Goal: Task Accomplishment & Management: Manage account settings

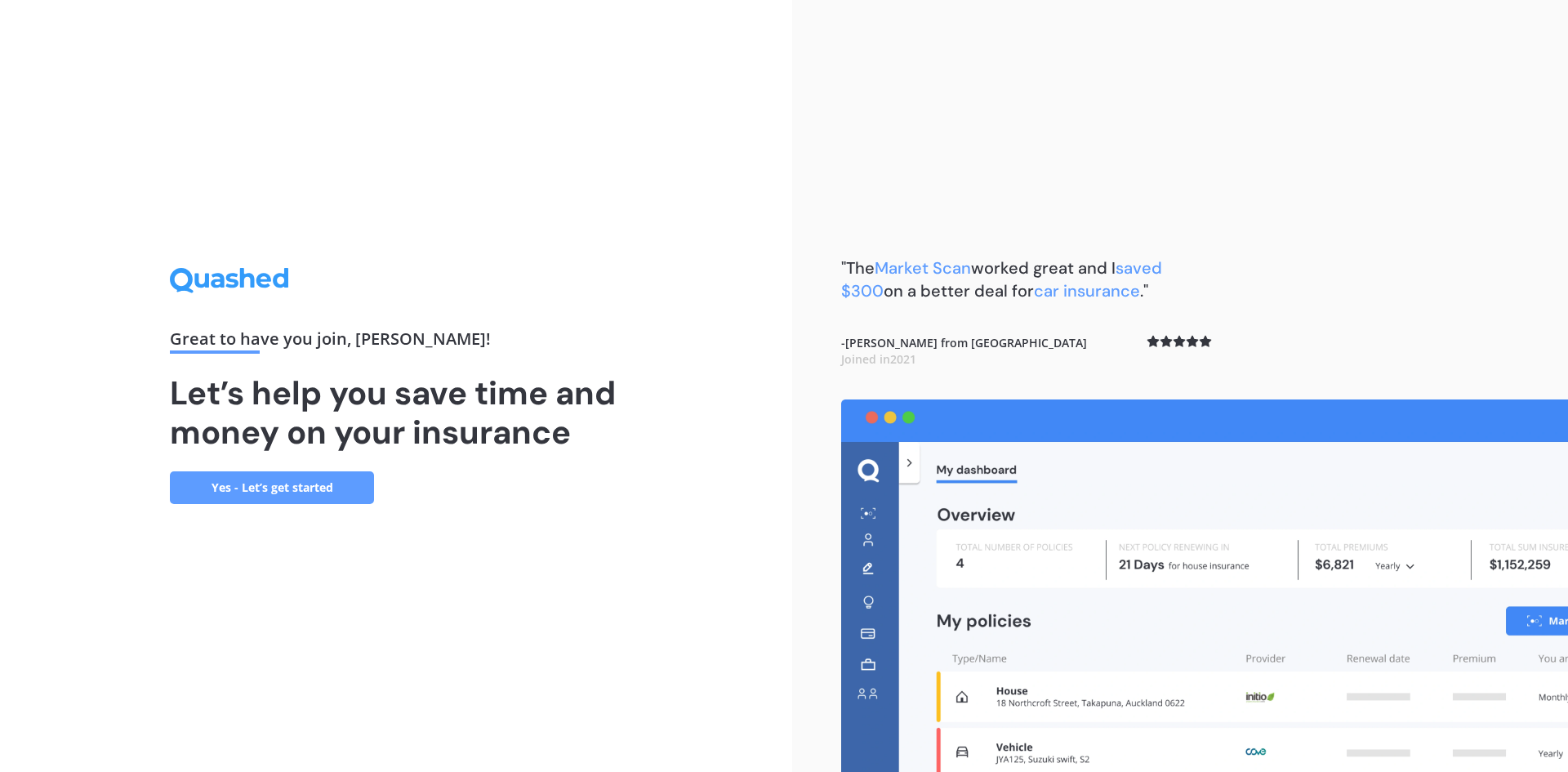
click at [324, 497] on link "Yes - Let’s get started" at bounding box center [271, 487] width 204 height 32
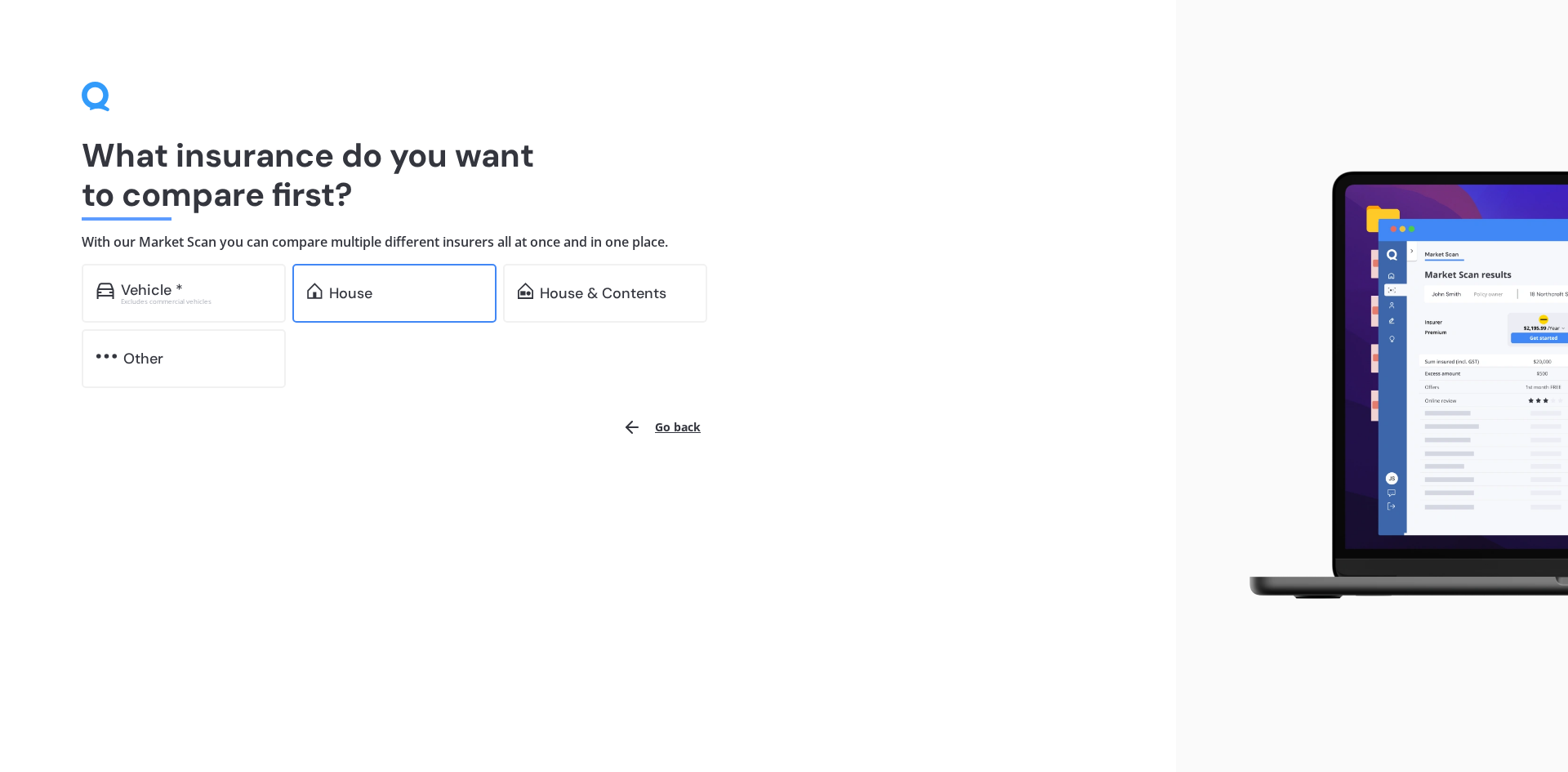
click at [411, 314] on div "House" at bounding box center [394, 293] width 204 height 59
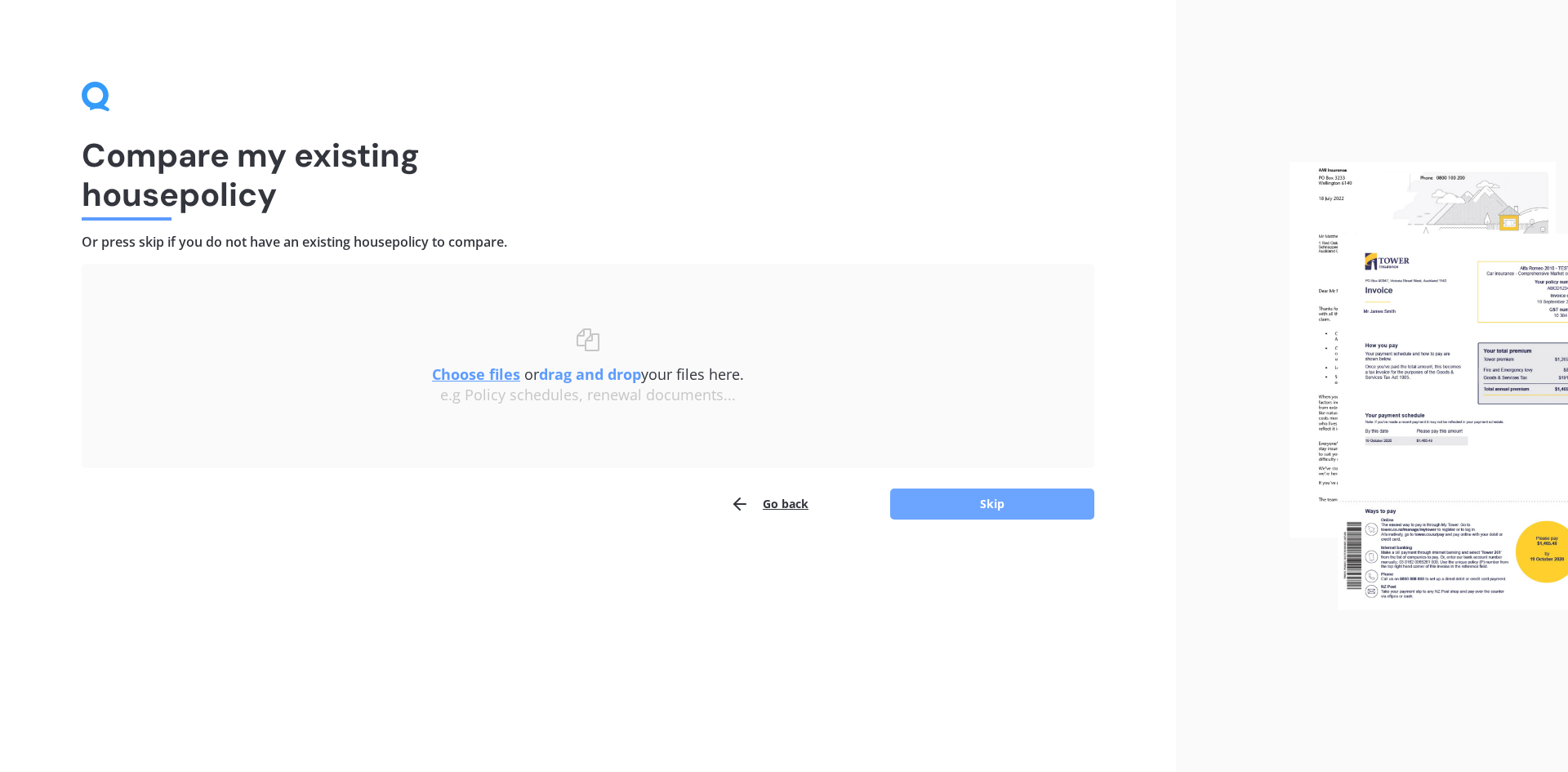
click at [1040, 503] on button "Skip" at bounding box center [991, 504] width 204 height 31
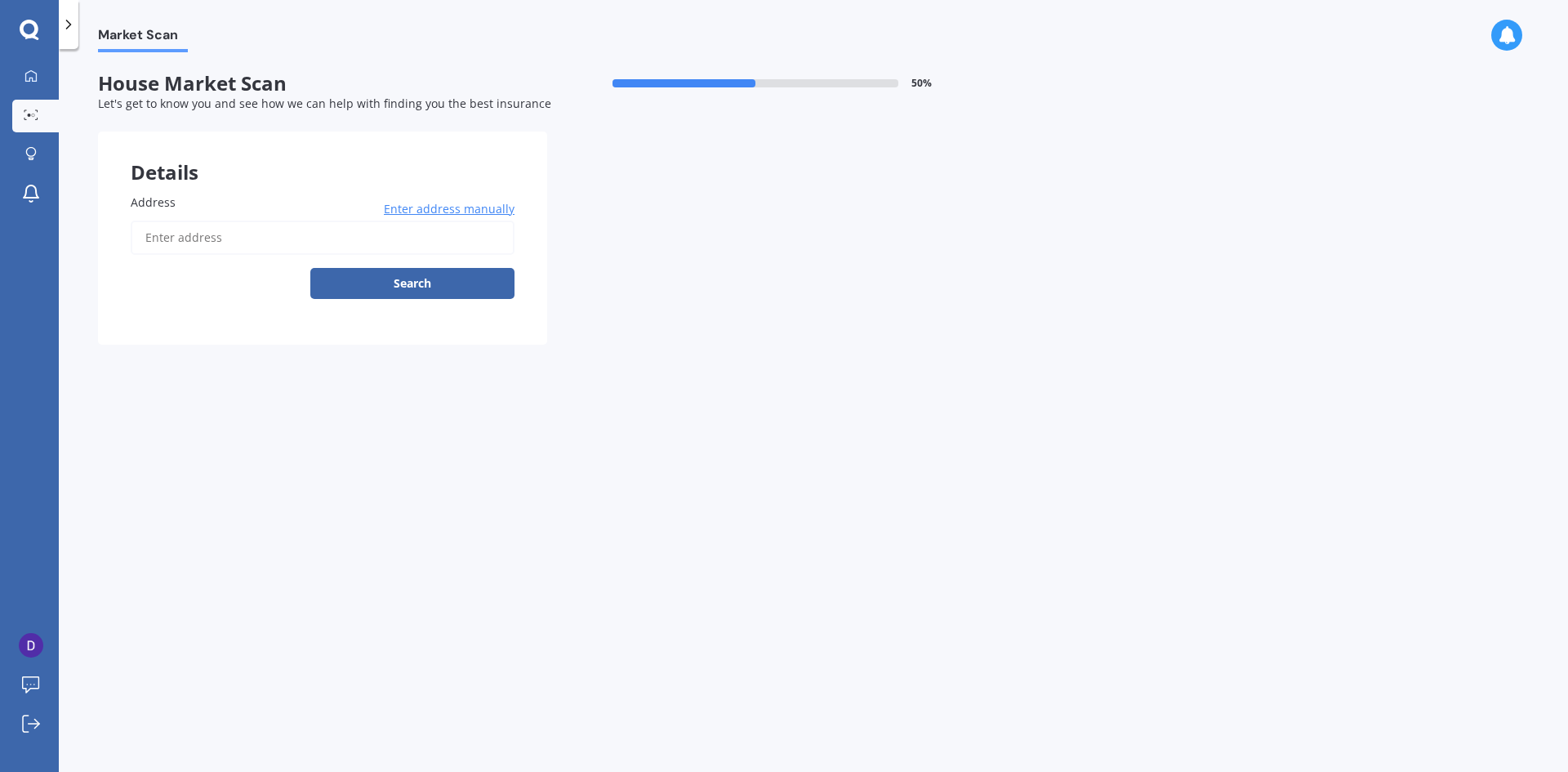
click at [440, 236] on input "Address" at bounding box center [322, 237] width 383 height 34
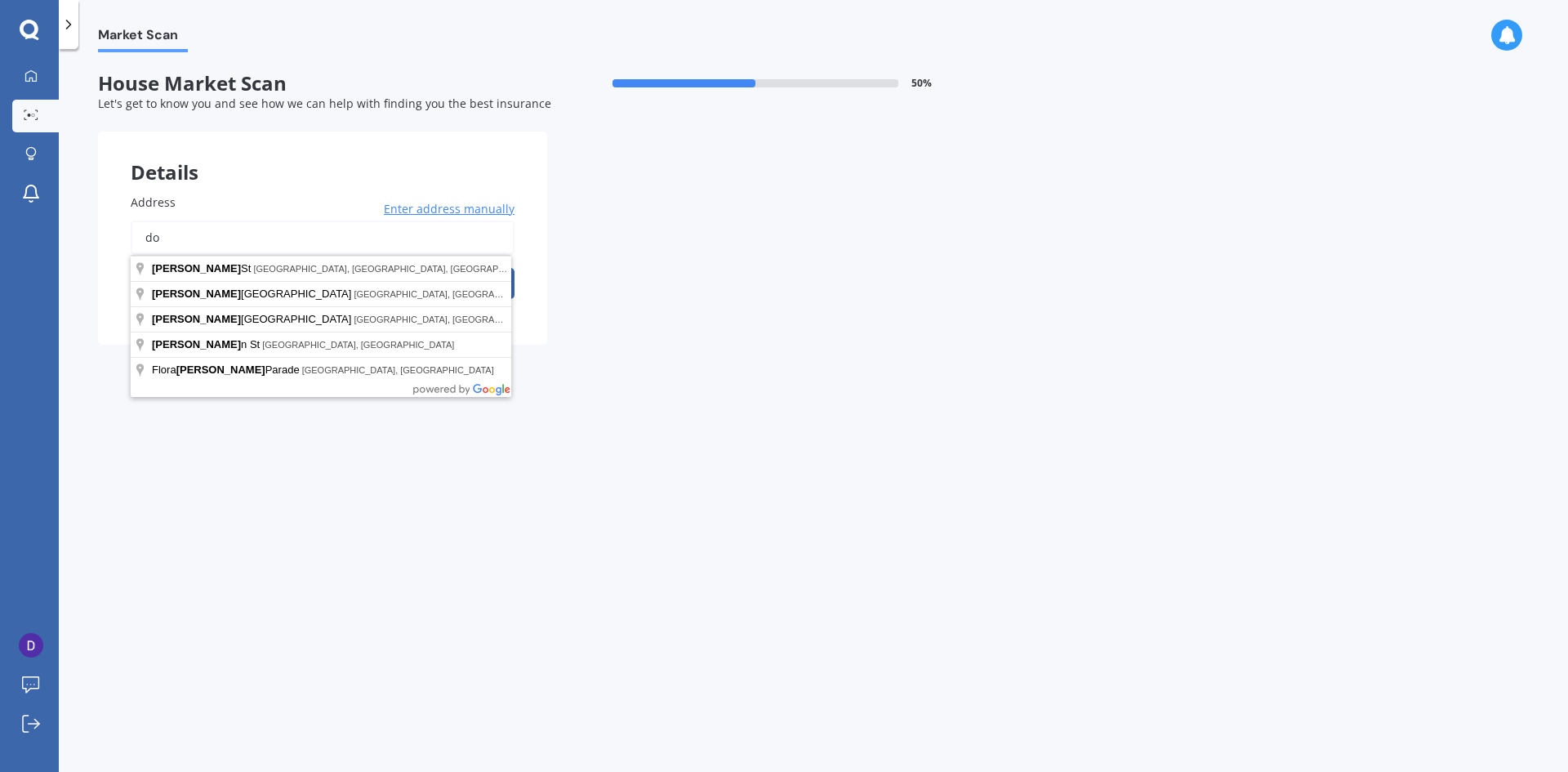
type input "d"
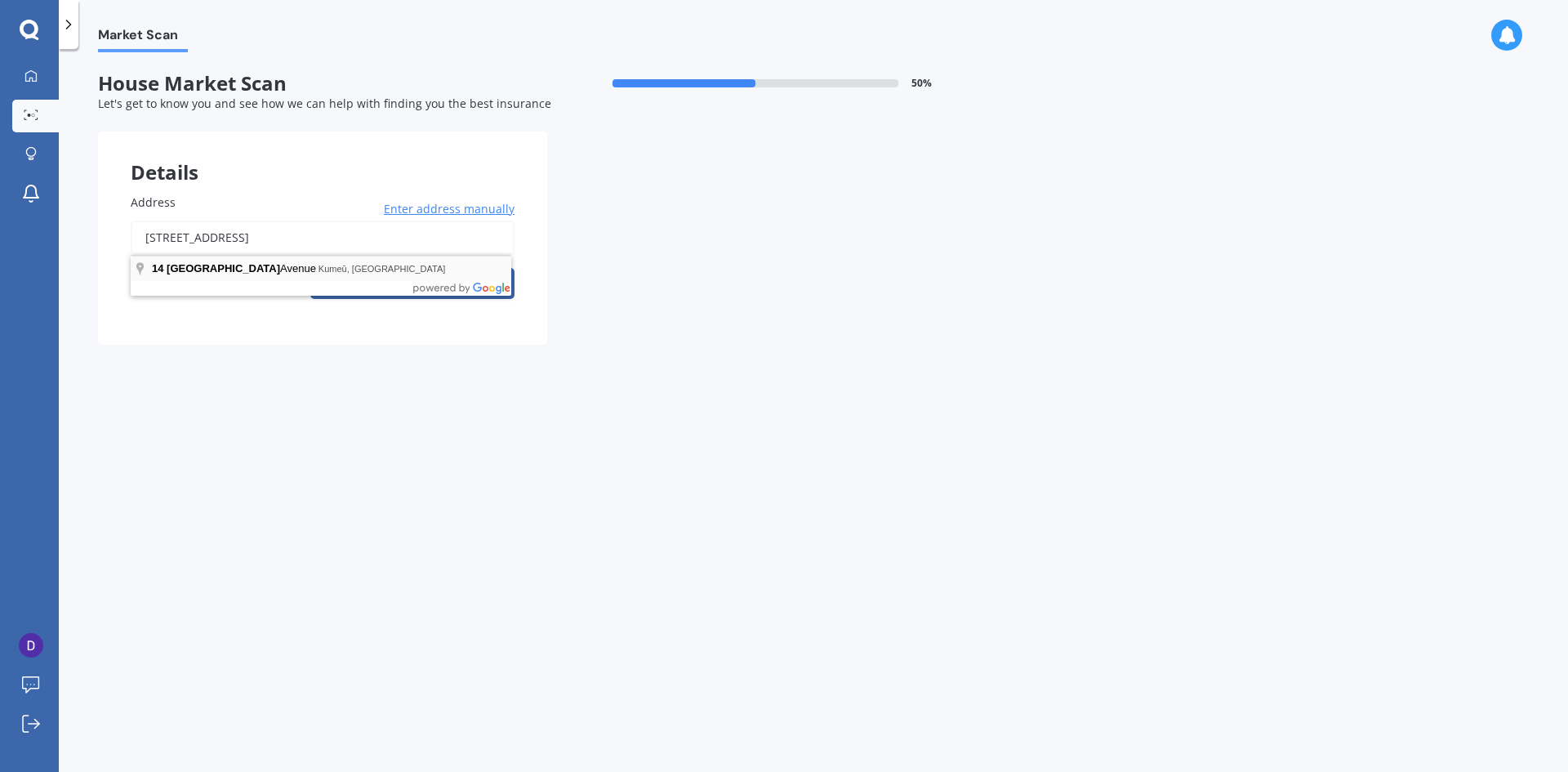
type input "[STREET_ADDRESS]"
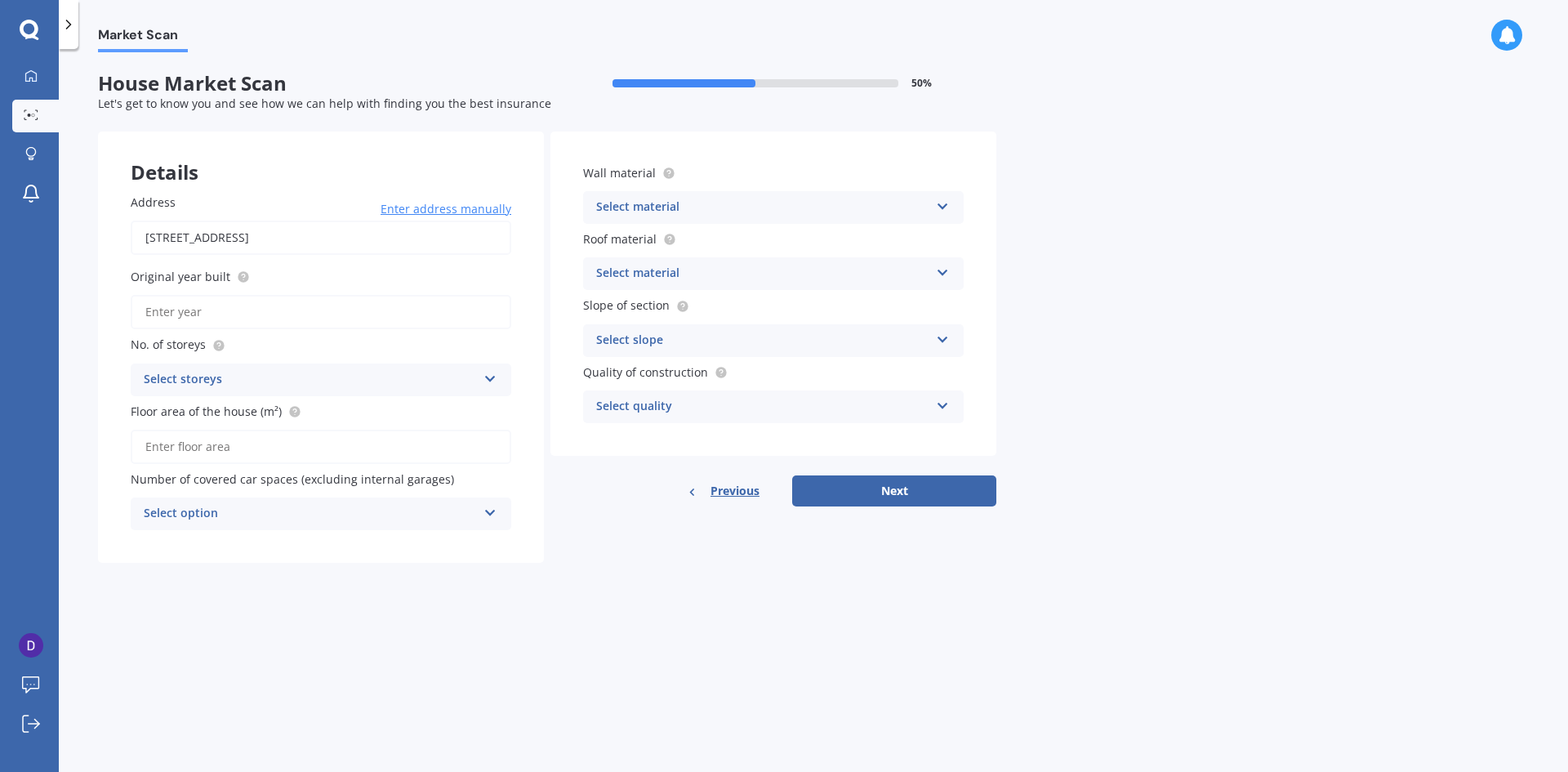
click at [399, 318] on input "Original year built" at bounding box center [321, 311] width 381 height 34
type input "2022"
click at [472, 383] on div "Select storeys" at bounding box center [309, 380] width 333 height 20
click at [338, 415] on div "1" at bounding box center [321, 412] width 379 height 29
click at [347, 453] on input "Floor area of the house (m²)" at bounding box center [321, 446] width 381 height 34
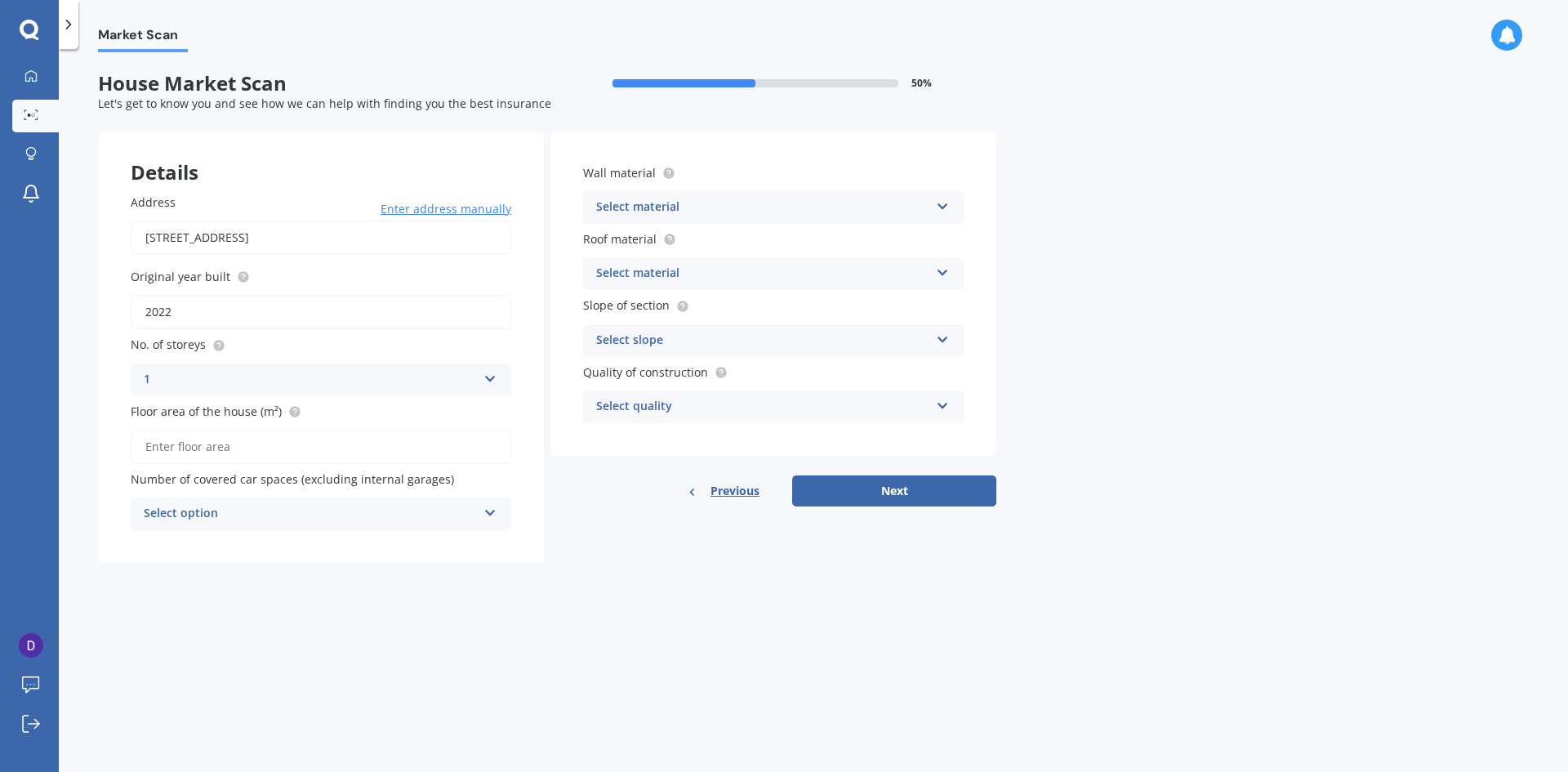
click at [330, 518] on div "Select option" at bounding box center [309, 513] width 333 height 20
click at [295, 569] on div "1" at bounding box center [321, 575] width 379 height 29
click at [338, 445] on input "Floor area of the house (m²)" at bounding box center [321, 446] width 381 height 34
type input "200"
click at [856, 202] on div "Select material" at bounding box center [762, 208] width 333 height 20
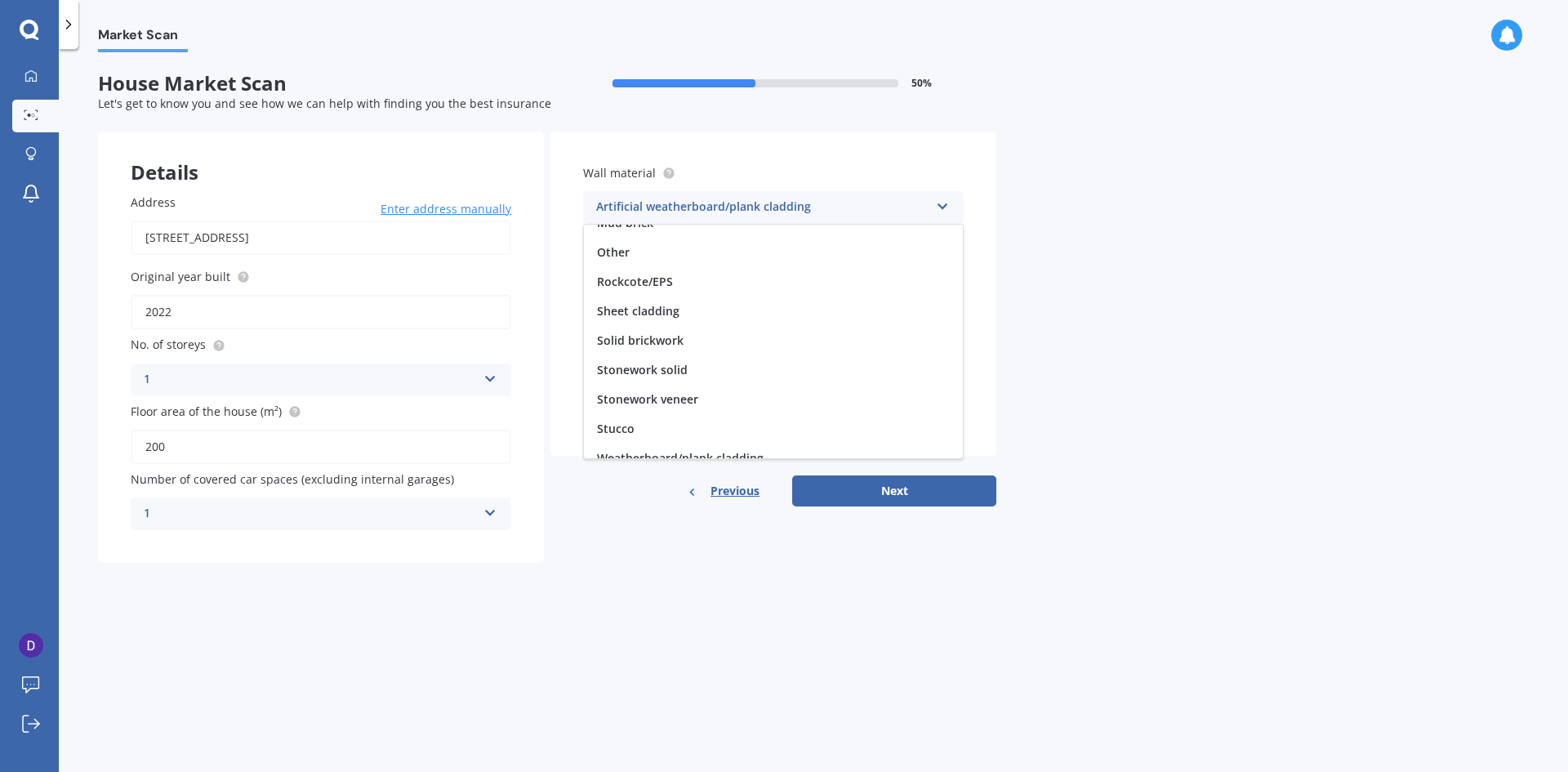
scroll to position [148, 0]
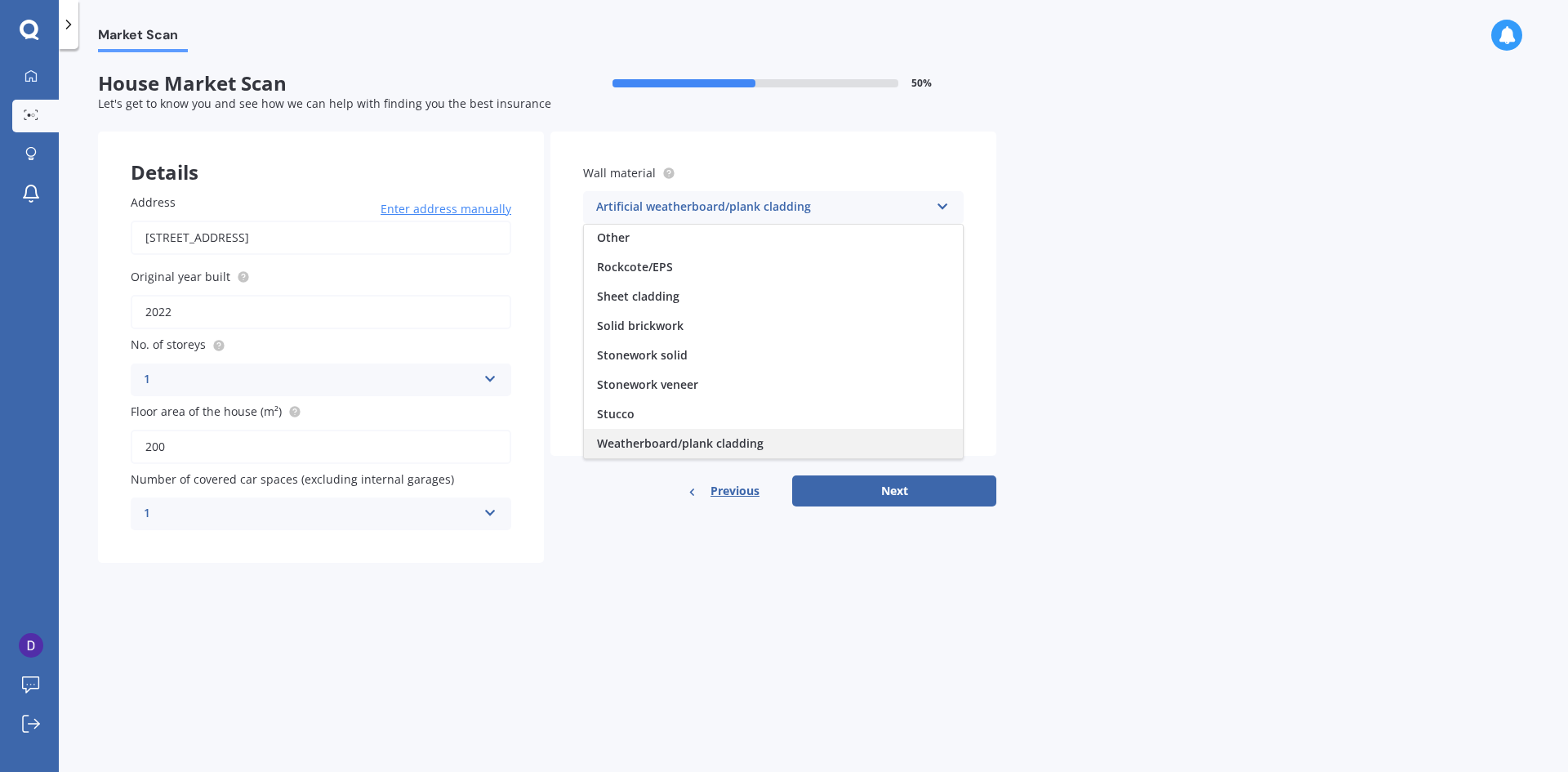
click at [872, 438] on div "Weatherboard/plank cladding" at bounding box center [773, 443] width 379 height 29
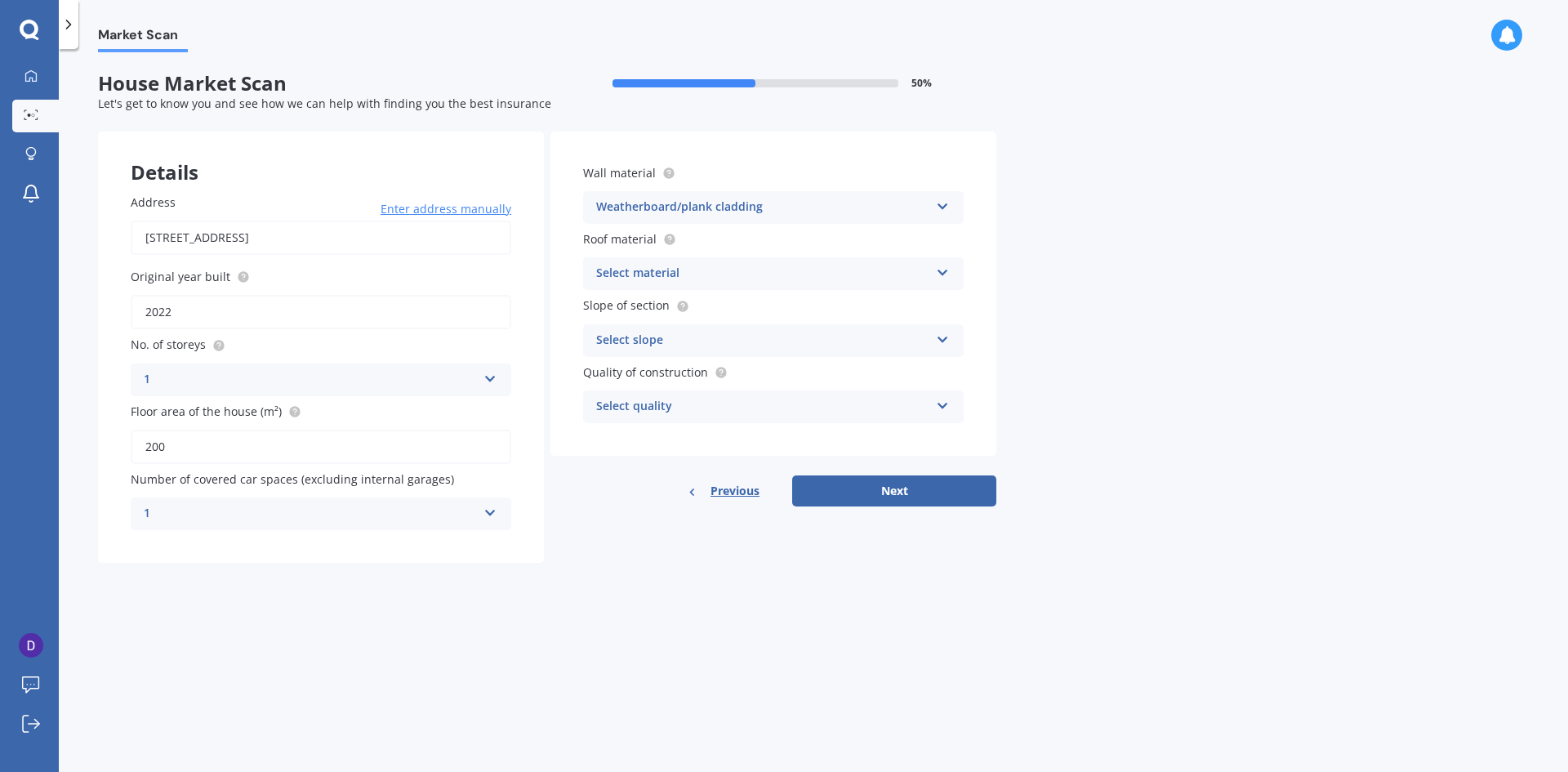
click at [838, 277] on div "Select material" at bounding box center [762, 273] width 333 height 20
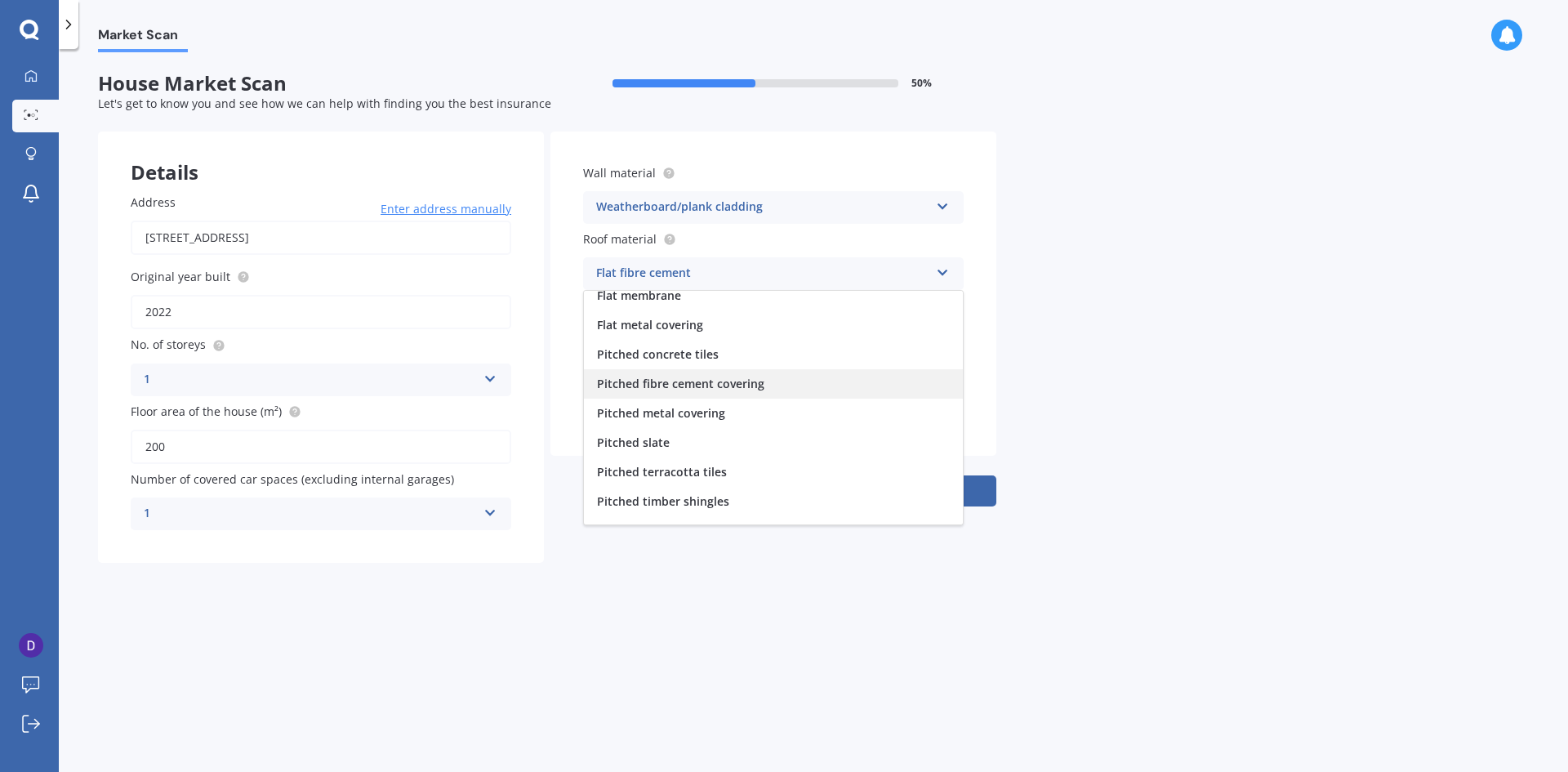
scroll to position [61, 0]
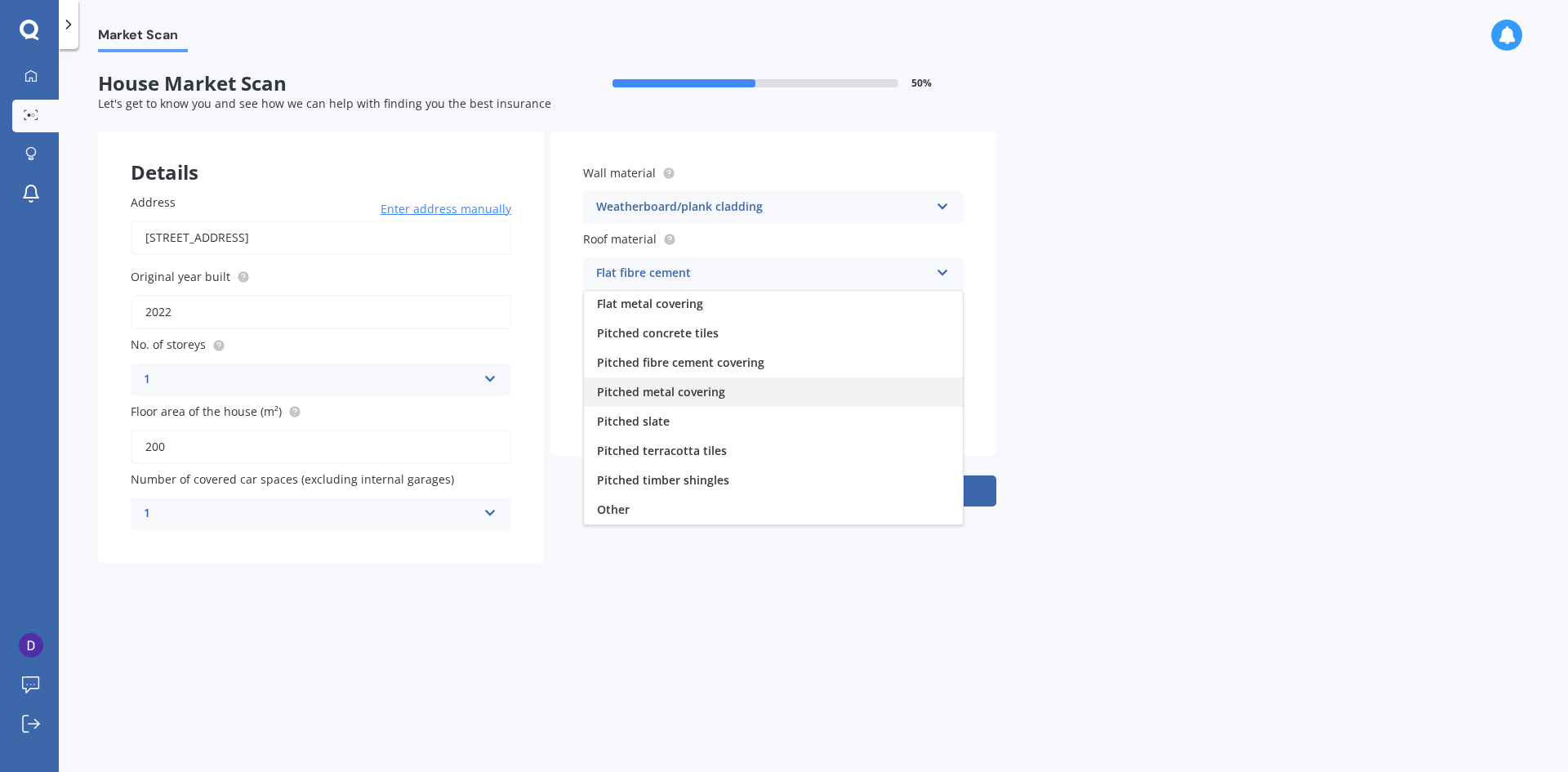
click at [828, 381] on div "Pitched metal covering" at bounding box center [773, 392] width 379 height 29
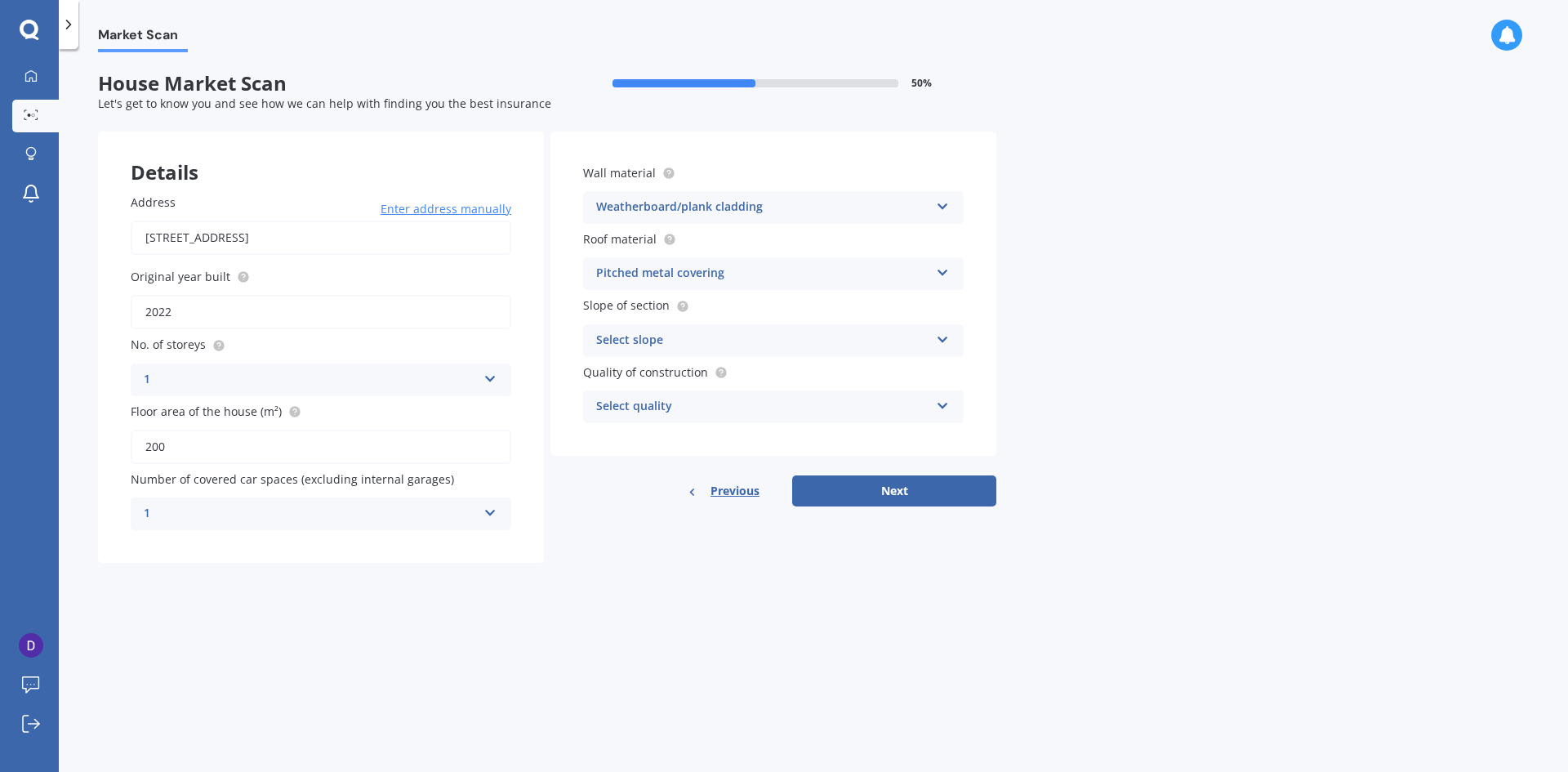
click at [840, 343] on div "Select slope" at bounding box center [762, 341] width 333 height 20
click at [1182, 333] on div "Market Scan House Market Scan 50 % Let's get to know you and see how we can hel…" at bounding box center [813, 414] width 1508 height 723
click at [684, 308] on circle at bounding box center [682, 305] width 11 height 11
click at [689, 345] on div "Flat or gentle slope (up to about 5°)" at bounding box center [762, 341] width 333 height 20
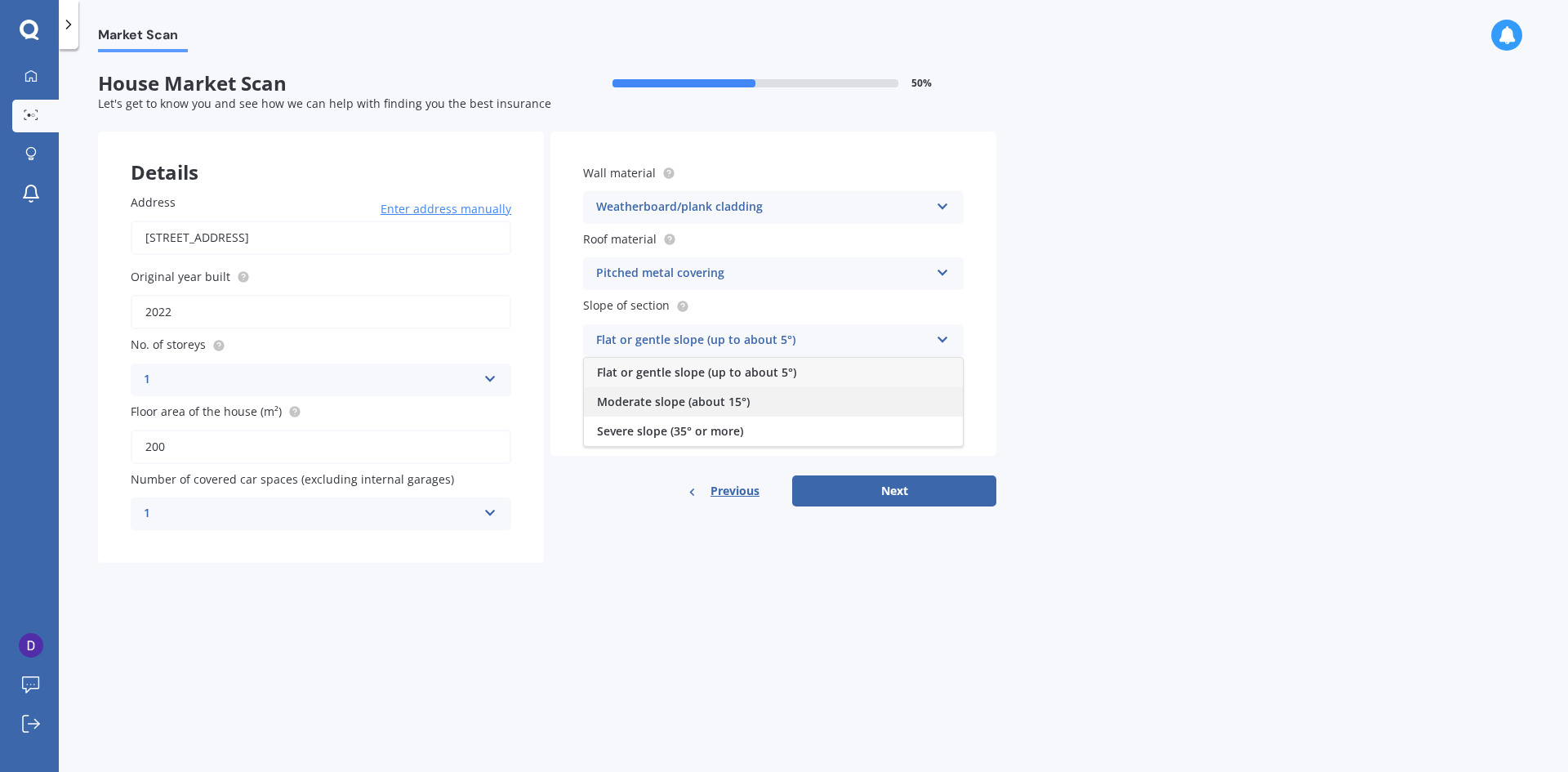
click at [920, 397] on div "Moderate slope (about 15°)" at bounding box center [773, 402] width 379 height 29
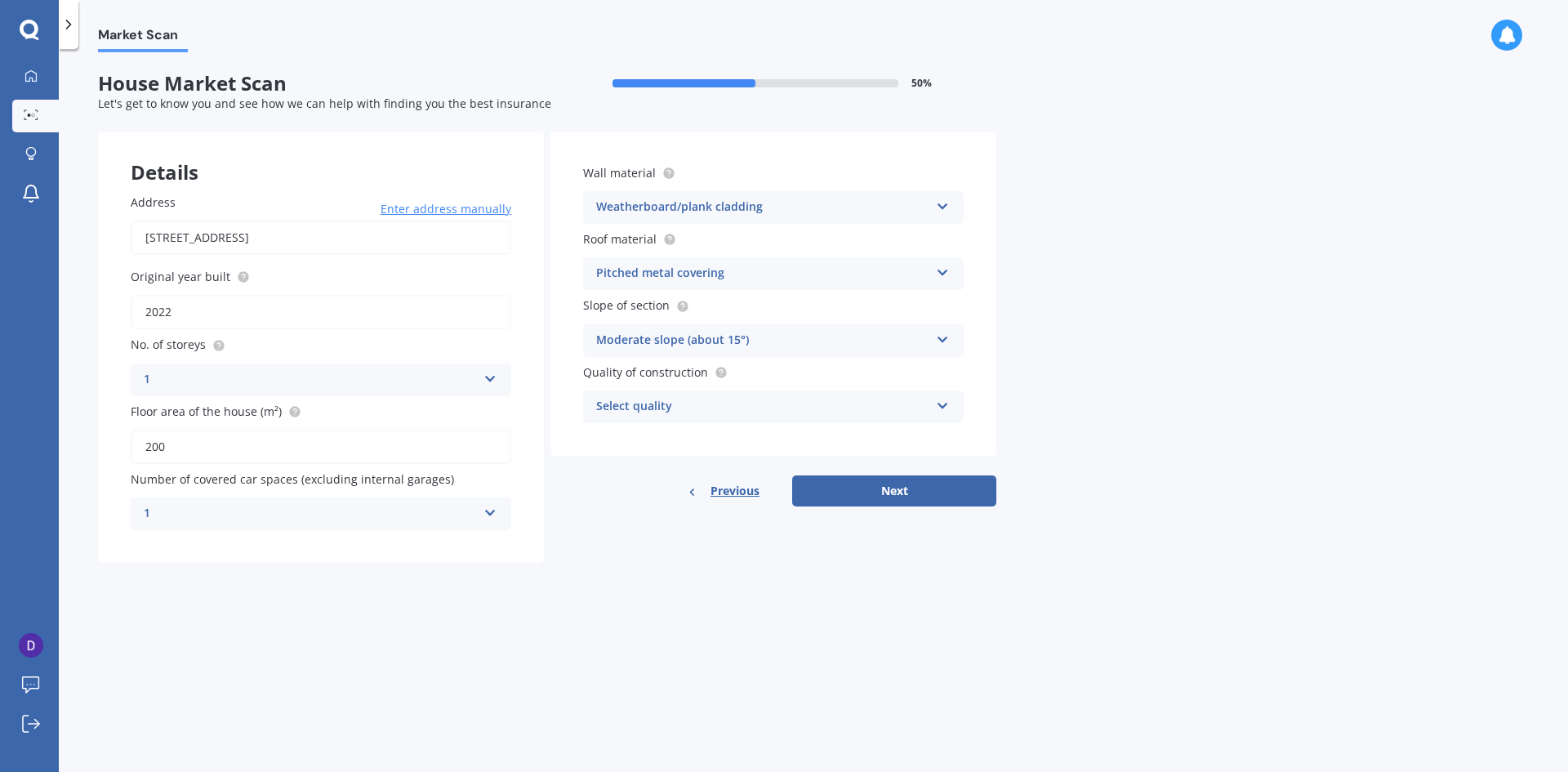
click at [804, 400] on div "Select quality" at bounding box center [762, 407] width 333 height 20
click at [775, 443] on div "Standard" at bounding box center [773, 438] width 379 height 29
click at [867, 488] on button "Next" at bounding box center [894, 491] width 204 height 31
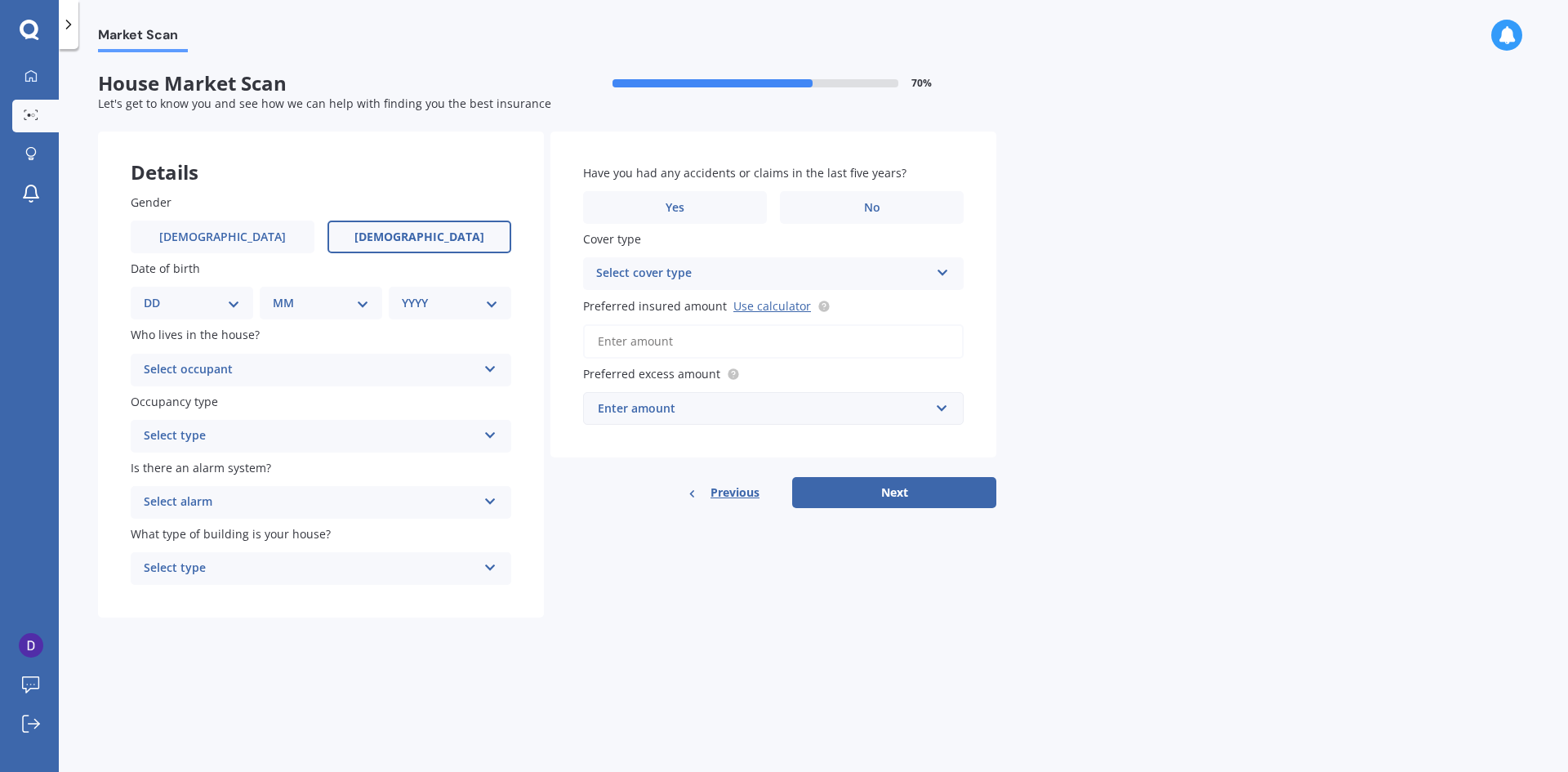
click at [352, 232] on label "[DEMOGRAPHIC_DATA]" at bounding box center [420, 236] width 183 height 32
click at [0, 0] on input "[DEMOGRAPHIC_DATA]" at bounding box center [0, 0] width 0 height 0
click at [221, 304] on select "DD 01 02 03 04 05 06 07 08 09 10 11 12 13 14 15 16 17 18 19 20 21 22 23 24 25 2…" at bounding box center [191, 303] width 97 height 18
select select "03"
click at [157, 294] on select "DD 01 02 03 04 05 06 07 08 09 10 11 12 13 14 15 16 17 18 19 20 21 22 23 24 25 2…" at bounding box center [191, 303] width 97 height 18
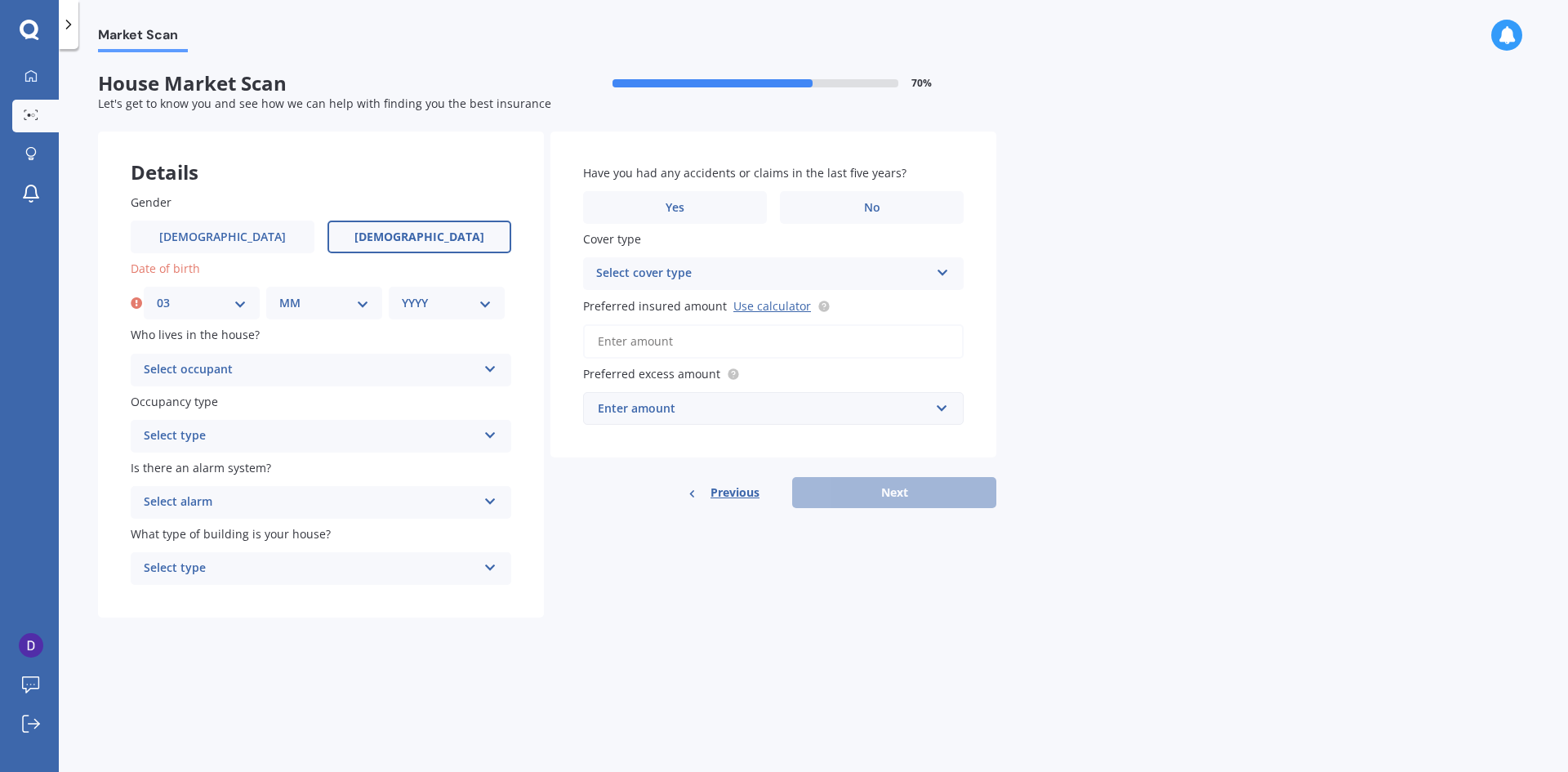
click at [279, 306] on select "MM 01 02 03 04 05 06 07 08 09 10 11 12" at bounding box center [324, 303] width 90 height 18
select select "06"
click at [279, 294] on select "MM 01 02 03 04 05 06 07 08 09 10 11 12" at bounding box center [324, 303] width 90 height 18
click at [434, 304] on select "YYYY 2009 2008 2007 2006 2005 2004 2003 2002 2001 2000 1999 1998 1997 1996 1995…" at bounding box center [447, 303] width 90 height 18
click at [208, 298] on select "DD 01 02 03 04 05 06 07 08 09 10 11 12 13 14 15 16 17 18 19 20 21 22 23 24 25 2…" at bounding box center [202, 303] width 90 height 18
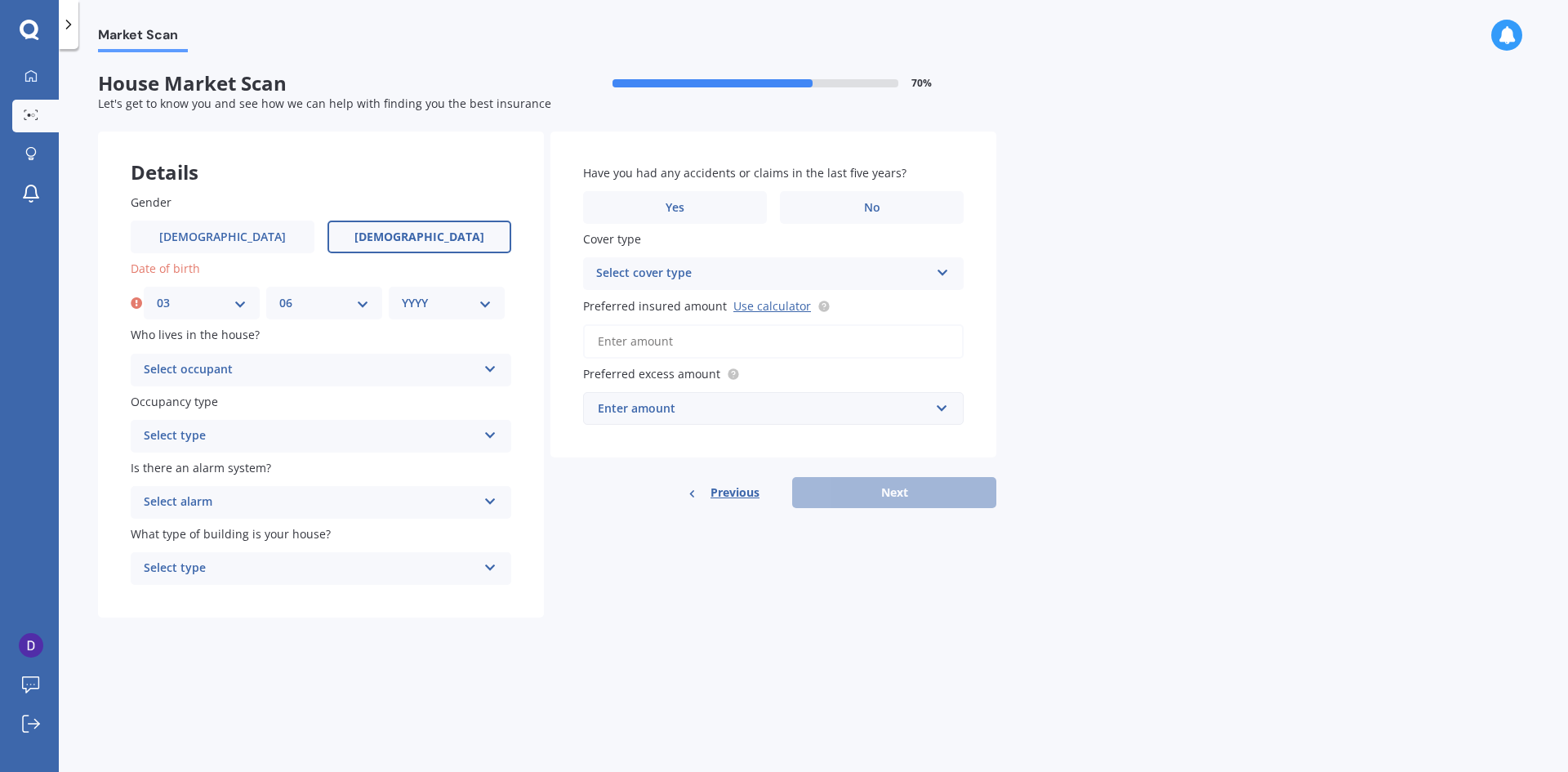
click at [488, 306] on select "YYYY 2009 2008 2007 2006 2005 2004 2003 2002 2001 2000 1999 1998 1997 1996 1995…" at bounding box center [447, 303] width 90 height 18
select select "1985"
click at [402, 294] on select "YYYY 2009 2008 2007 2006 2005 2004 2003 2002 2001 2000 1999 1998 1997 1996 1995…" at bounding box center [447, 303] width 90 height 18
click at [308, 372] on div "Select occupant" at bounding box center [309, 370] width 333 height 20
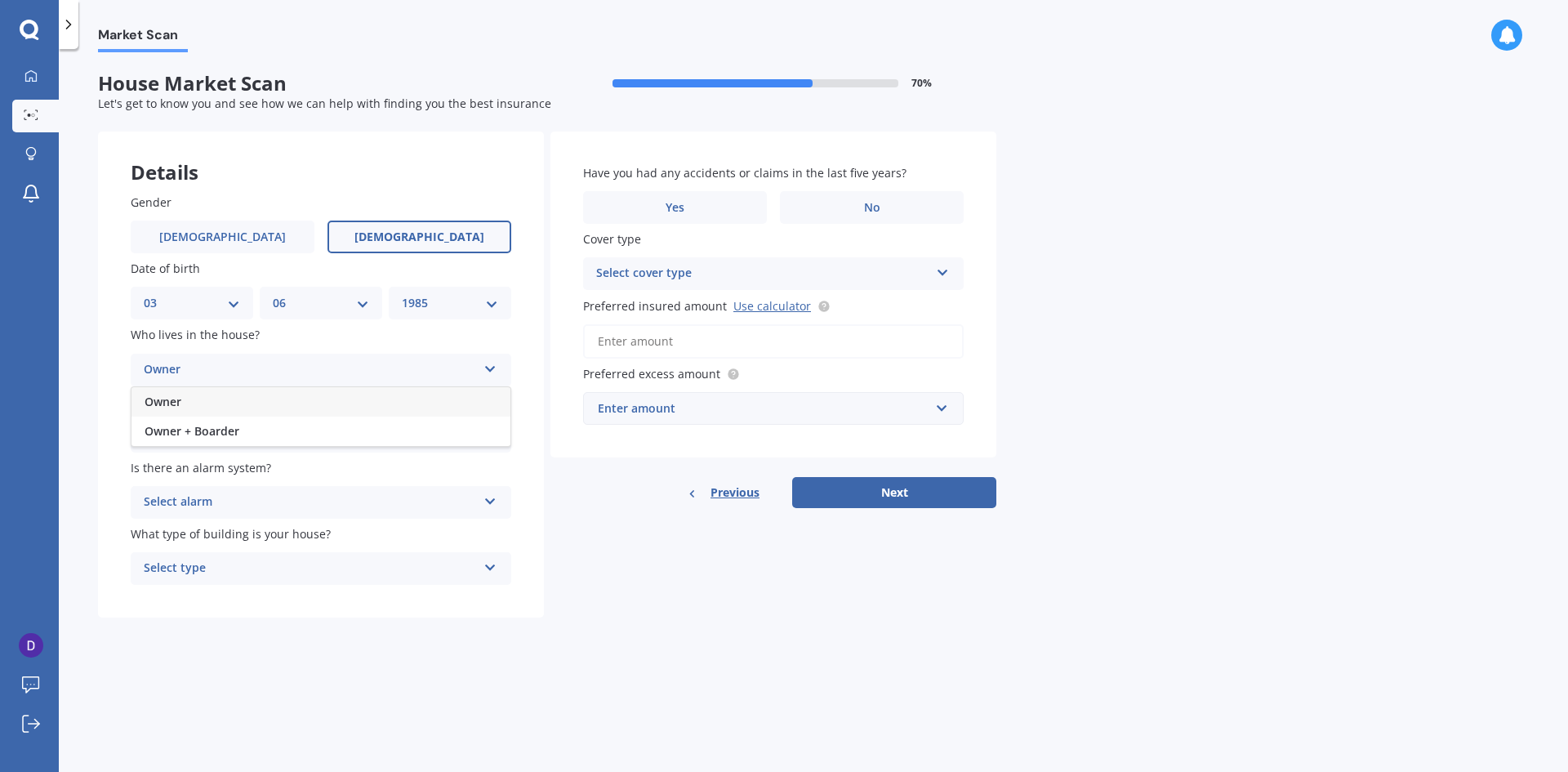
click at [302, 403] on div "Owner" at bounding box center [321, 402] width 379 height 29
click at [306, 427] on div "Select type" at bounding box center [309, 436] width 333 height 20
click at [306, 471] on div "Permanent" at bounding box center [321, 467] width 379 height 29
click at [309, 500] on div "Select alarm" at bounding box center [309, 503] width 333 height 20
click at [227, 597] on div "No" at bounding box center [321, 592] width 379 height 29
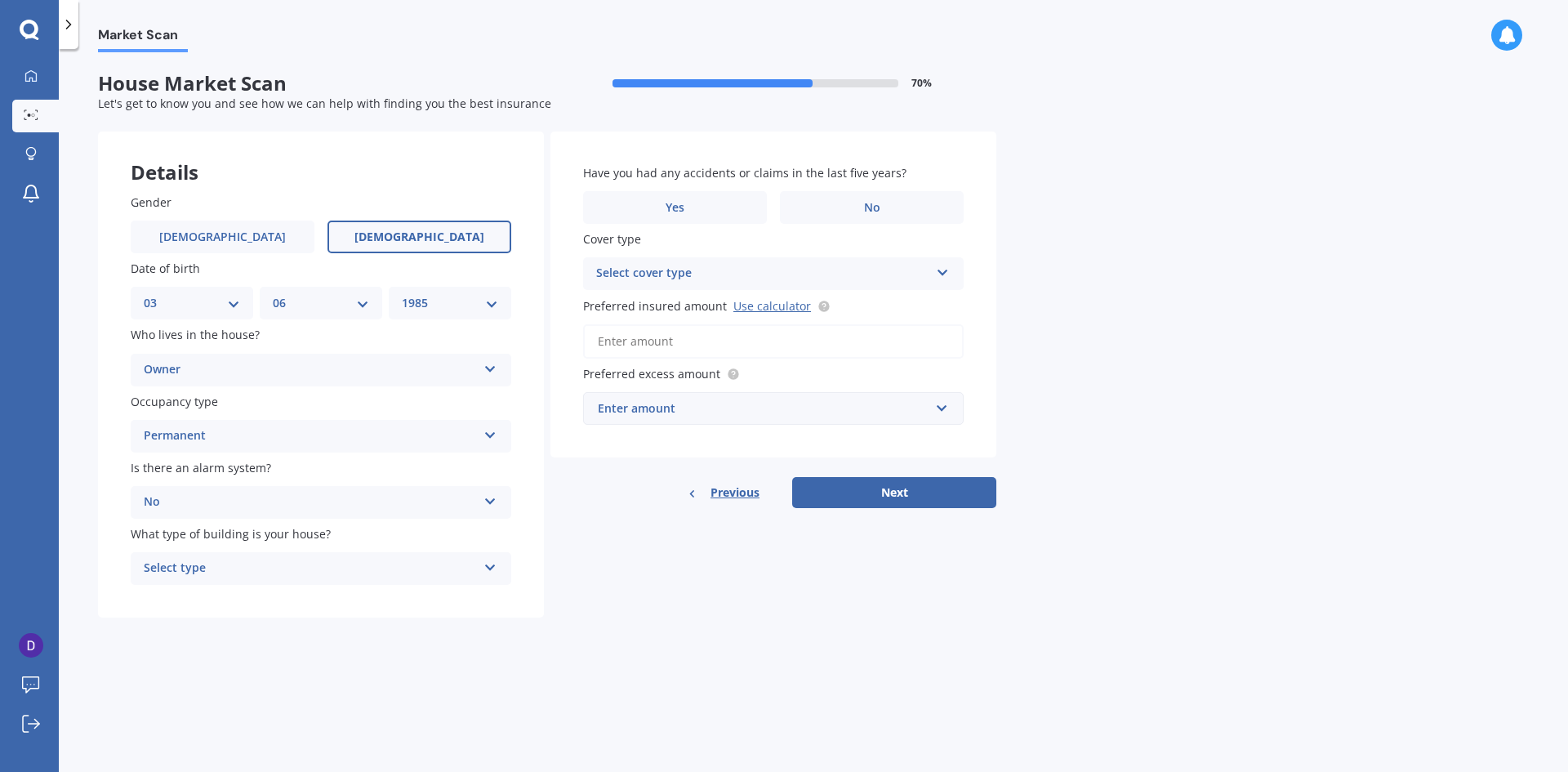
click at [264, 569] on div "Select type" at bounding box center [309, 568] width 333 height 20
click at [263, 593] on div "Freestanding" at bounding box center [321, 600] width 379 height 29
click at [824, 216] on label "No" at bounding box center [871, 207] width 183 height 32
click at [0, 0] on input "No" at bounding box center [0, 0] width 0 height 0
click at [802, 274] on div "Select cover type" at bounding box center [762, 273] width 333 height 20
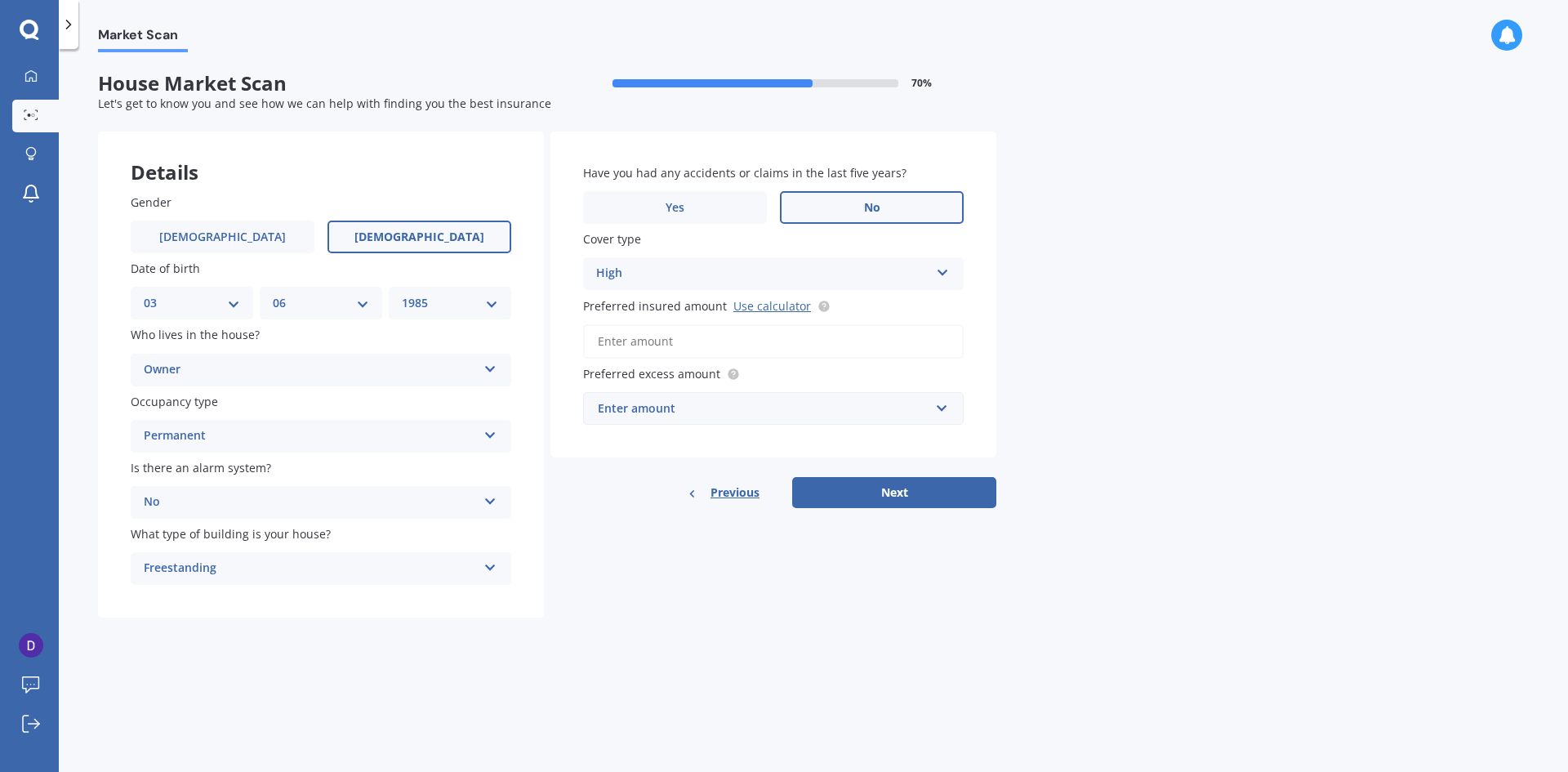
click at [1098, 287] on div "Market Scan House Market Scan 70 % Let's get to know you and see how we can hel…" at bounding box center [813, 414] width 1508 height 723
click at [945, 266] on icon at bounding box center [943, 269] width 14 height 12
click at [762, 267] on div "High" at bounding box center [762, 273] width 333 height 20
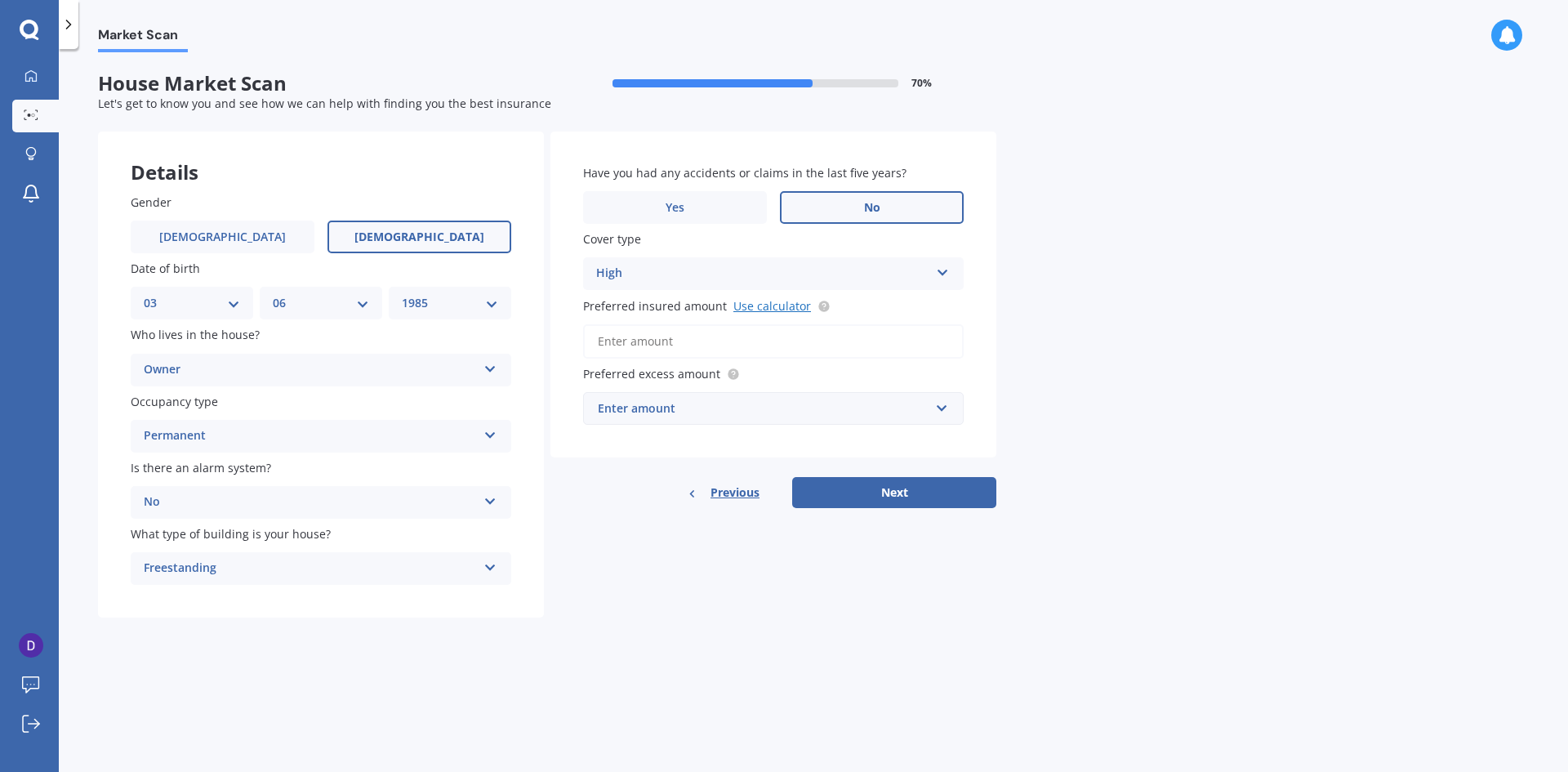
click at [778, 306] on link "Use calculator" at bounding box center [771, 305] width 77 height 16
click at [628, 343] on input "Preferred insured amount Use calculator" at bounding box center [773, 341] width 381 height 34
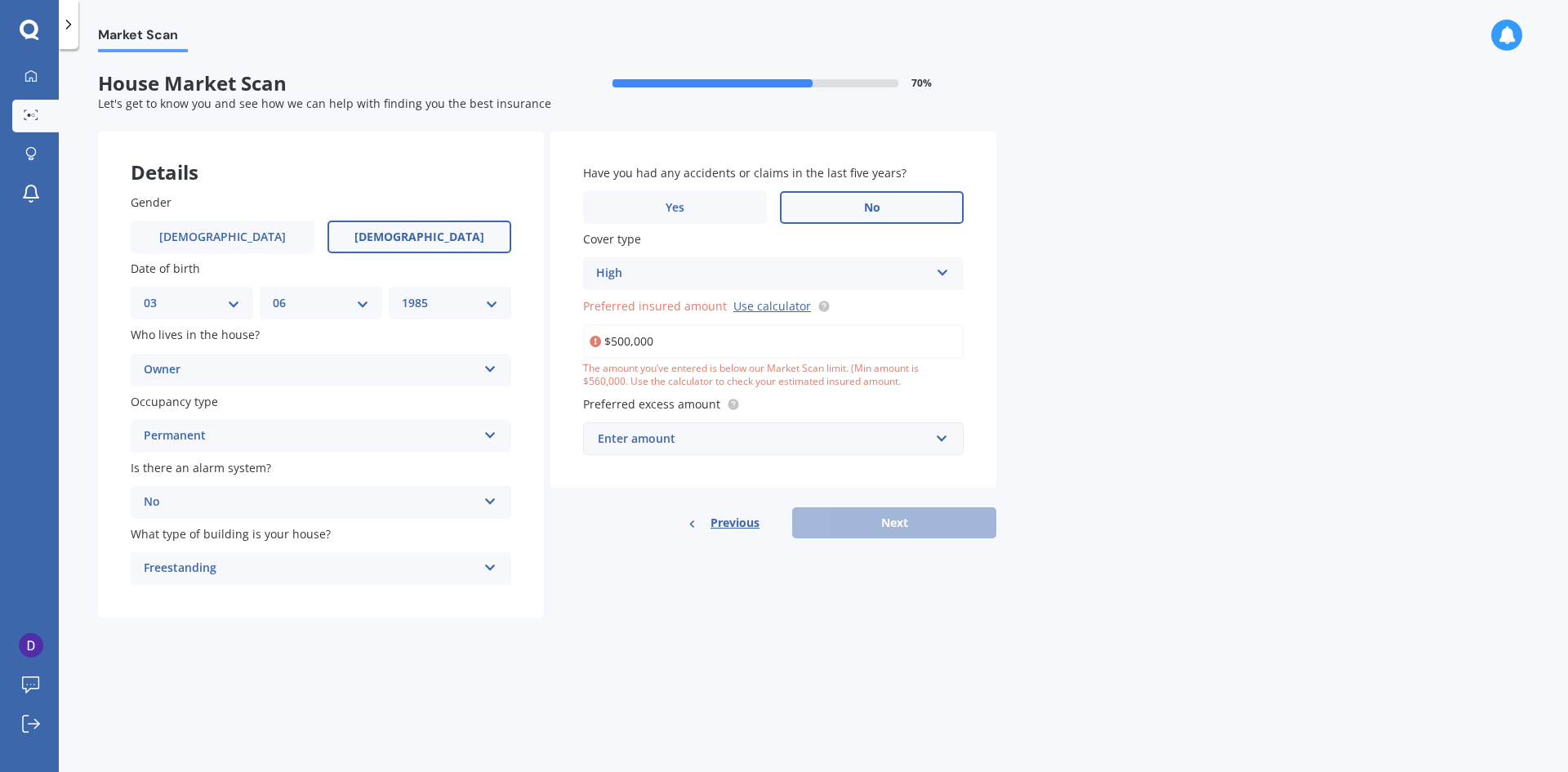
click at [1205, 478] on div "Market Scan House Market Scan 70 % Let's get to know you and see how we can hel…" at bounding box center [813, 414] width 1508 height 723
click at [623, 345] on input "$500,000" at bounding box center [773, 341] width 381 height 34
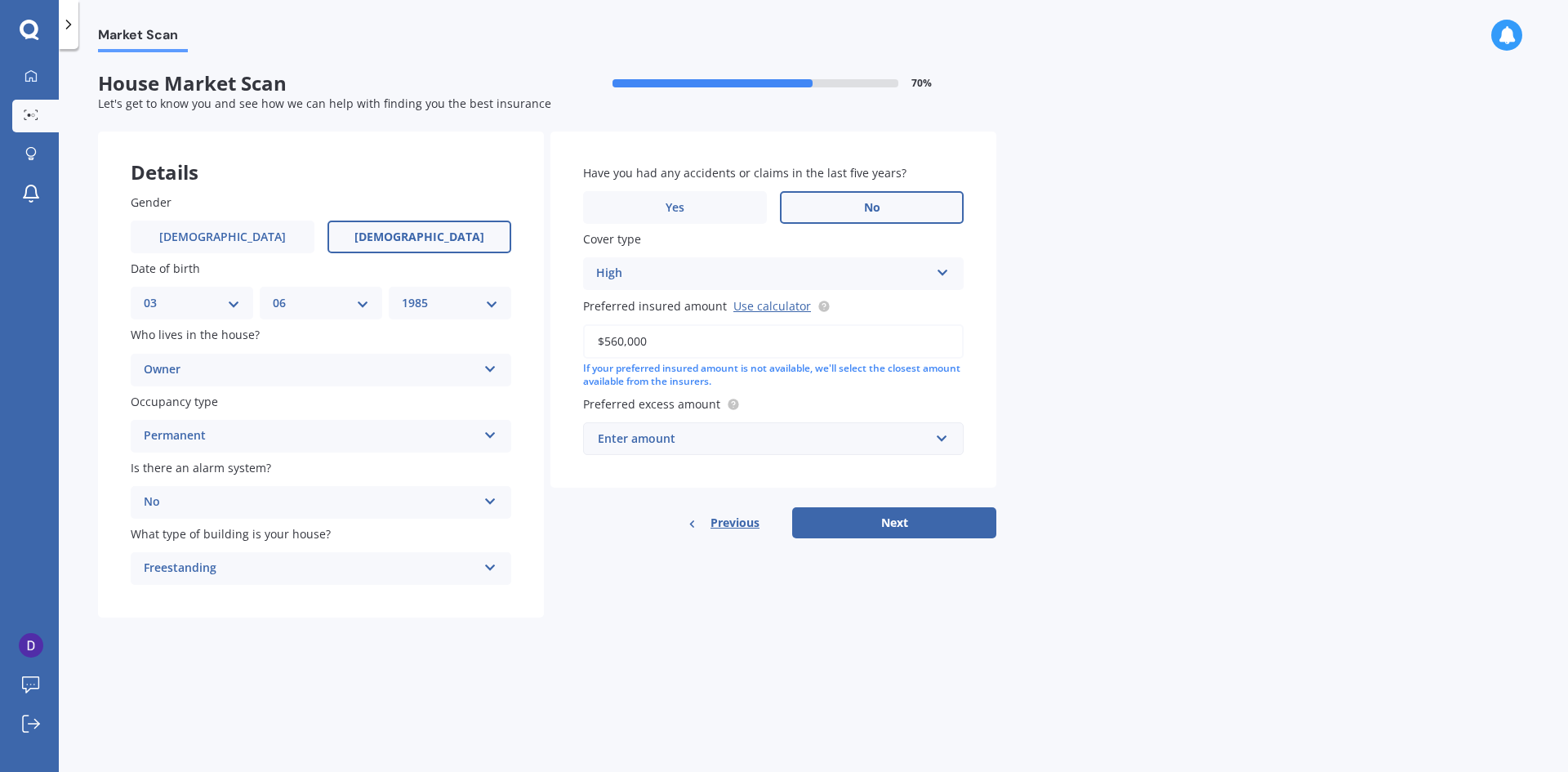
type input "$560,000"
click at [1135, 401] on div "Market Scan House Market Scan 70 % Let's get to know you and see how we can hel…" at bounding box center [813, 414] width 1508 height 723
click at [937, 442] on input "text" at bounding box center [767, 438] width 366 height 31
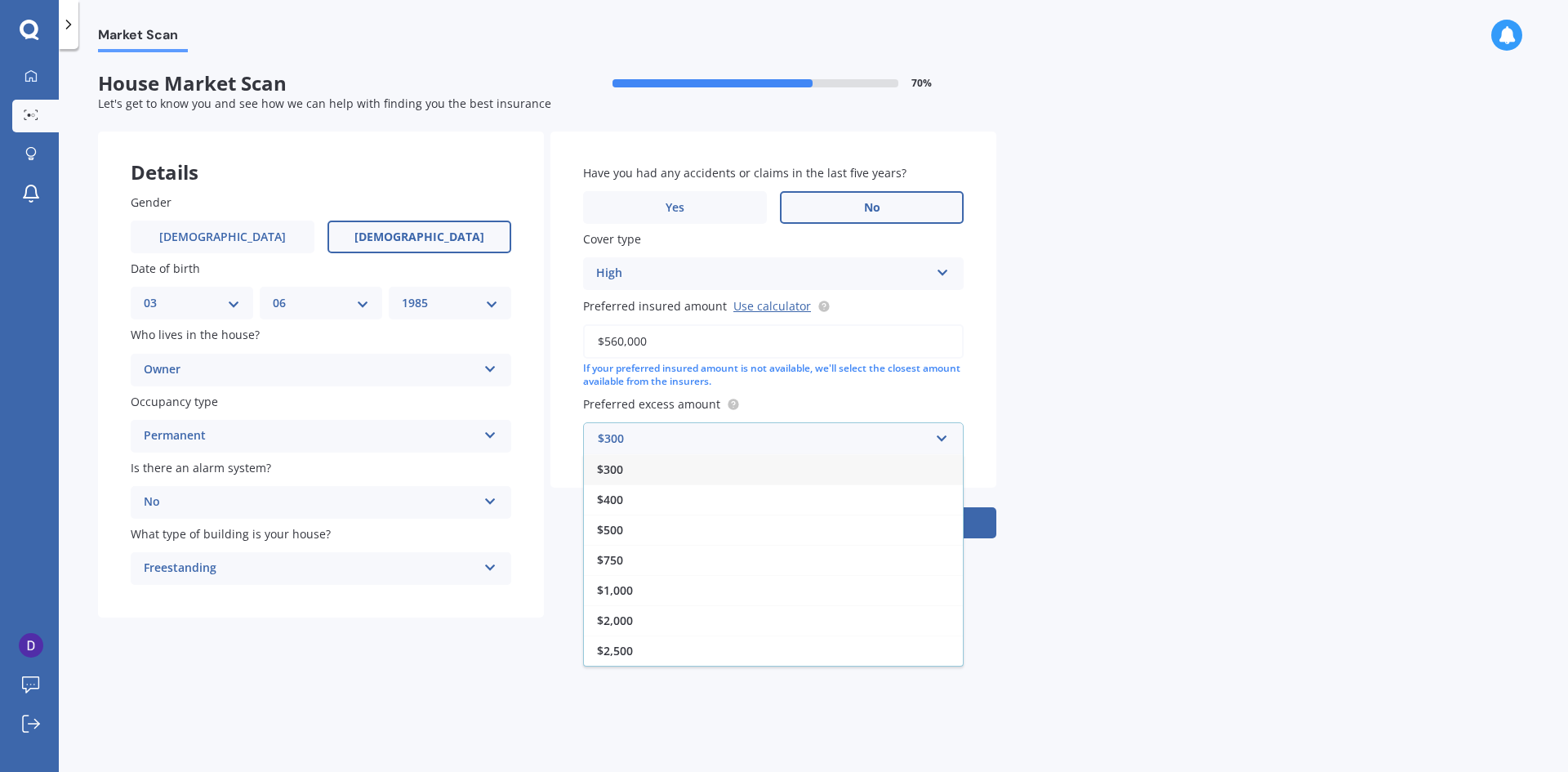
click at [845, 466] on div "$300" at bounding box center [773, 468] width 379 height 30
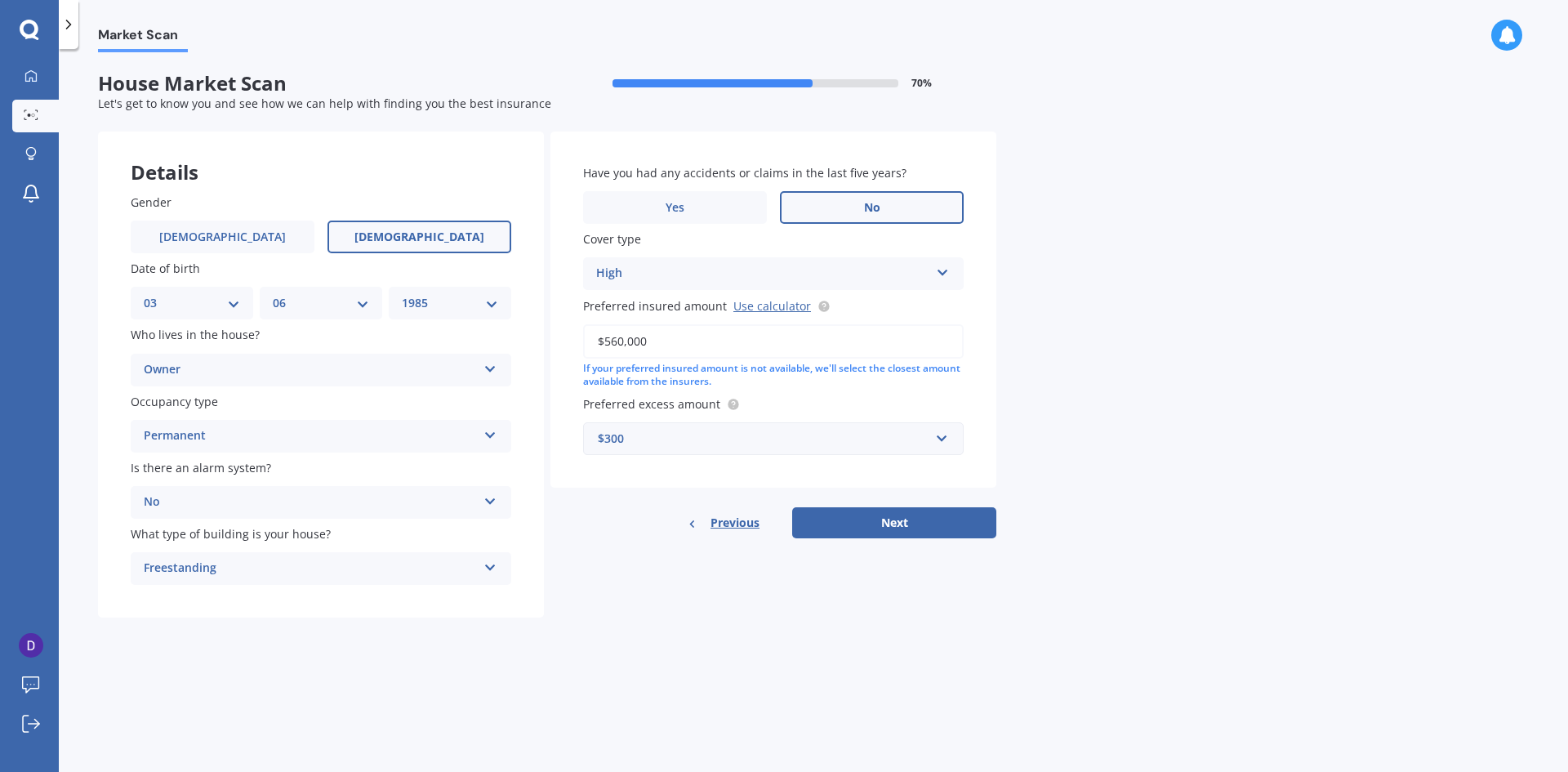
click at [1224, 389] on div "Market Scan House Market Scan 70 % Let's get to know you and see how we can hel…" at bounding box center [813, 414] width 1508 height 723
click at [943, 429] on input "text" at bounding box center [767, 438] width 366 height 31
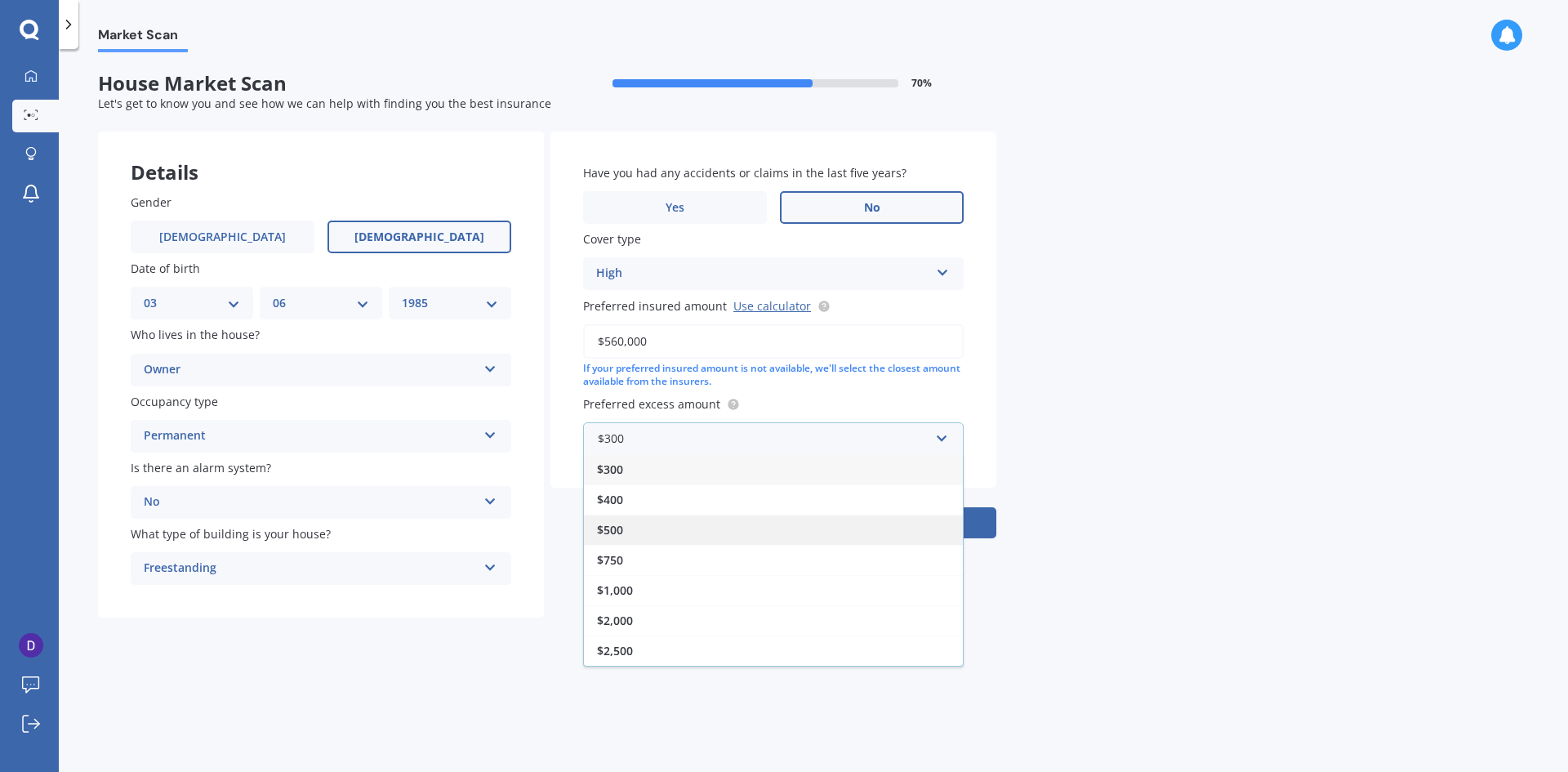
click at [804, 542] on div "$500" at bounding box center [773, 529] width 379 height 30
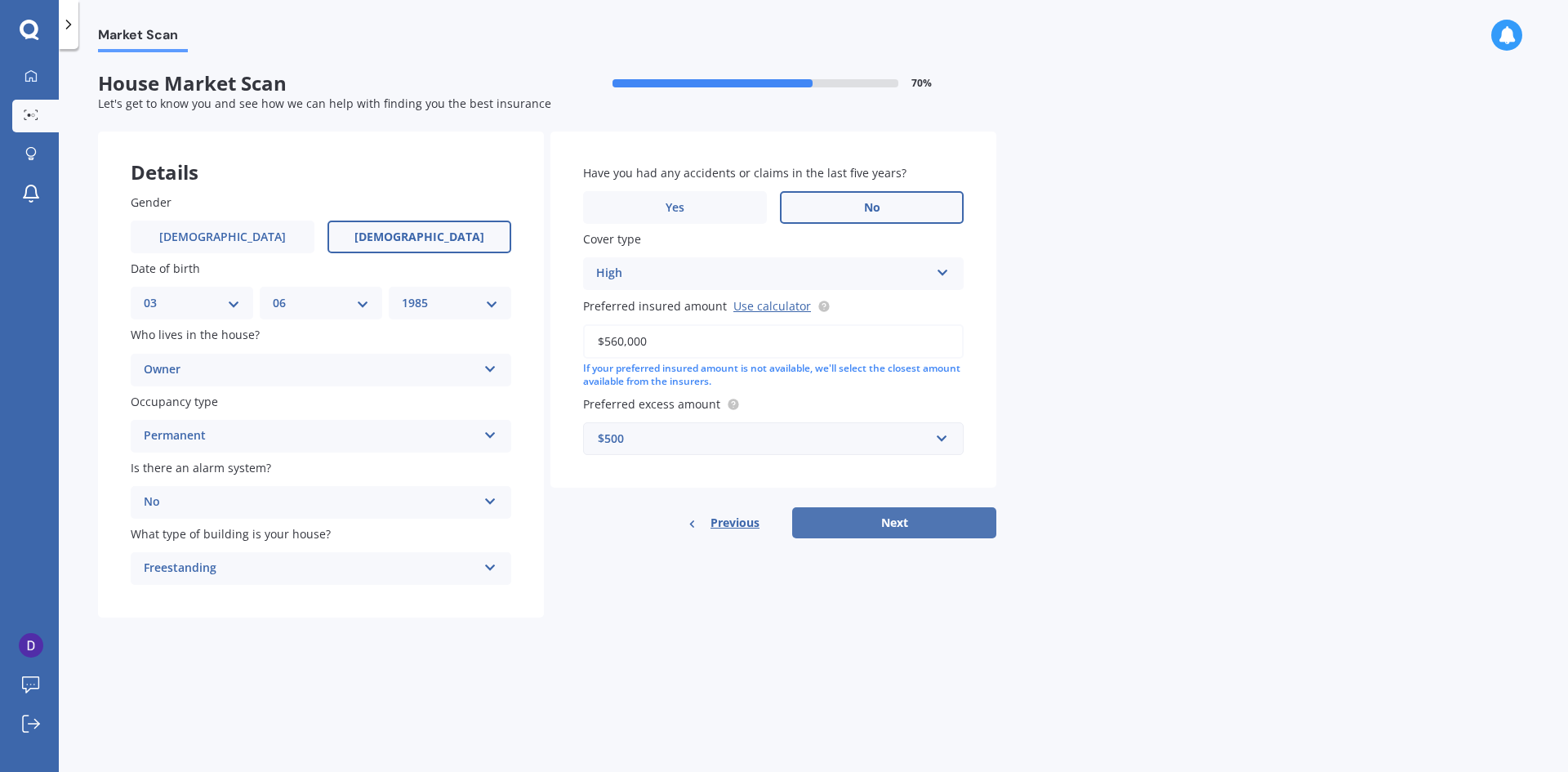
click at [909, 523] on button "Next" at bounding box center [894, 523] width 204 height 31
select select "03"
select select "06"
select select "1985"
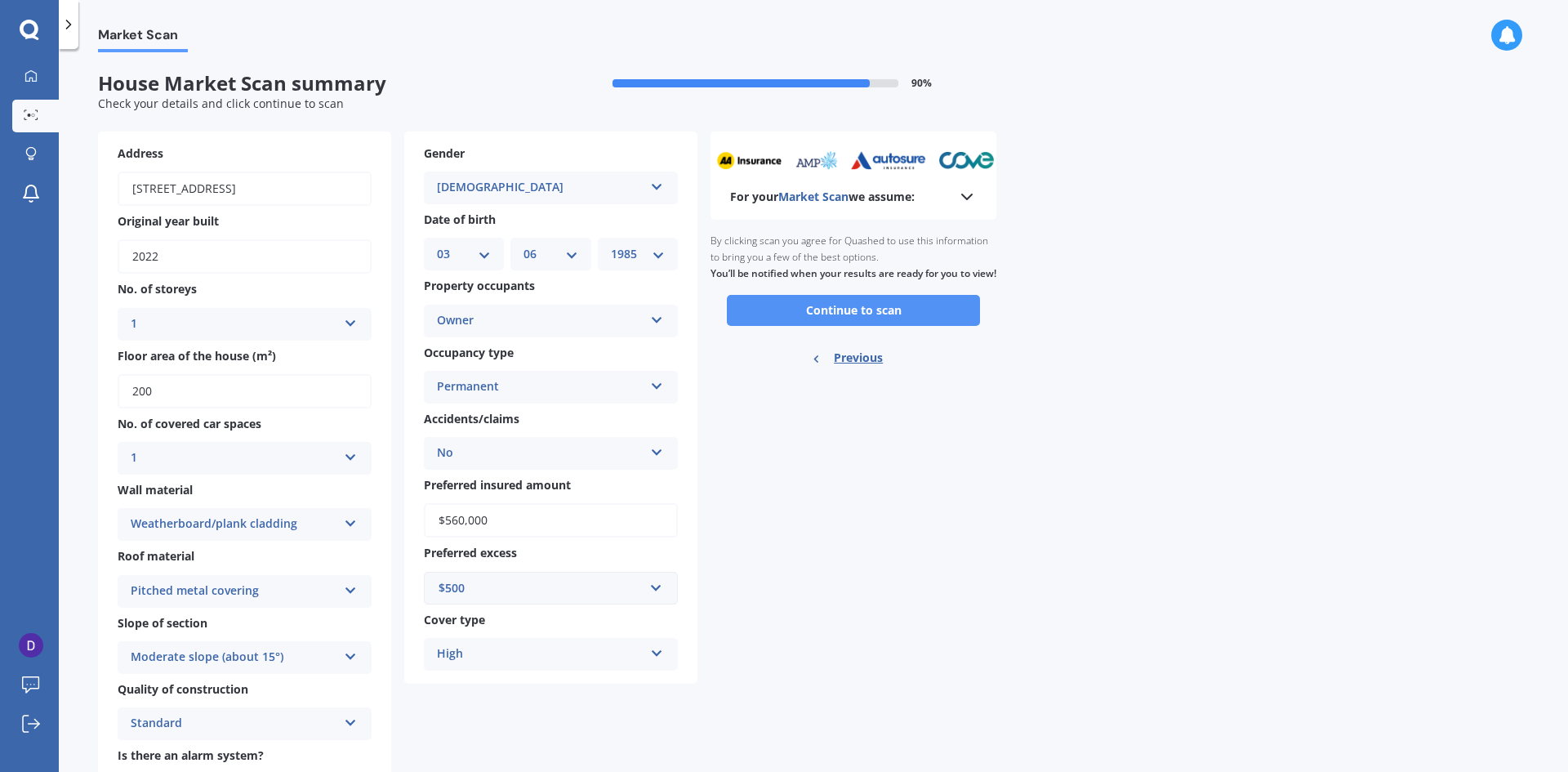
click at [821, 326] on button "Continue to scan" at bounding box center [853, 310] width 253 height 31
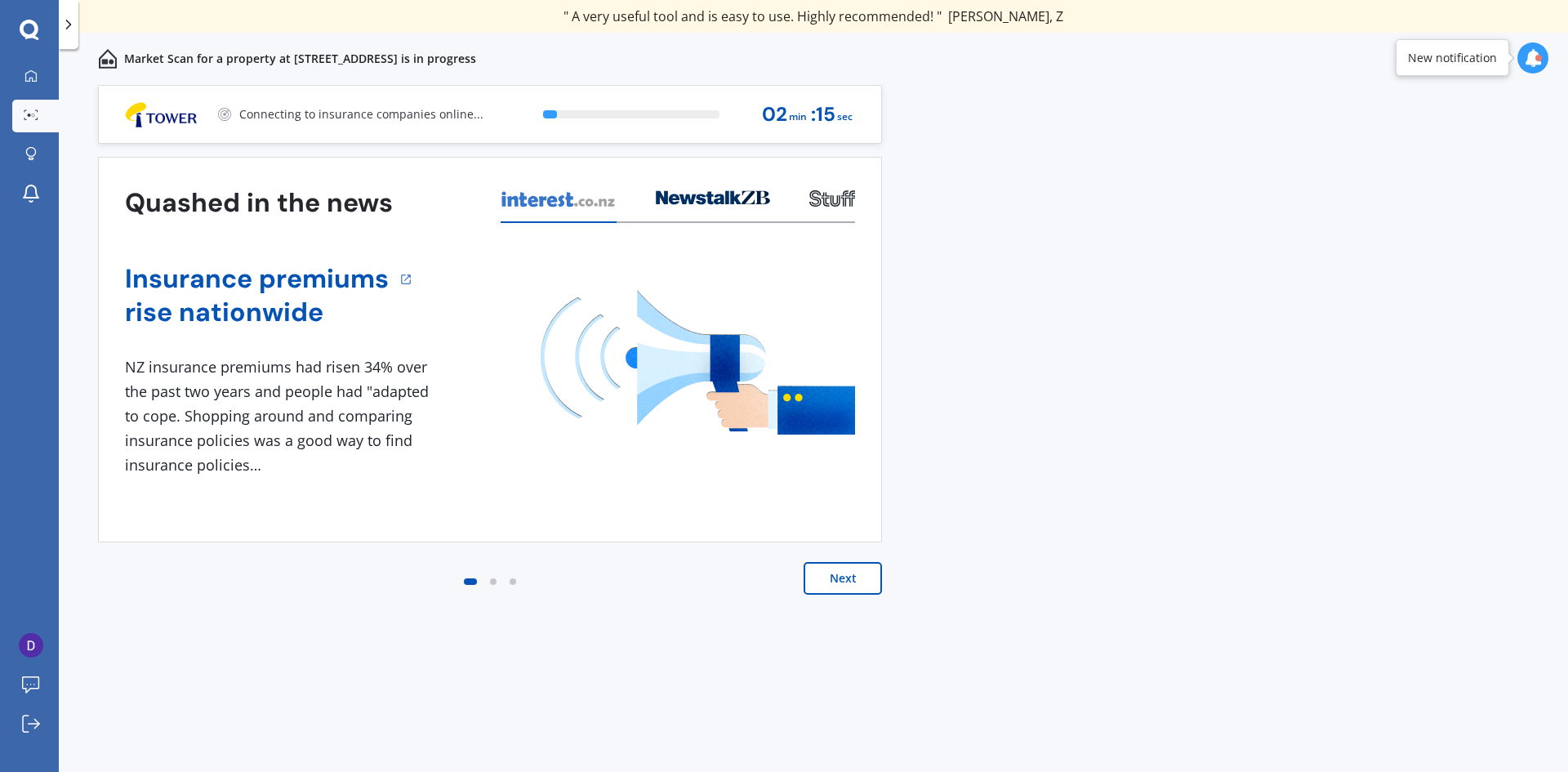
click at [850, 574] on button "Next" at bounding box center [842, 578] width 78 height 32
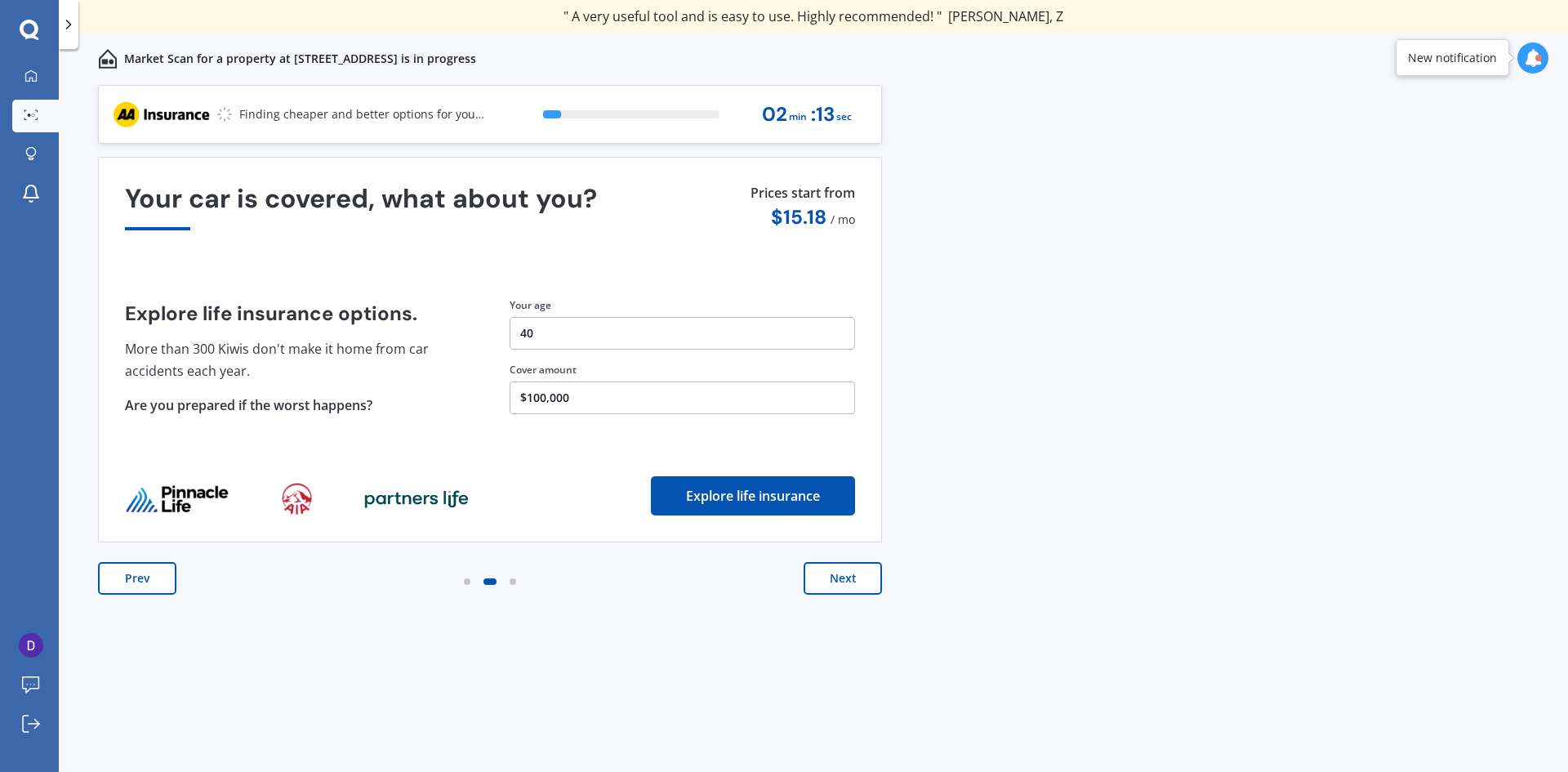
click at [850, 574] on button "Next" at bounding box center [842, 578] width 78 height 32
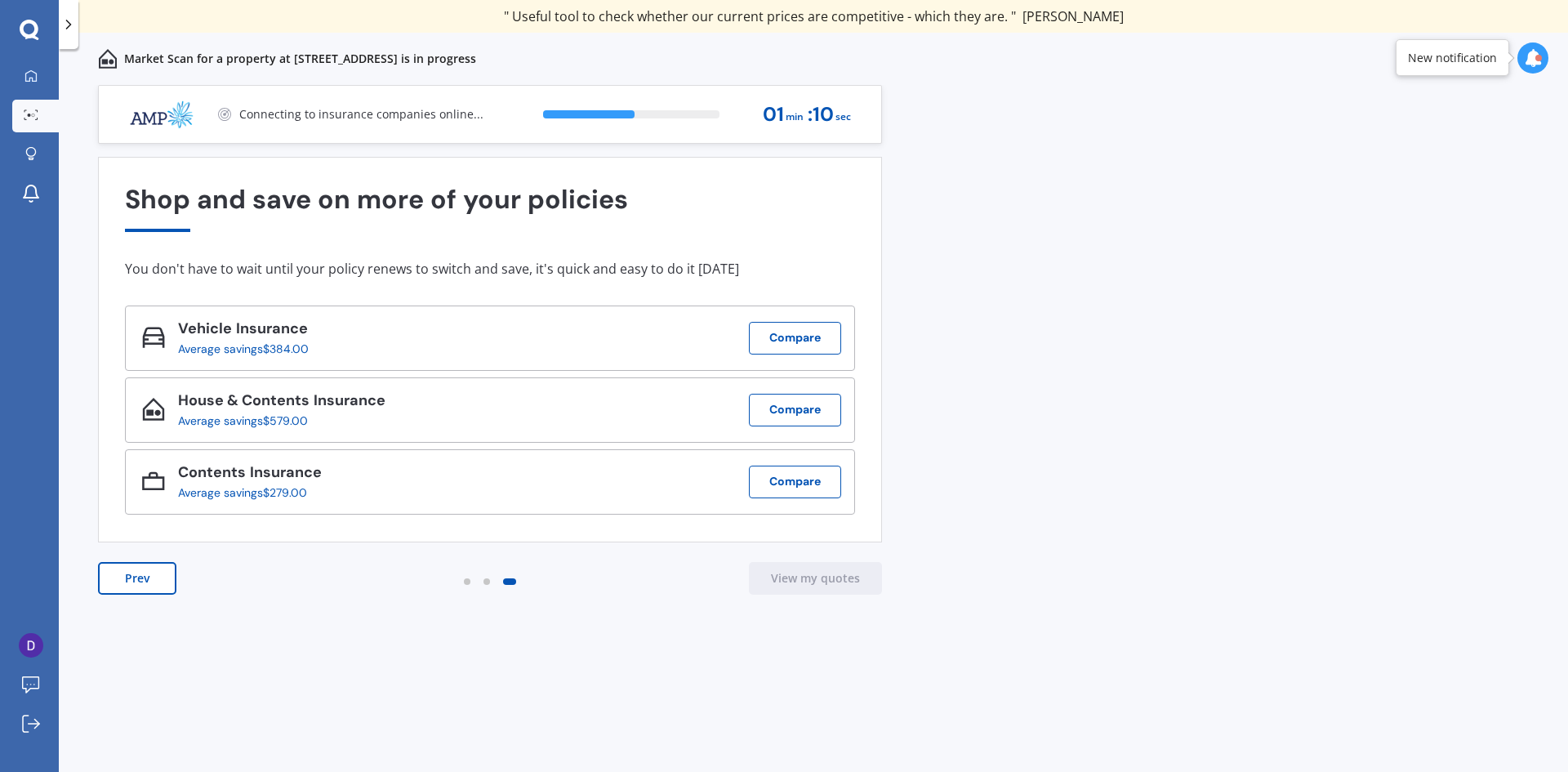
drag, startPoint x: 775, startPoint y: 345, endPoint x: 1143, endPoint y: 267, distance: 376.2
click at [1143, 267] on div "Previous 60,000+ Kiwis have signed up to shop and save on insurance with us " H…" at bounding box center [813, 446] width 1508 height 723
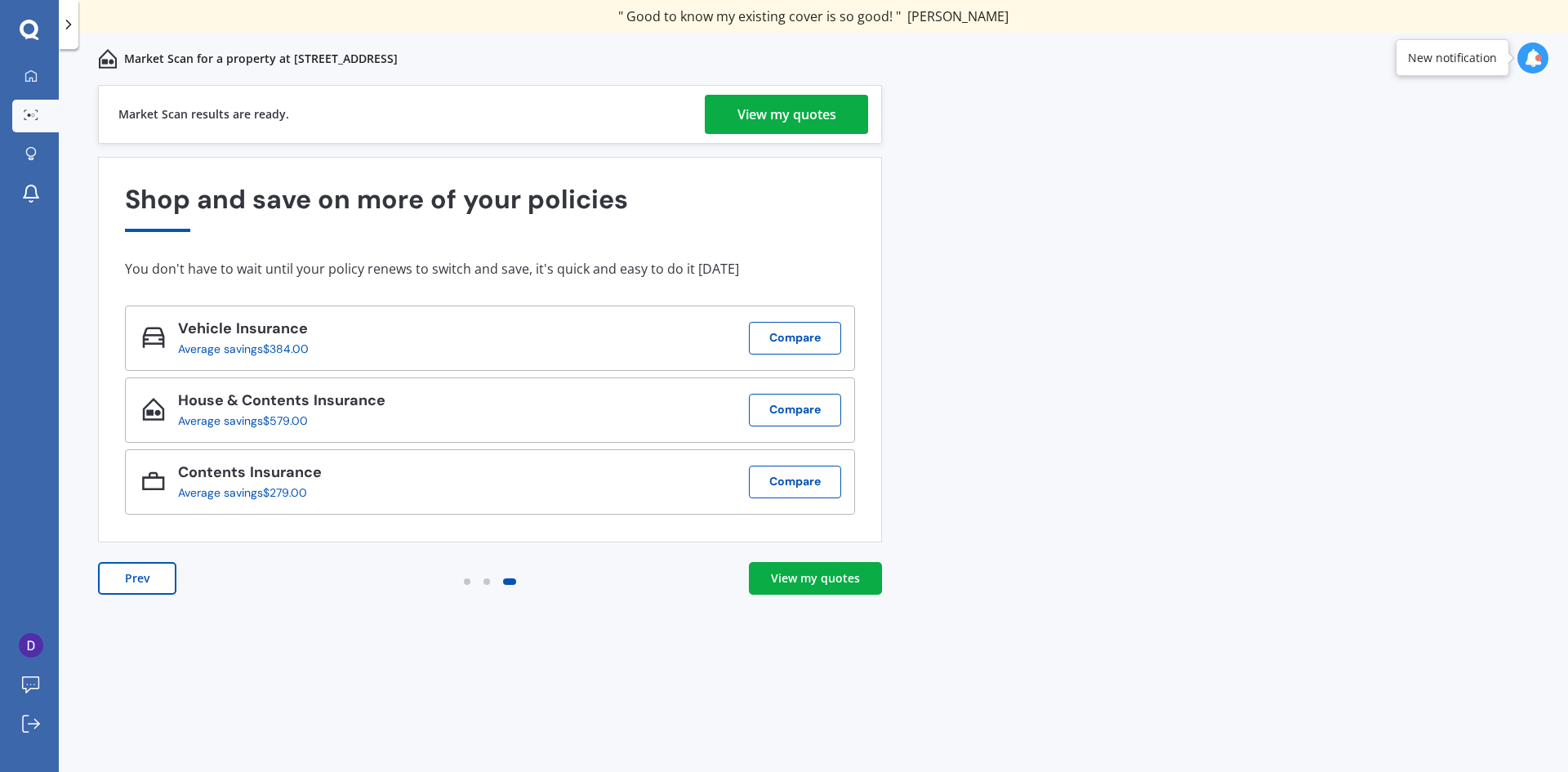
click at [803, 577] on div "View my quotes" at bounding box center [815, 578] width 89 height 17
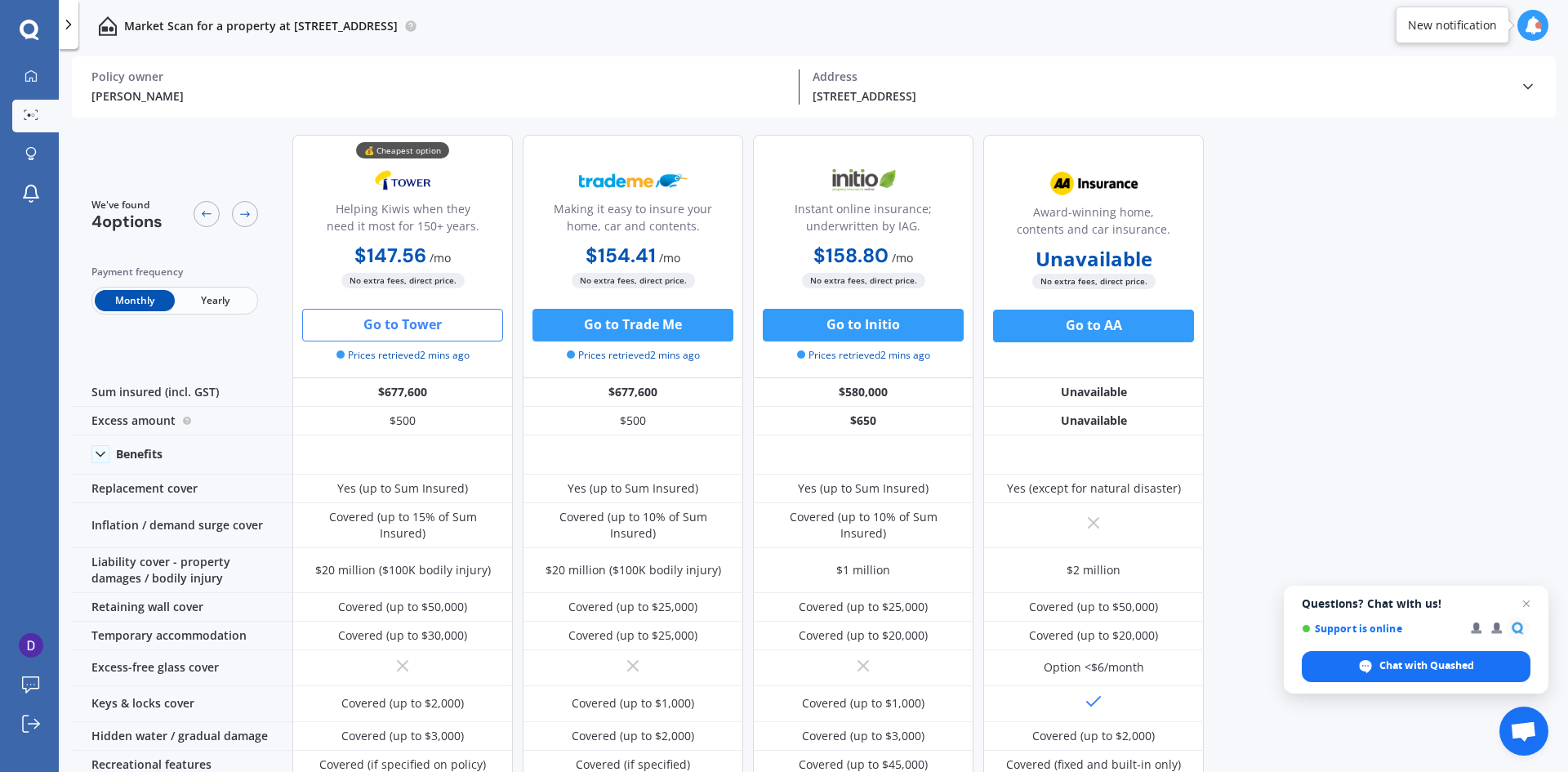
click at [437, 331] on button "Go to Tower" at bounding box center [403, 324] width 201 height 32
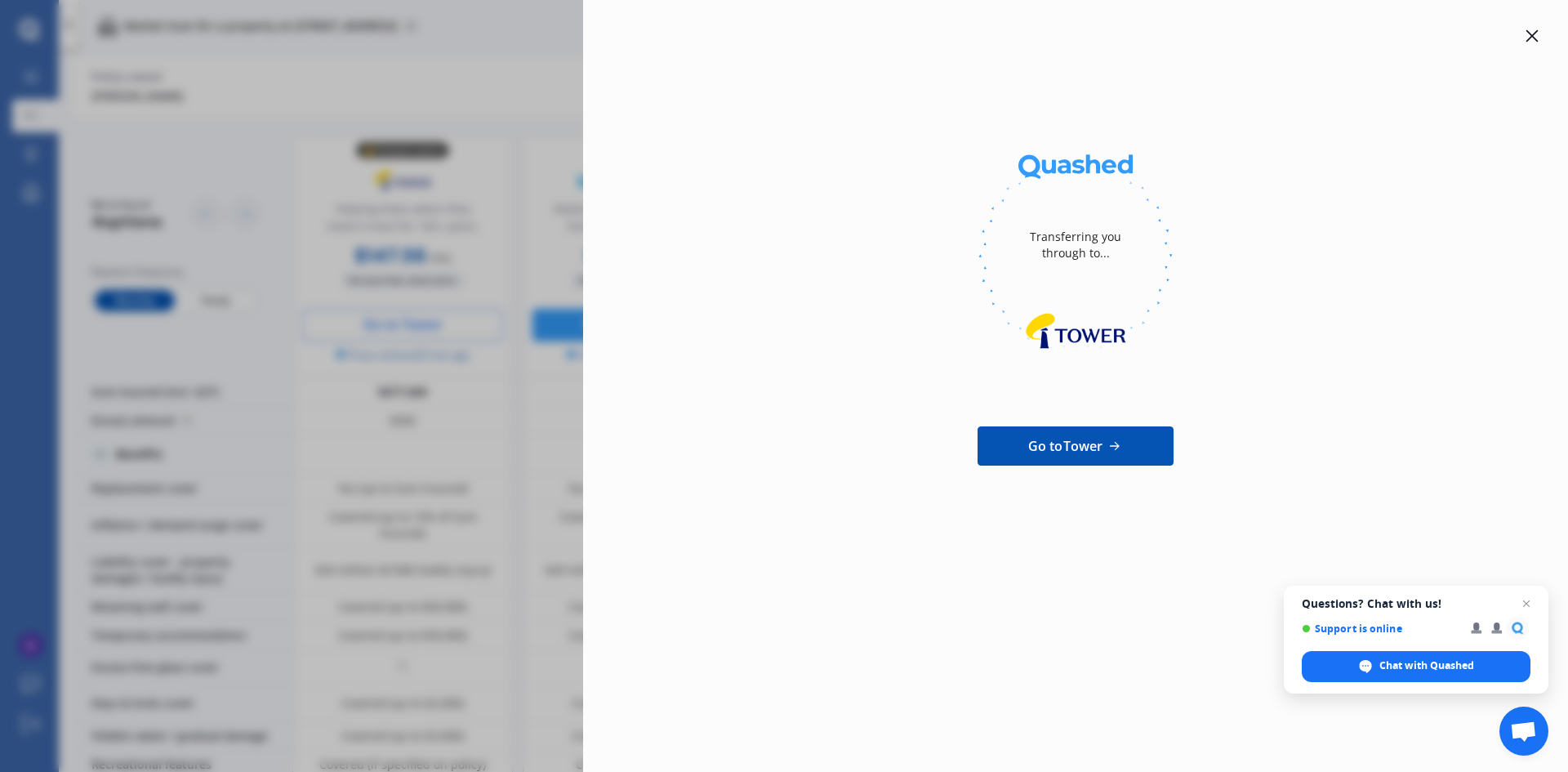
click at [1531, 32] on icon at bounding box center [1531, 35] width 13 height 13
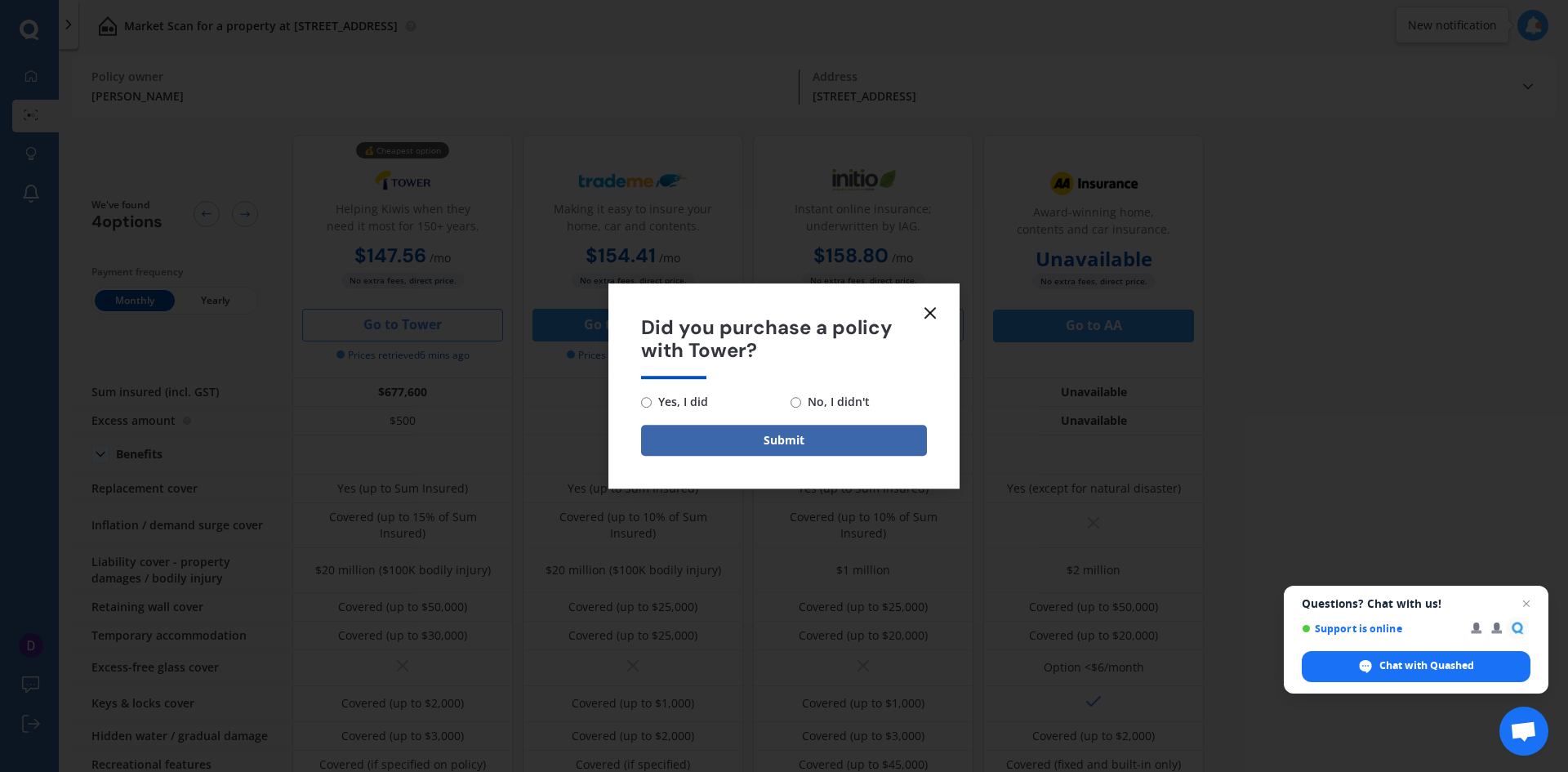
click at [927, 310] on icon at bounding box center [930, 312] width 20 height 20
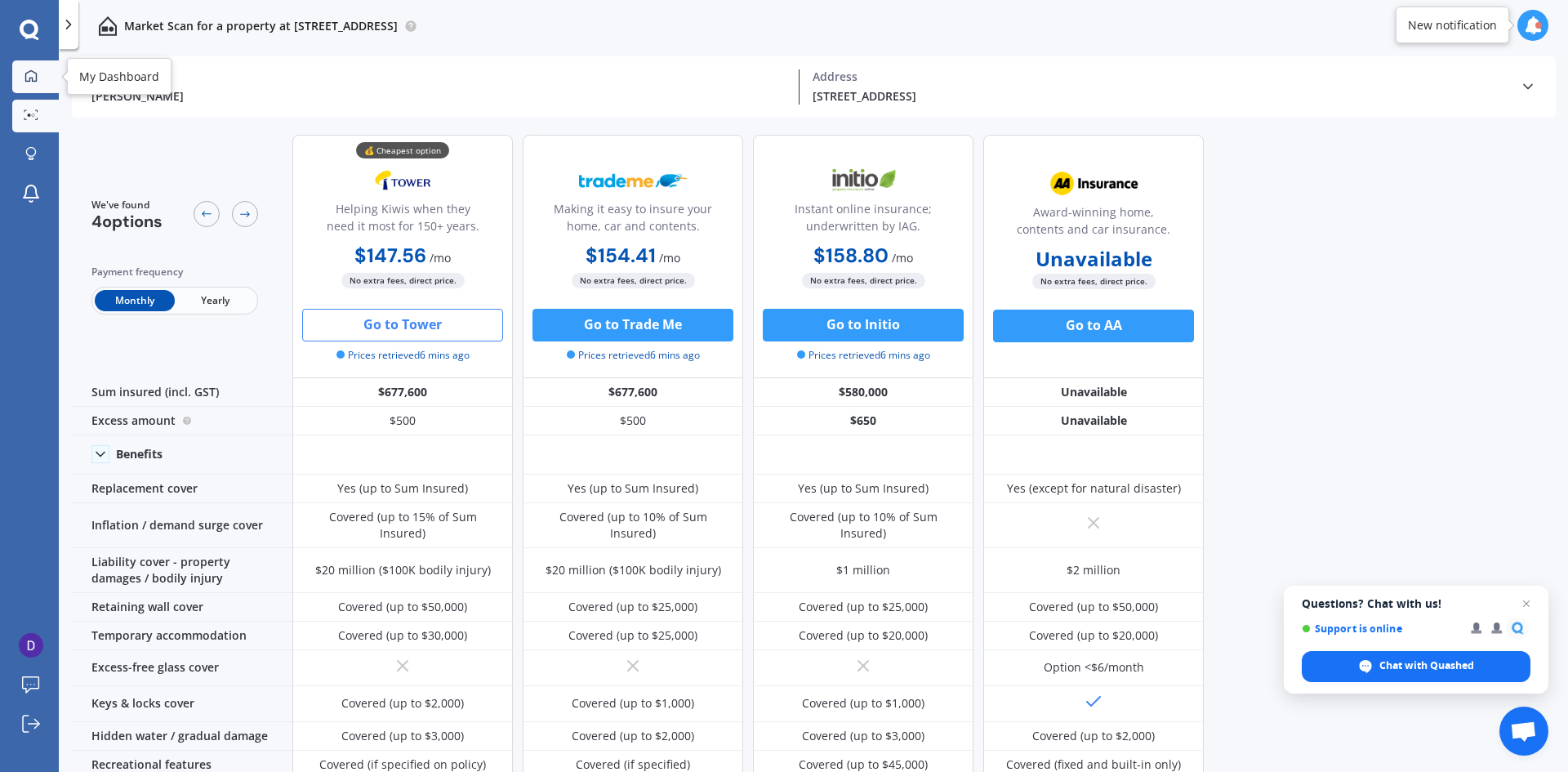
click at [32, 84] on link "My Dashboard" at bounding box center [36, 76] width 47 height 32
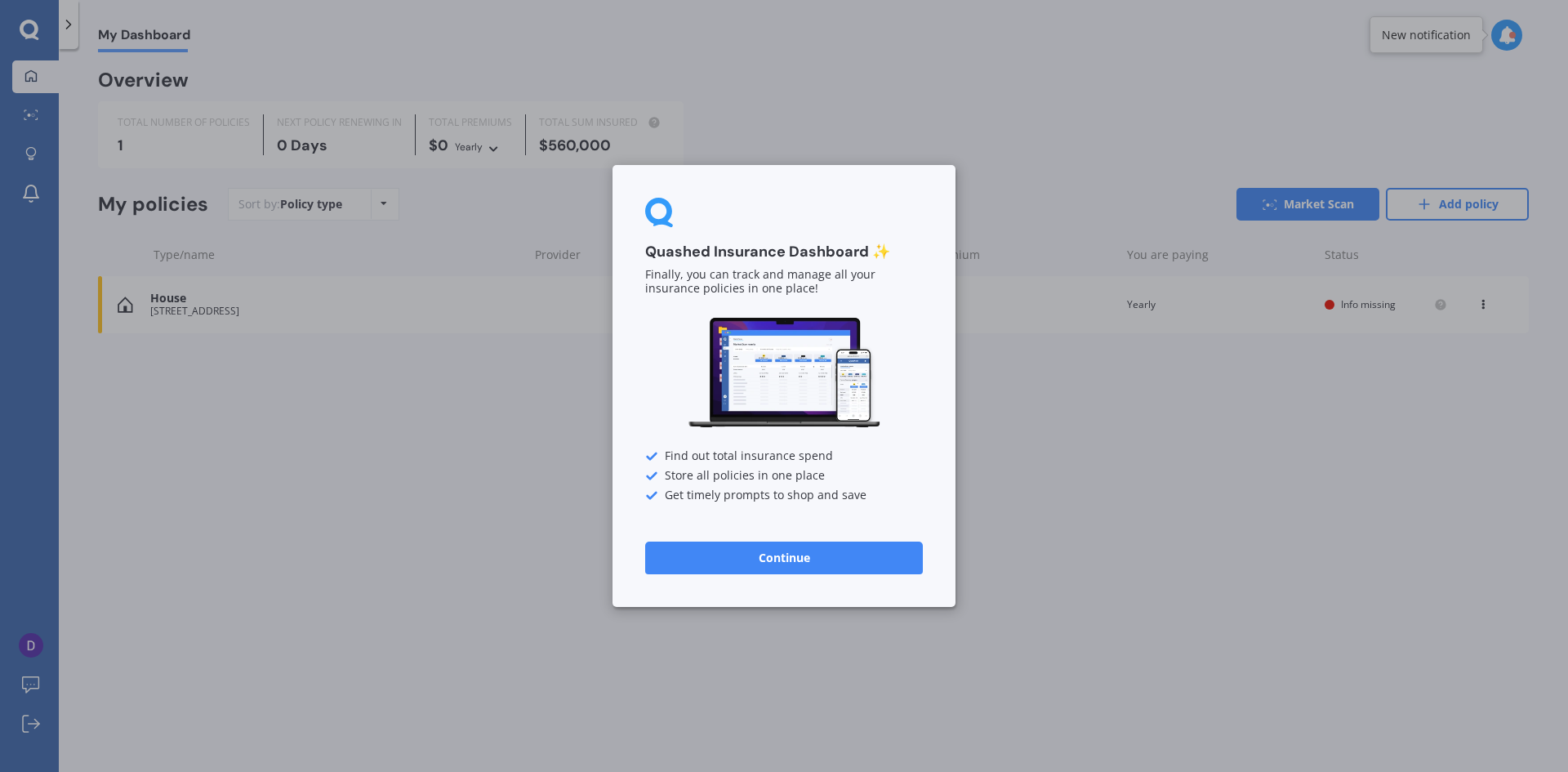
click at [821, 556] on button "Continue" at bounding box center [784, 557] width 278 height 32
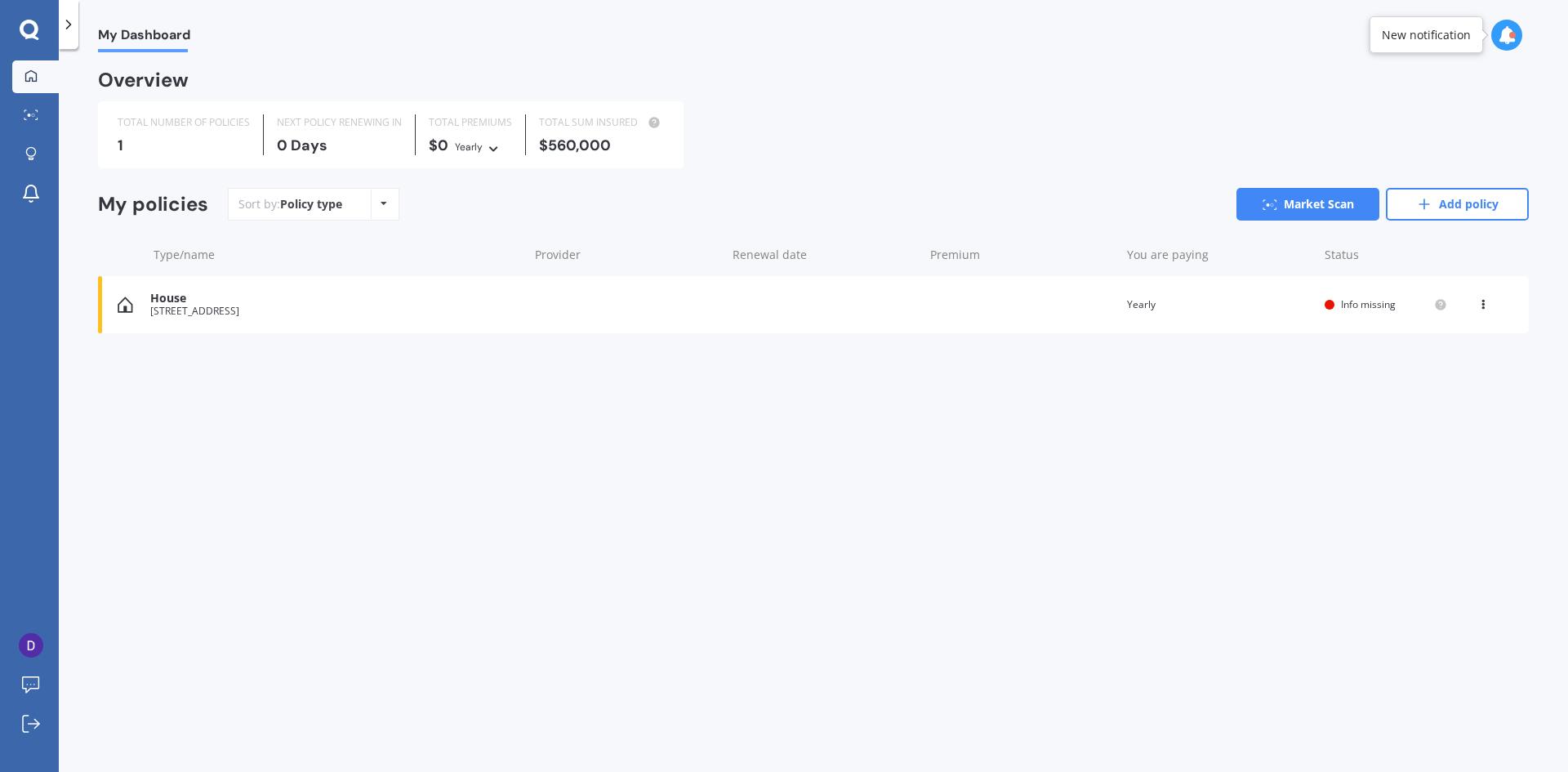
click at [1479, 304] on icon at bounding box center [1483, 302] width 12 height 10
click at [1440, 378] on div "Delete" at bounding box center [1447, 368] width 162 height 32
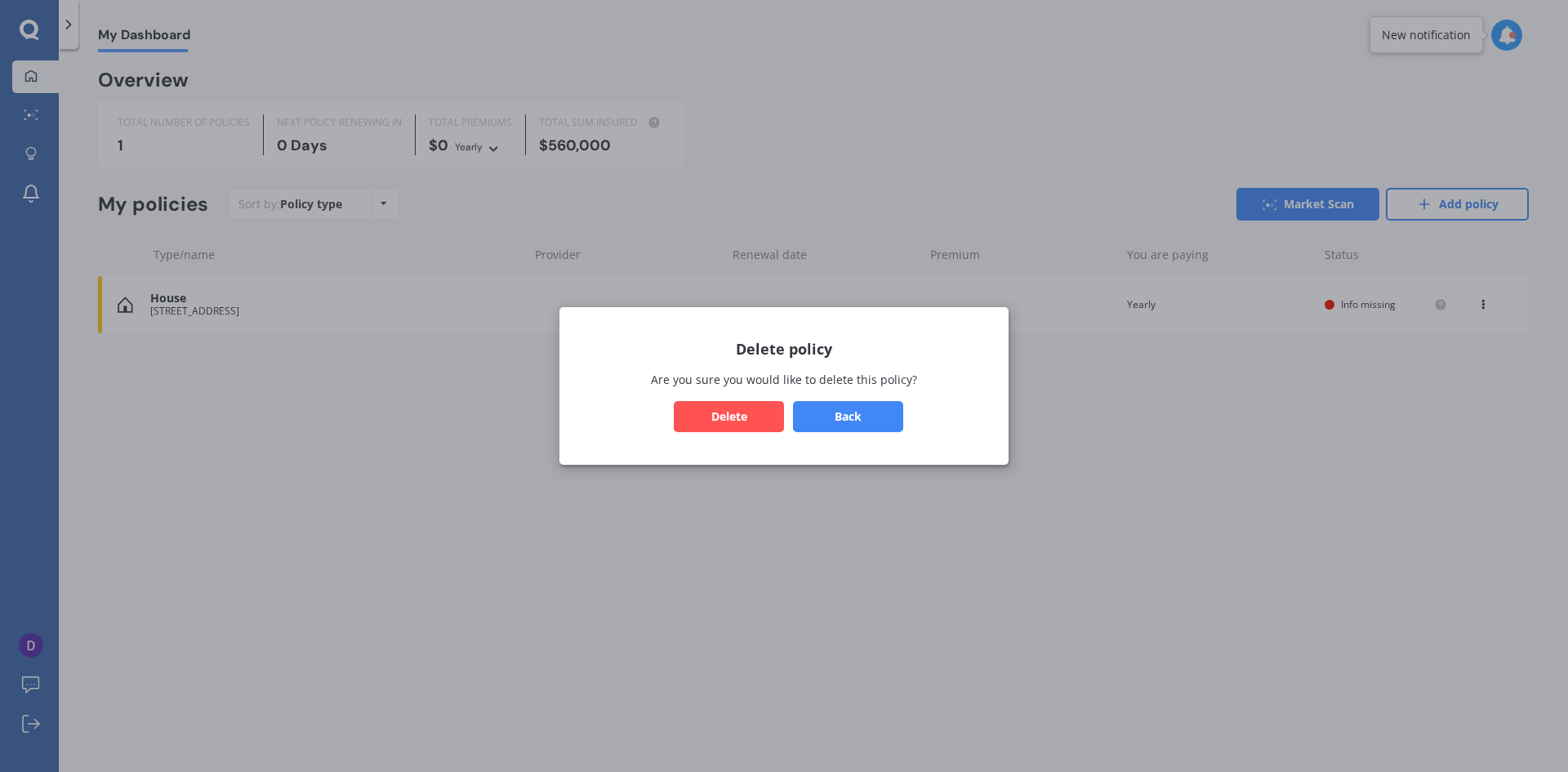
click at [693, 401] on button "Delete" at bounding box center [728, 417] width 110 height 31
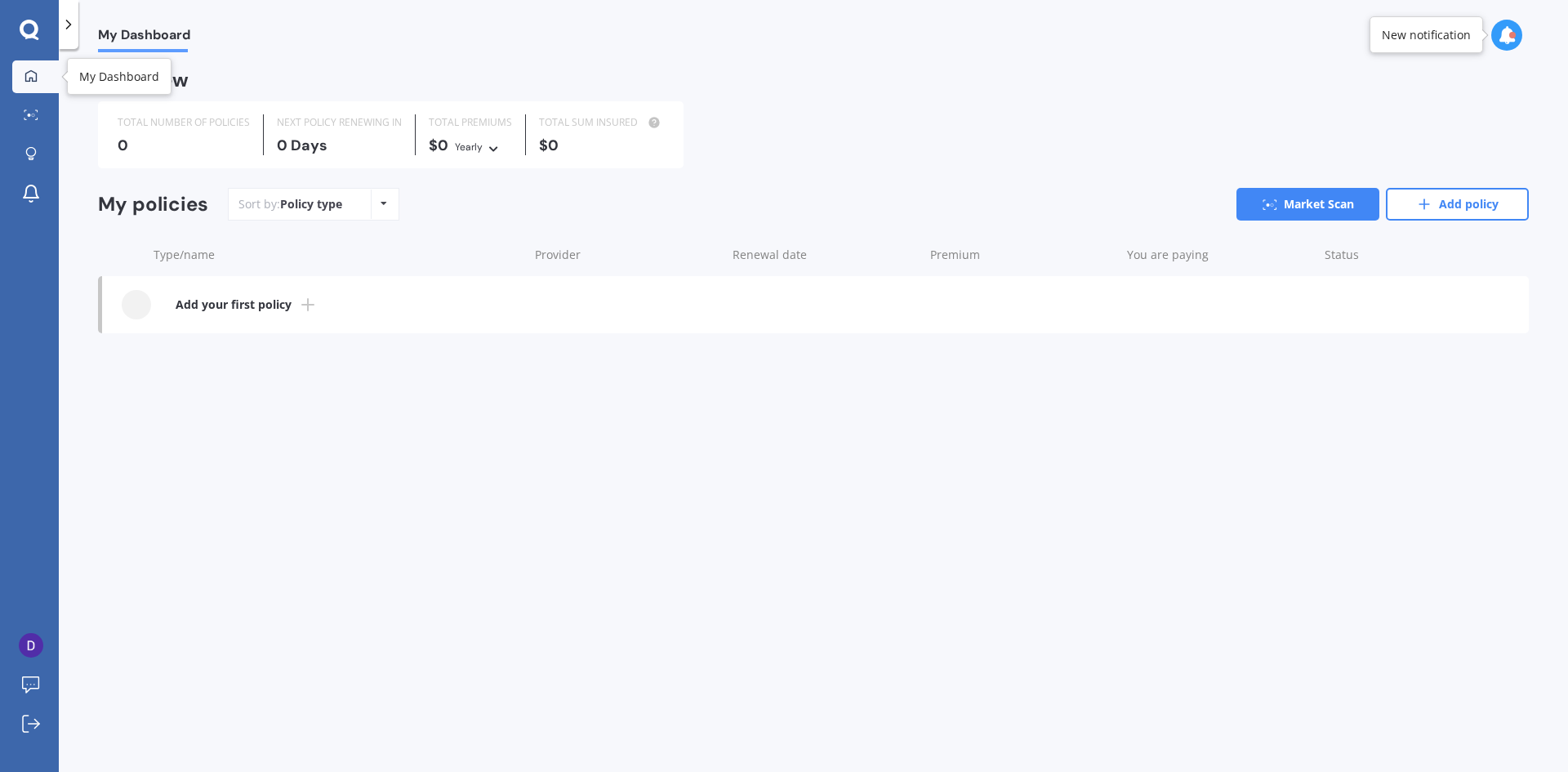
click at [37, 73] on div at bounding box center [30, 76] width 24 height 15
click at [1485, 206] on link "Add policy" at bounding box center [1457, 203] width 142 height 32
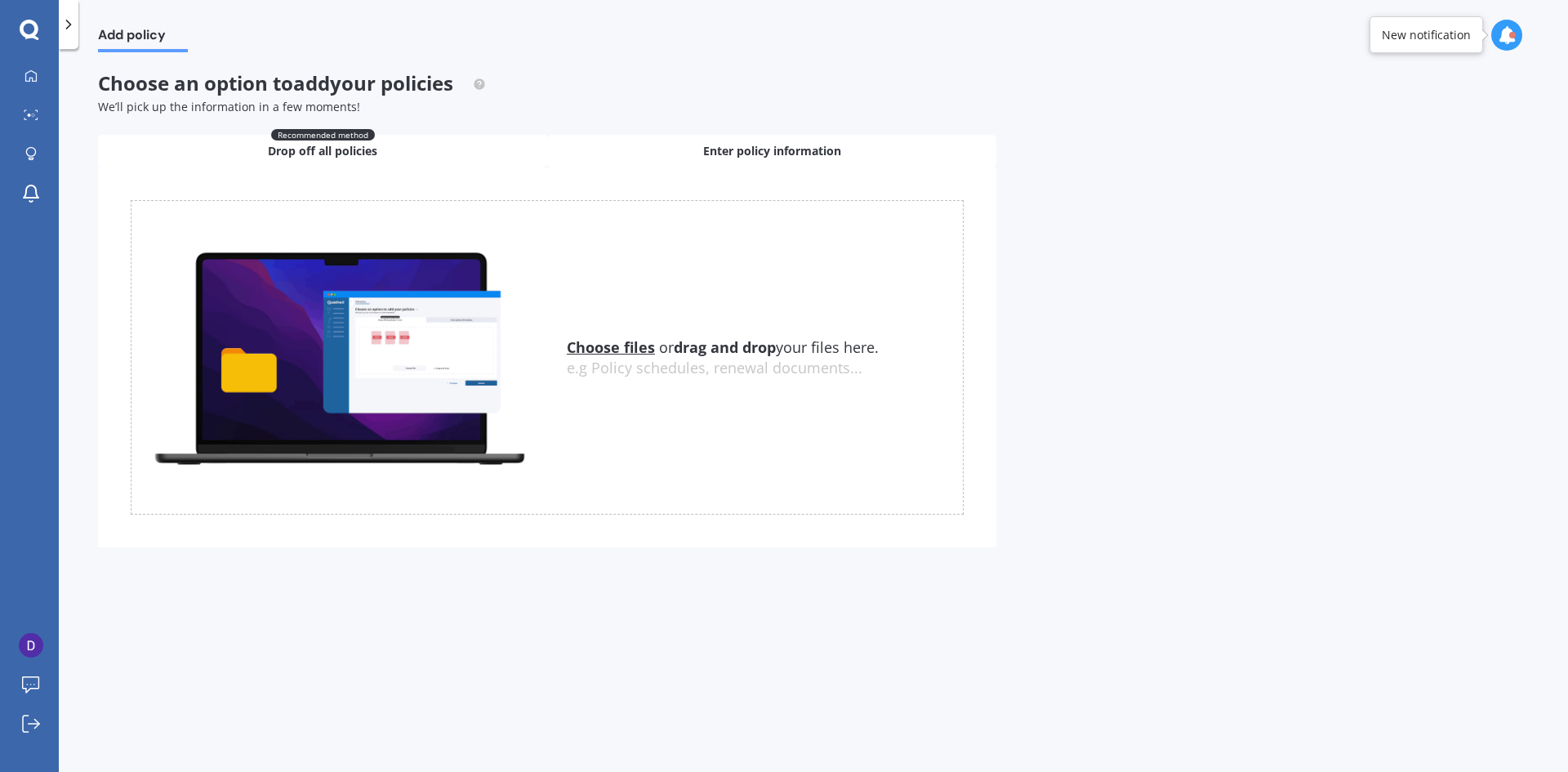
click at [752, 154] on span "Enter policy information" at bounding box center [771, 150] width 138 height 17
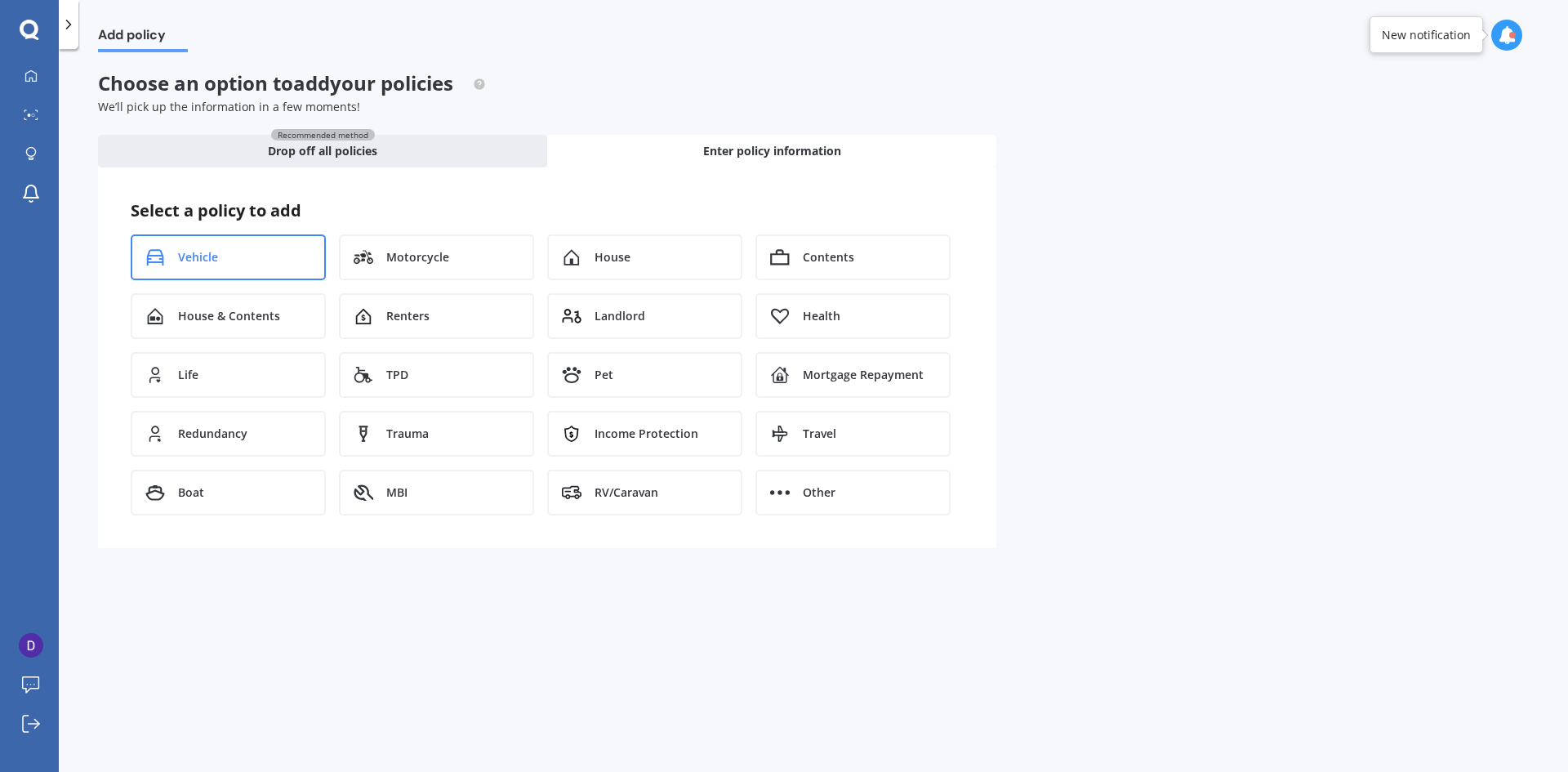
click at [192, 250] on span "Vehicle" at bounding box center [197, 257] width 40 height 17
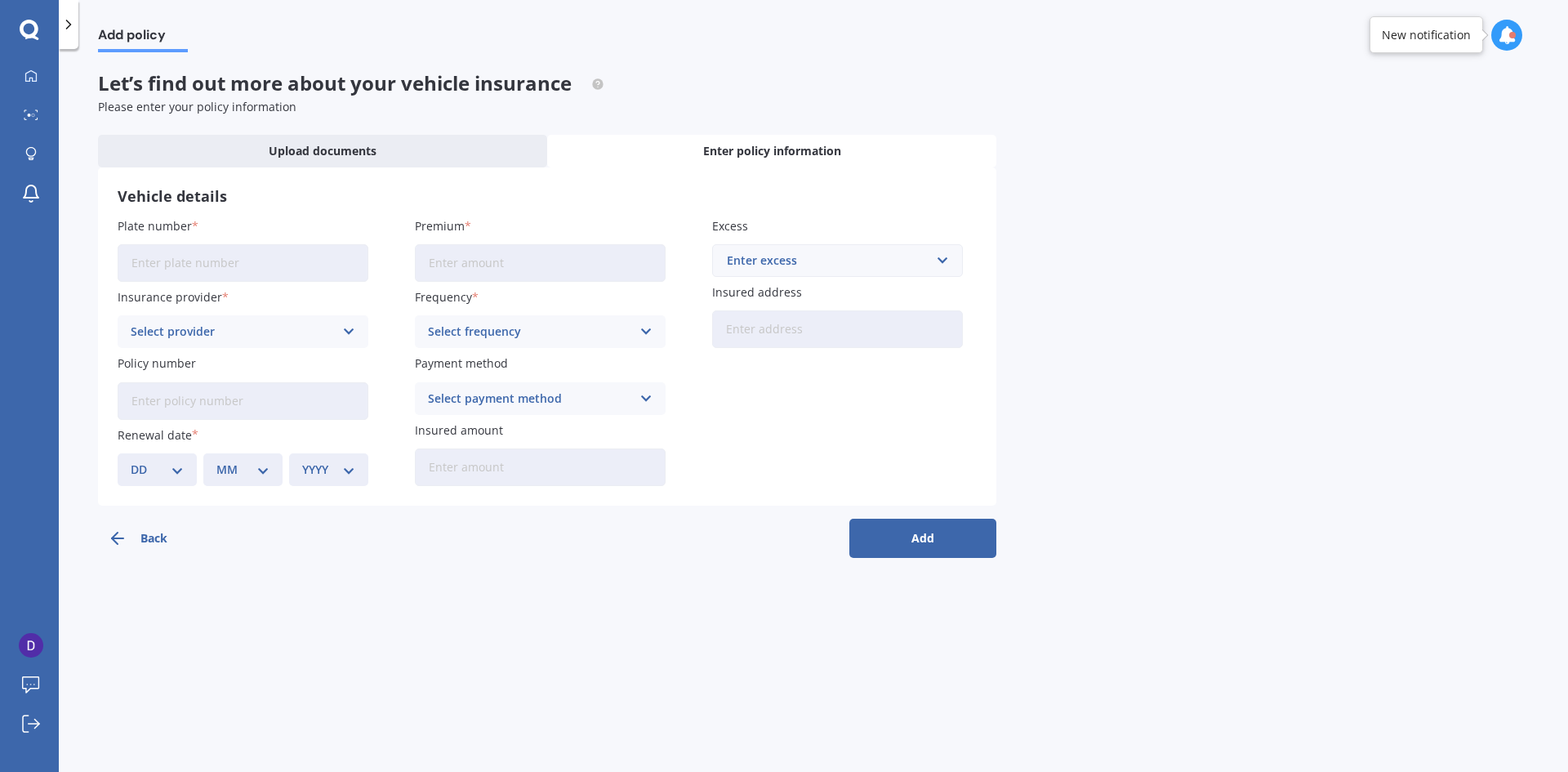
click at [197, 257] on input "Plate number" at bounding box center [242, 263] width 251 height 37
type input "QFB979"
click at [580, 270] on input "Premium" at bounding box center [540, 263] width 251 height 37
type input "$4.00"
click at [462, 222] on span "Premium" at bounding box center [439, 225] width 50 height 16
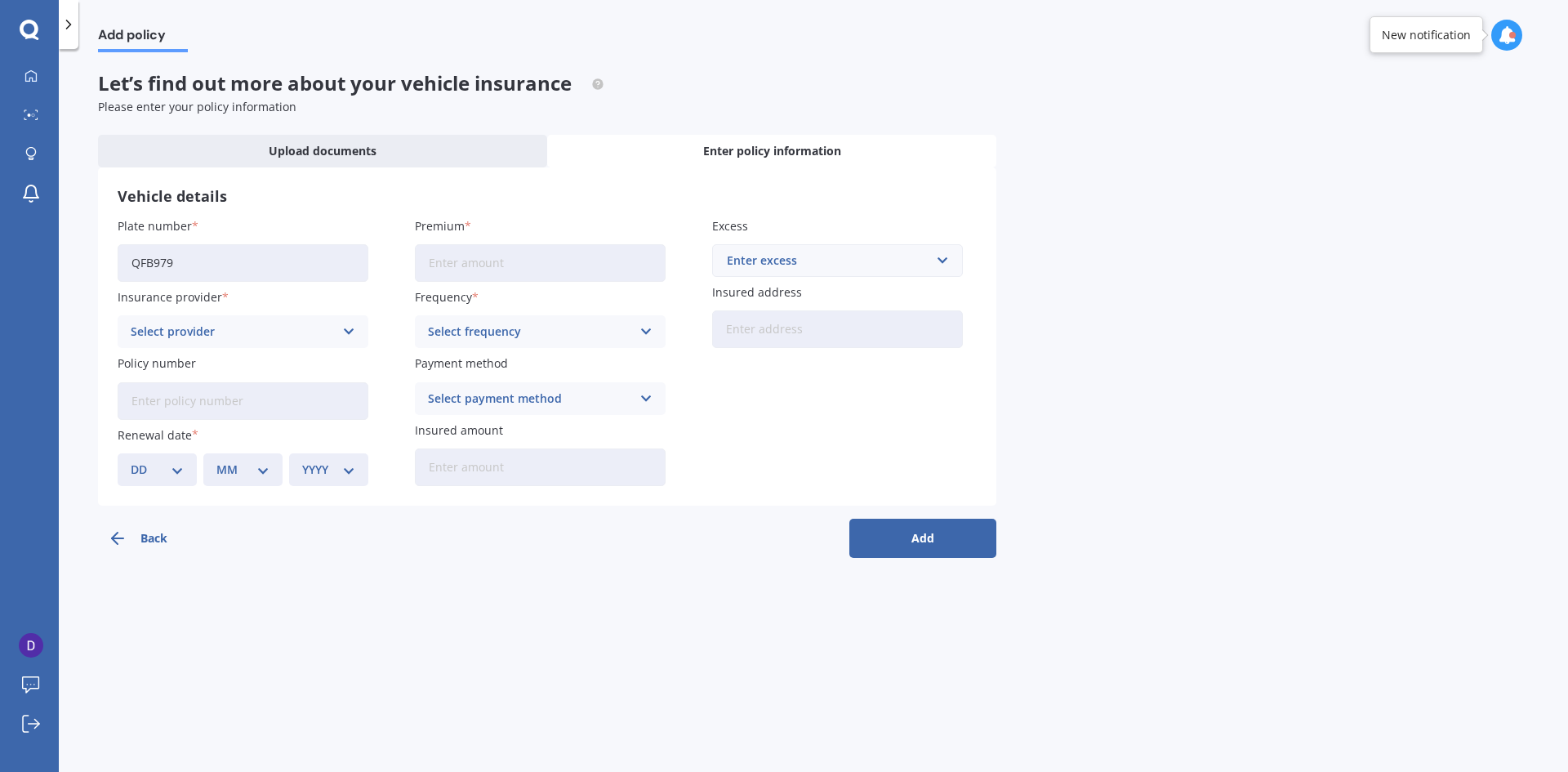
click at [462, 244] on input "Premium" at bounding box center [540, 263] width 251 height 37
type input "$1.00"
click at [1003, 317] on div "Add policy Let’s find out more about your vehicle insurance Please enter your p…" at bounding box center [813, 414] width 1508 height 723
click at [877, 270] on input "text" at bounding box center [831, 261] width 236 height 31
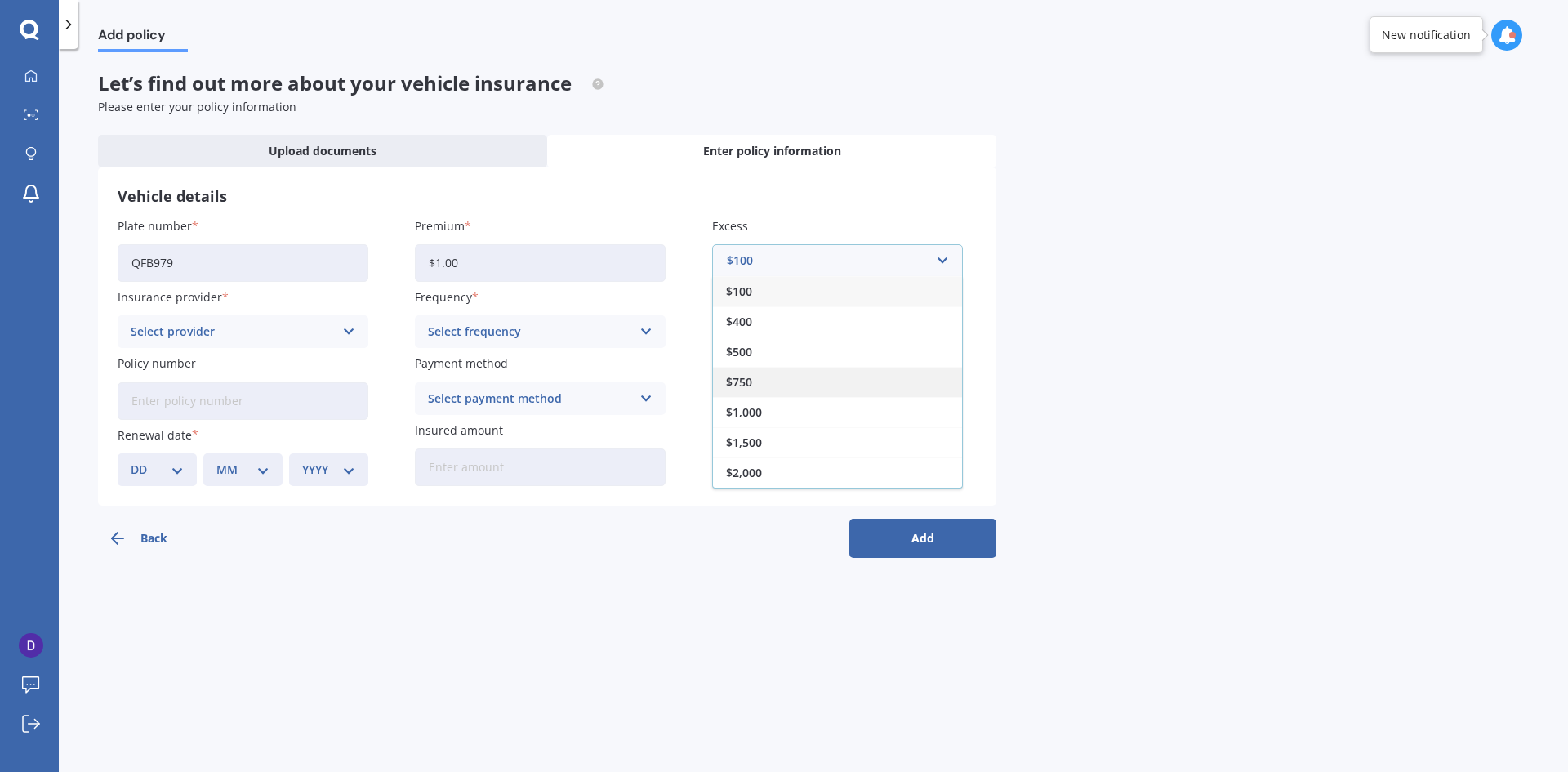
click at [762, 381] on div "$750" at bounding box center [837, 382] width 249 height 30
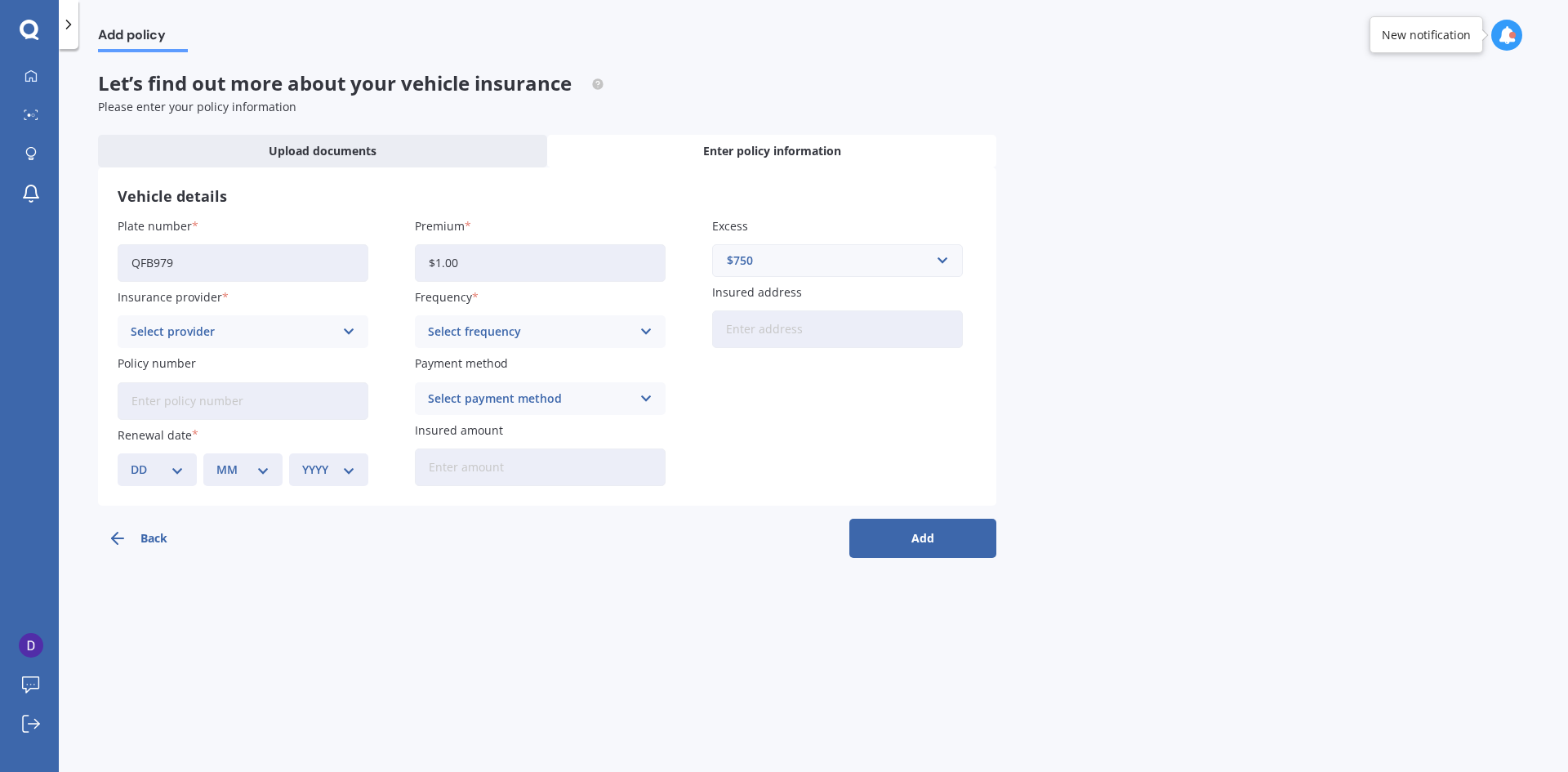
click at [805, 258] on div "$750" at bounding box center [827, 261] width 202 height 18
drag, startPoint x: 770, startPoint y: 285, endPoint x: 777, endPoint y: 315, distance: 30.8
click at [770, 287] on div "$100" at bounding box center [837, 291] width 249 height 30
click at [267, 337] on div "Select provider" at bounding box center [232, 332] width 203 height 18
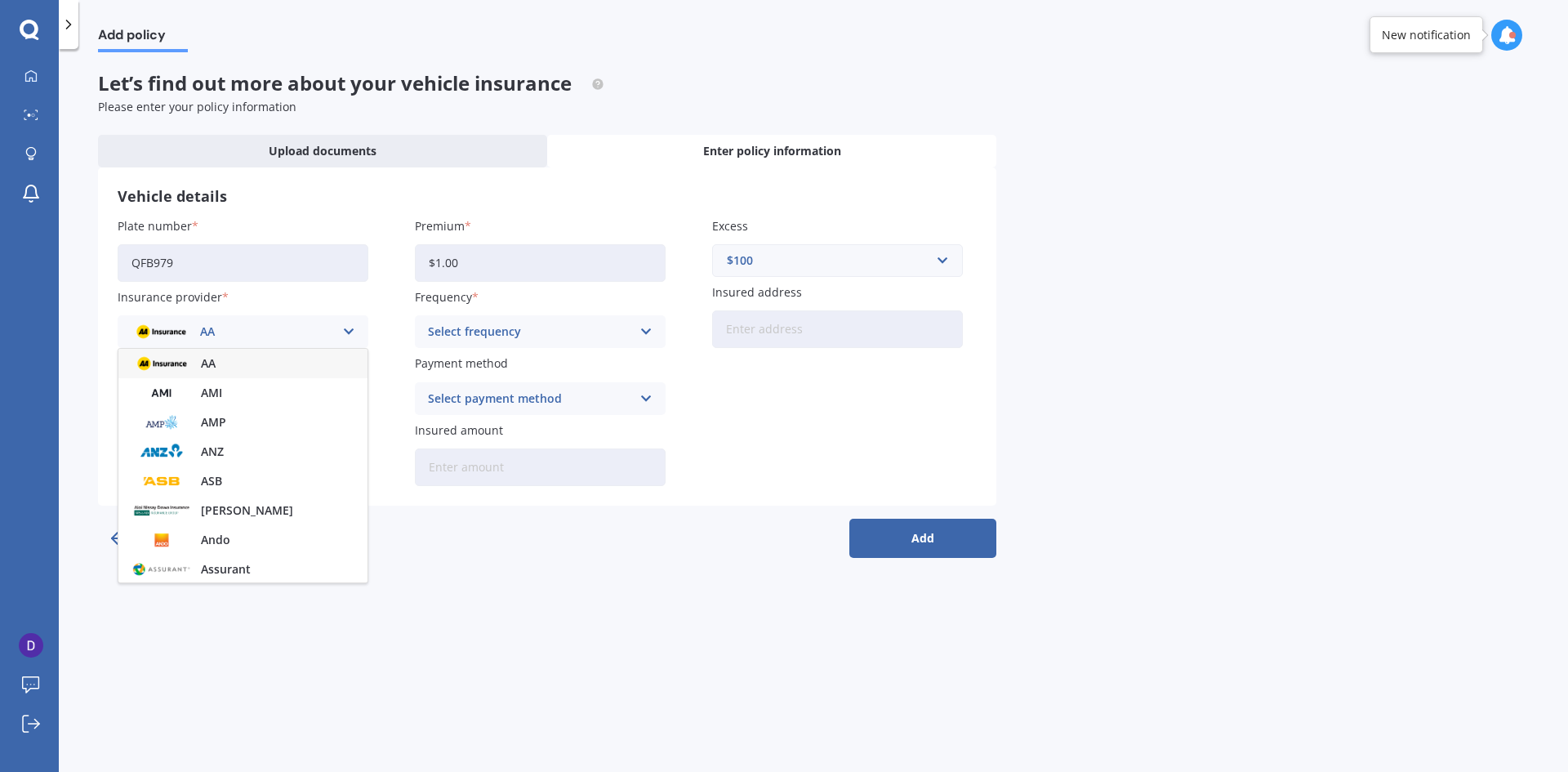
click at [267, 337] on div "AA" at bounding box center [232, 332] width 203 height 18
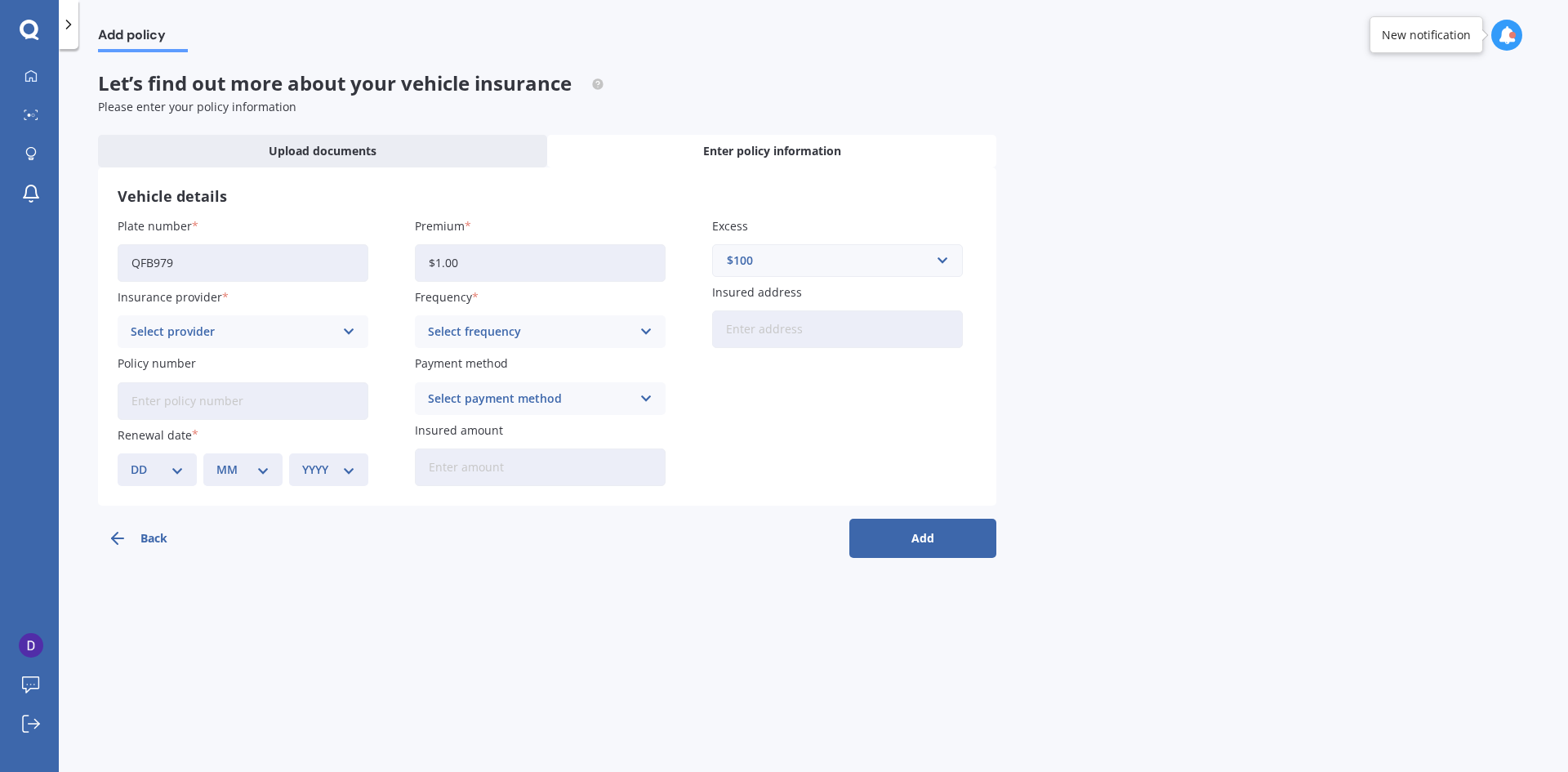
click at [267, 337] on div "Select provider" at bounding box center [232, 332] width 203 height 18
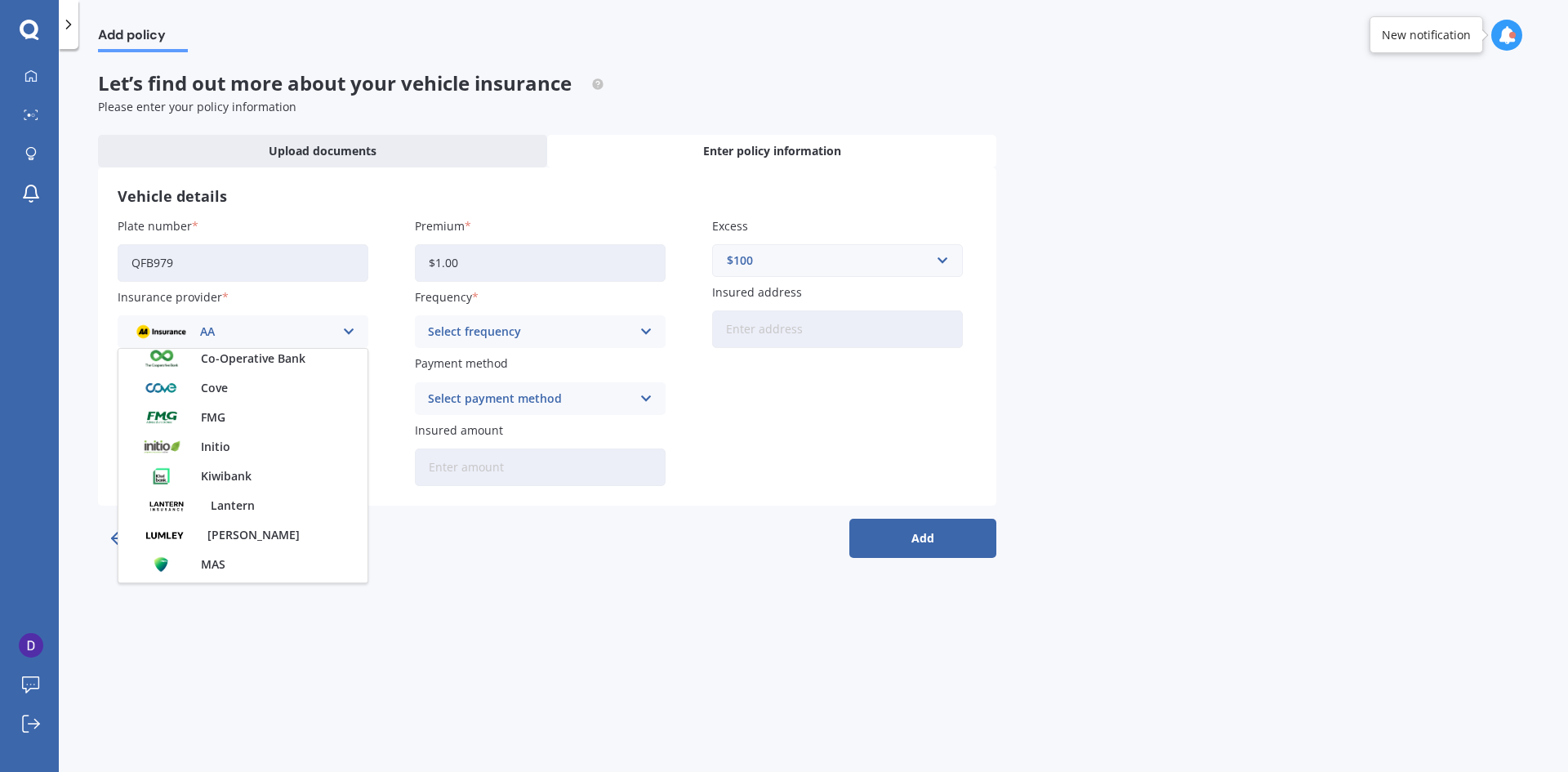
scroll to position [218, 0]
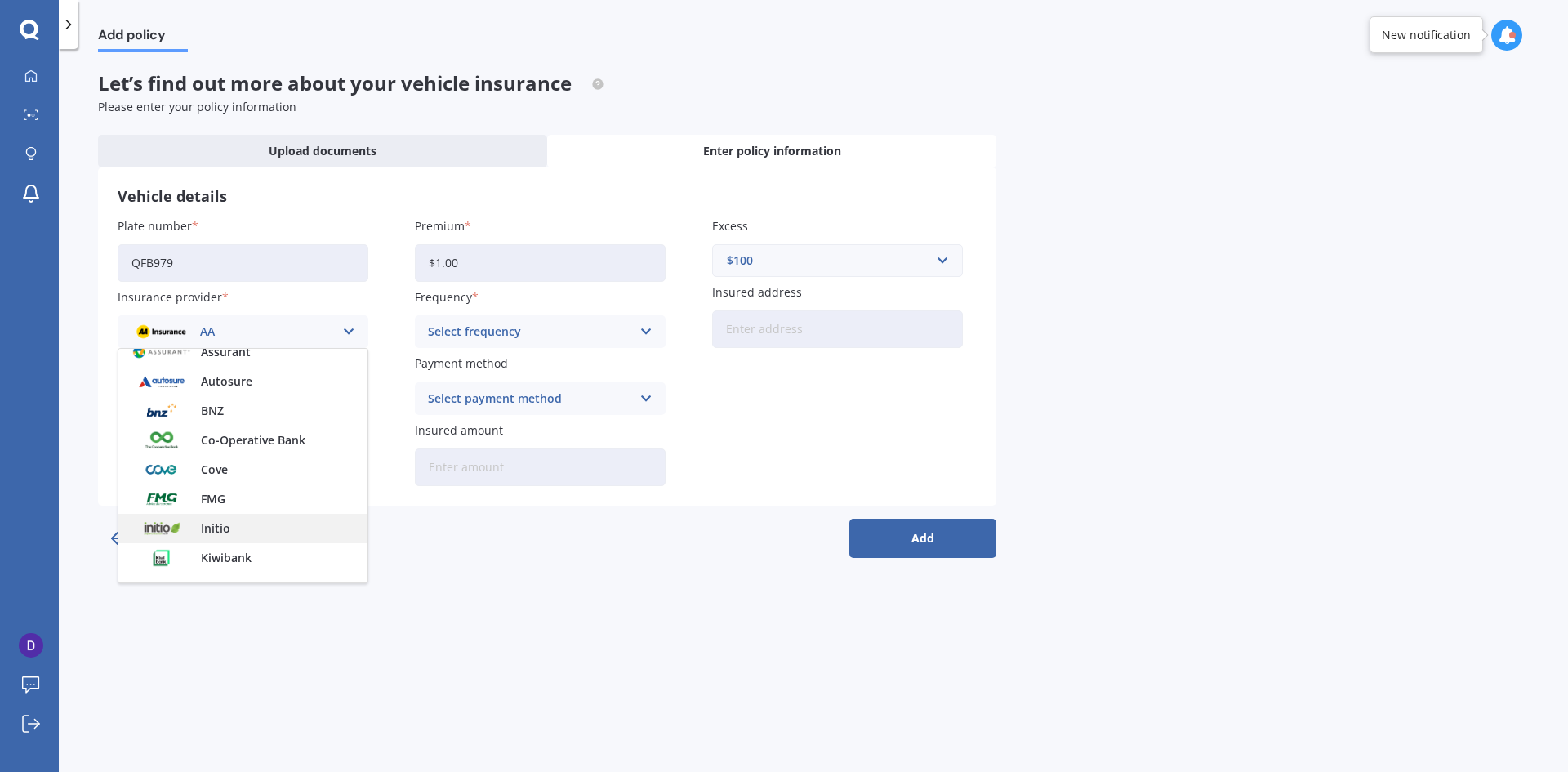
click at [261, 525] on div "Initio" at bounding box center [242, 528] width 249 height 29
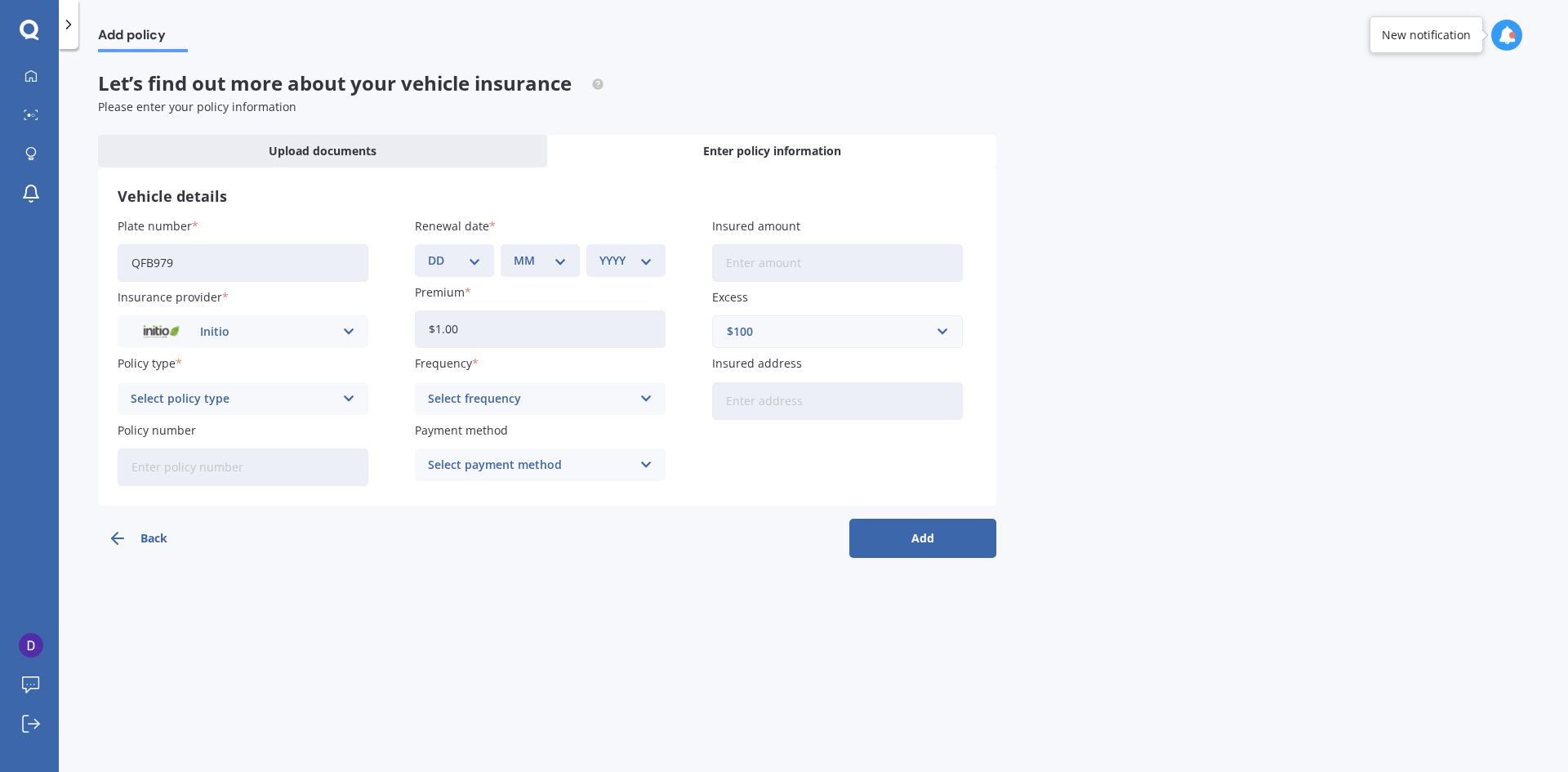
click at [70, 27] on icon at bounding box center [68, 24] width 17 height 17
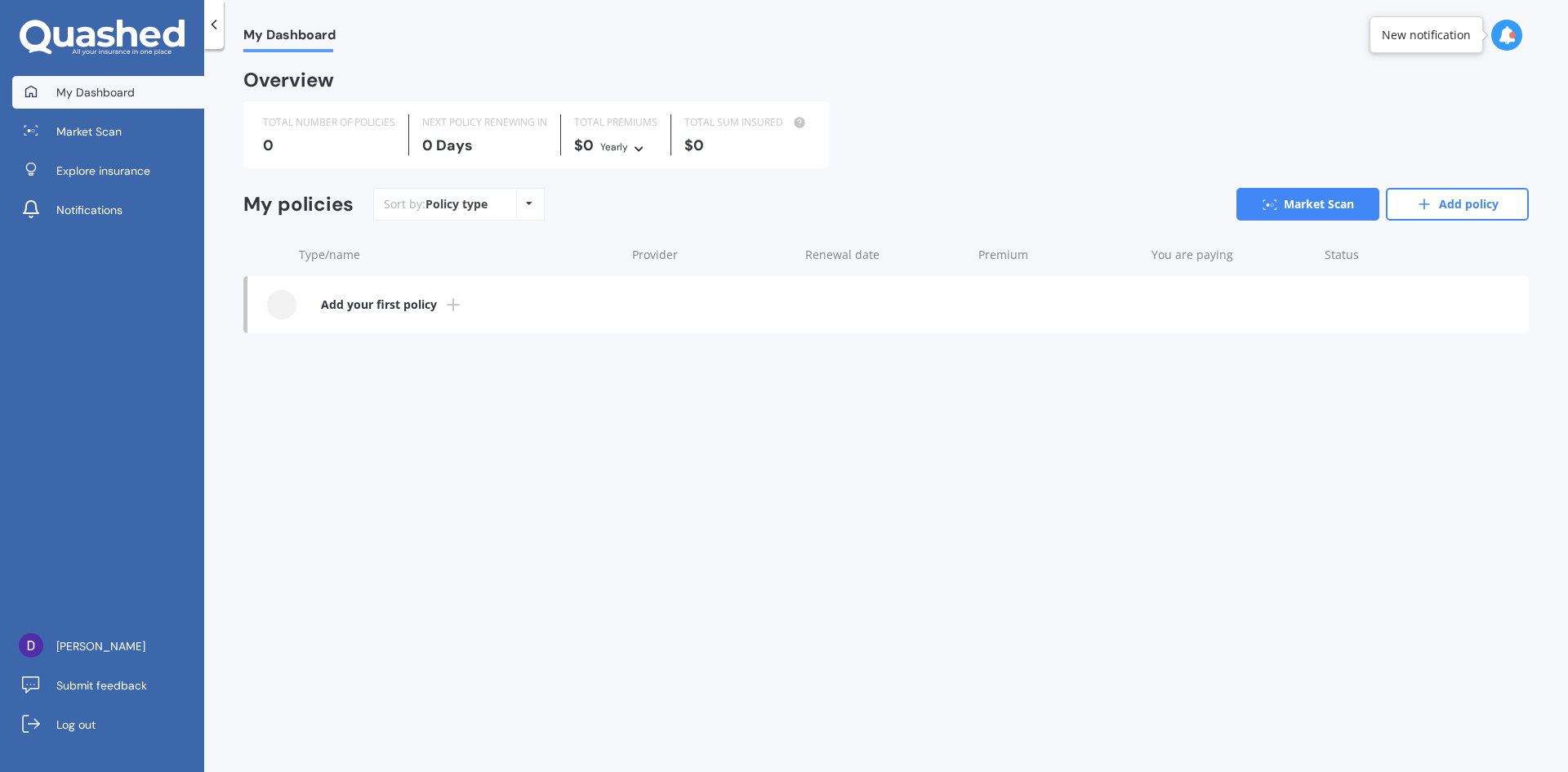
click at [533, 210] on div "Policy type Alphabetical Date added Renewing next" at bounding box center [529, 204] width 25 height 29
click at [417, 389] on div "My Dashboard Overview TOTAL NUMBER OF POLICIES 0 NEXT POLICY RENEWING IN 0 Days…" at bounding box center [885, 414] width 1363 height 723
click at [387, 305] on b "Add your first policy" at bounding box center [379, 305] width 116 height 17
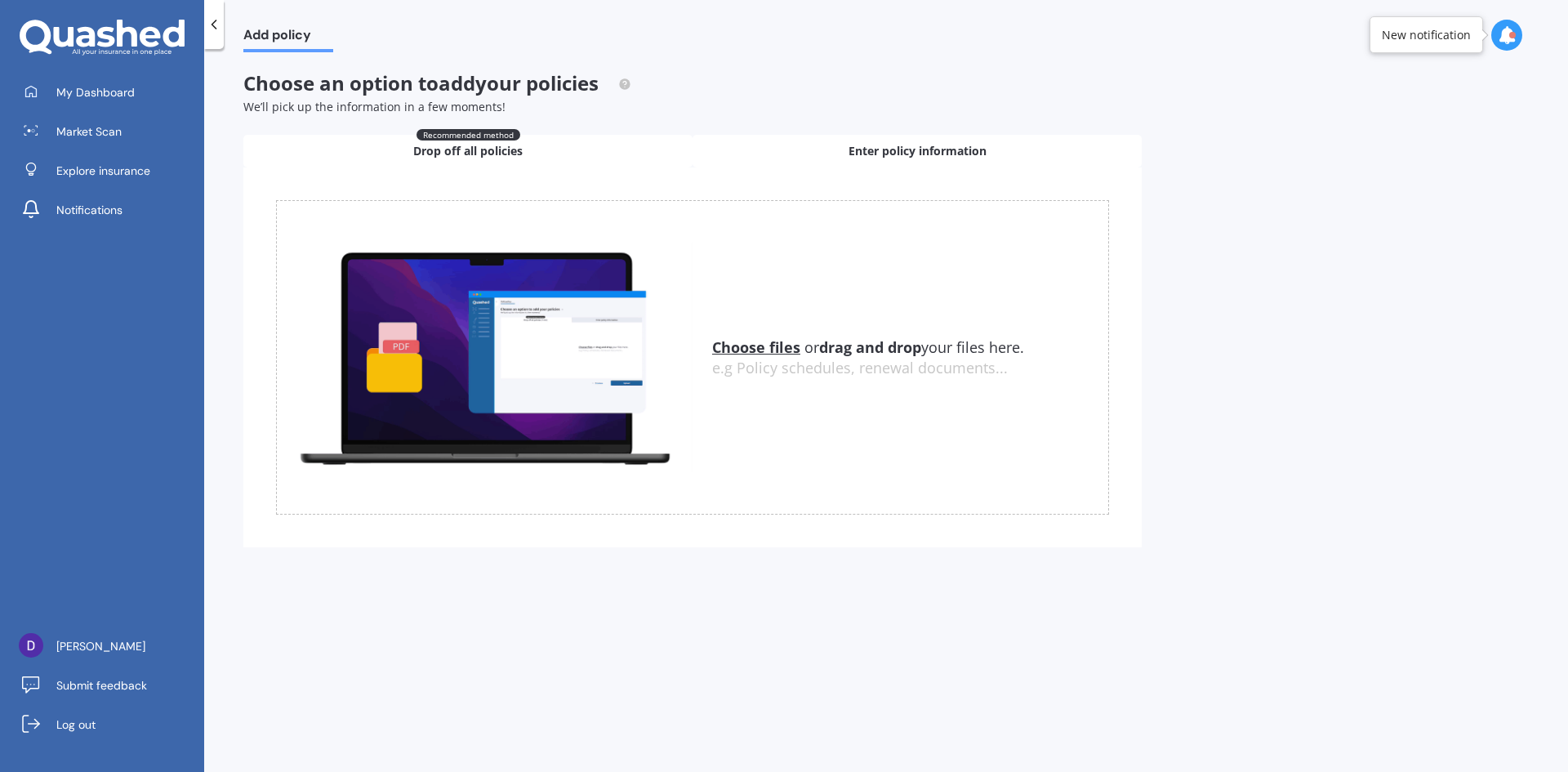
click at [938, 163] on div "Enter policy information" at bounding box center [917, 150] width 449 height 32
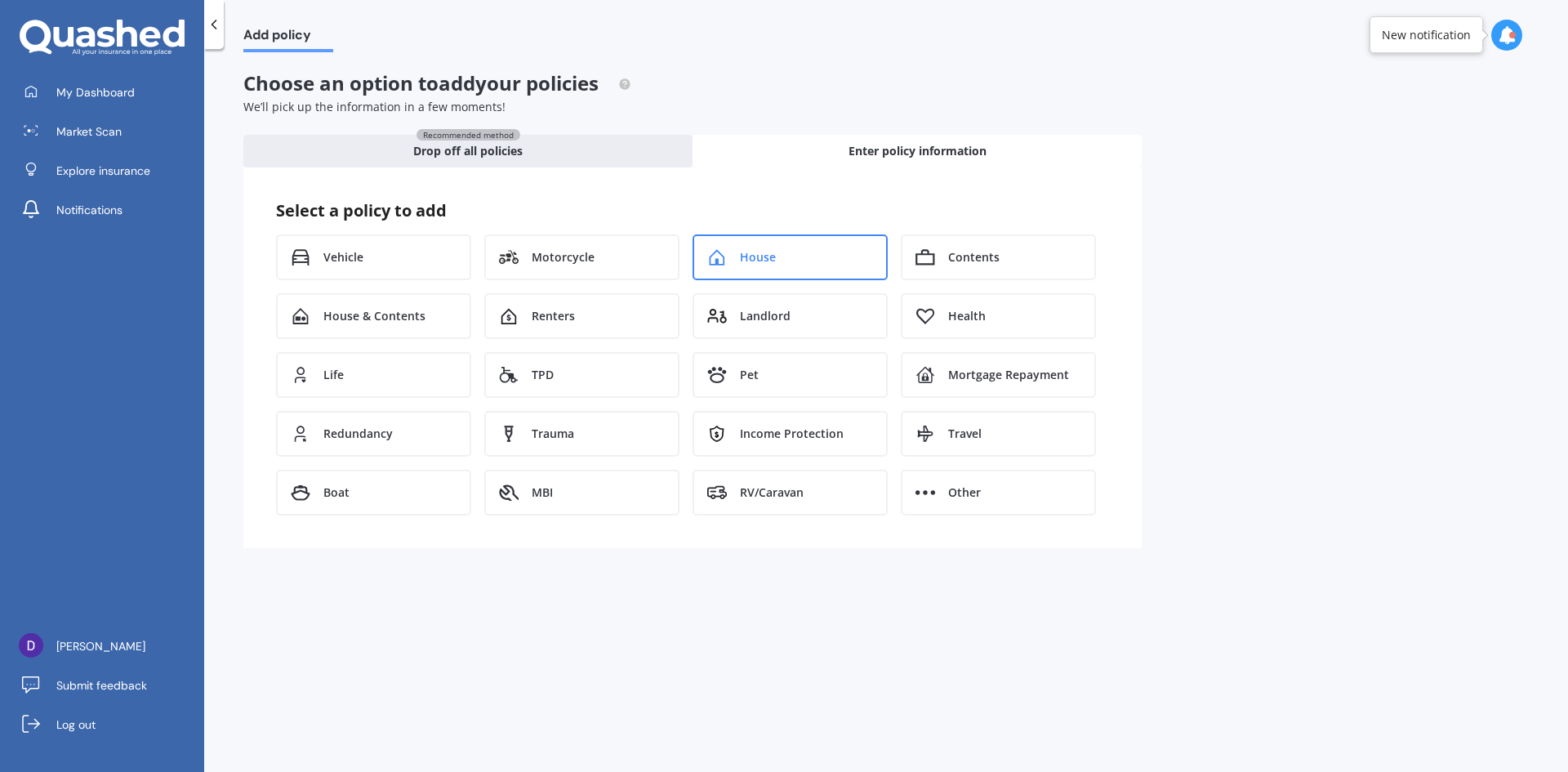
click at [758, 272] on div "House" at bounding box center [790, 257] width 195 height 46
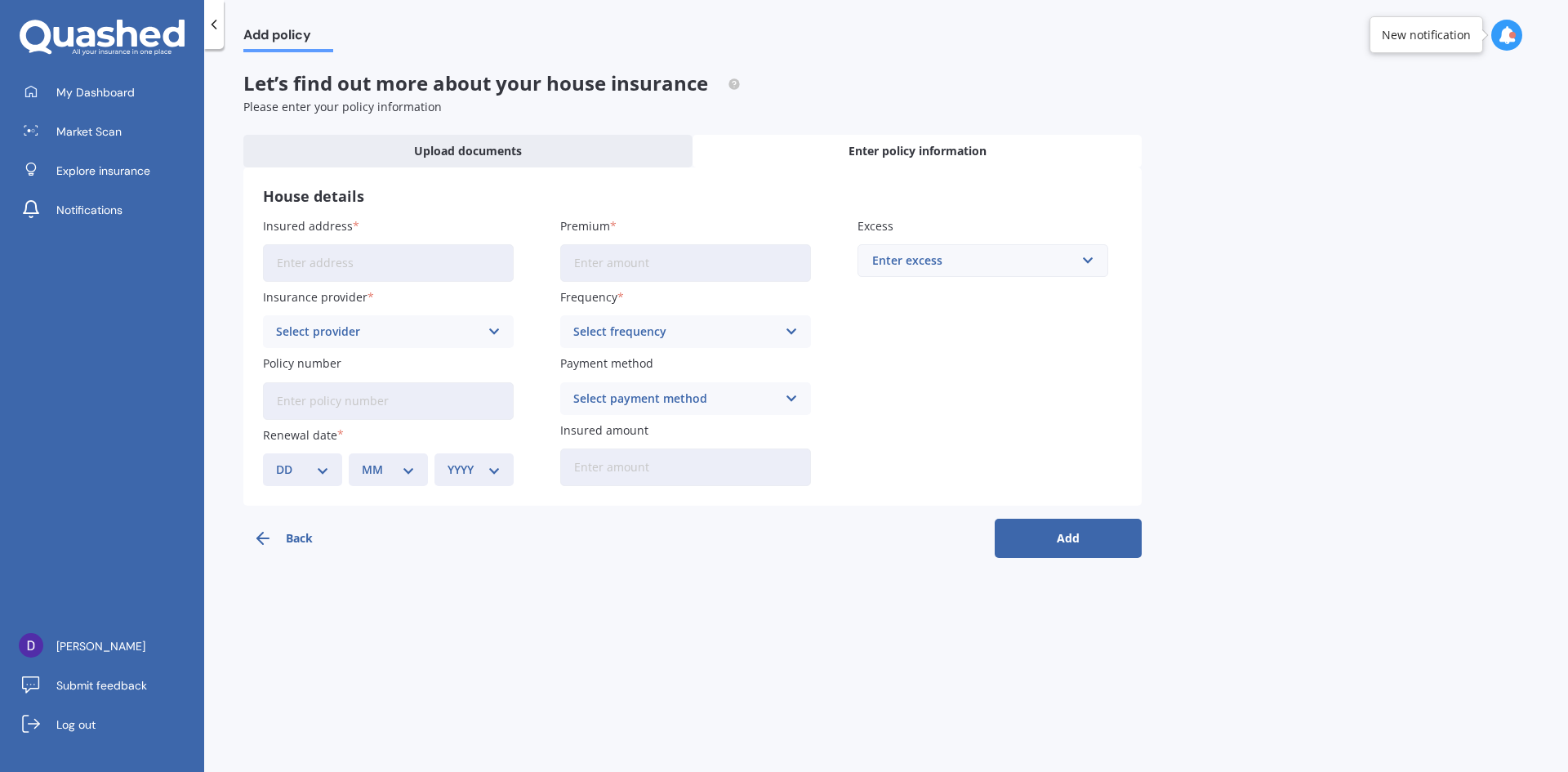
click at [363, 251] on input "Insured address" at bounding box center [387, 263] width 251 height 37
type input "4 Herekino Street, Westgate, Auckland 0814"
click at [446, 327] on div "Select provider" at bounding box center [378, 332] width 203 height 18
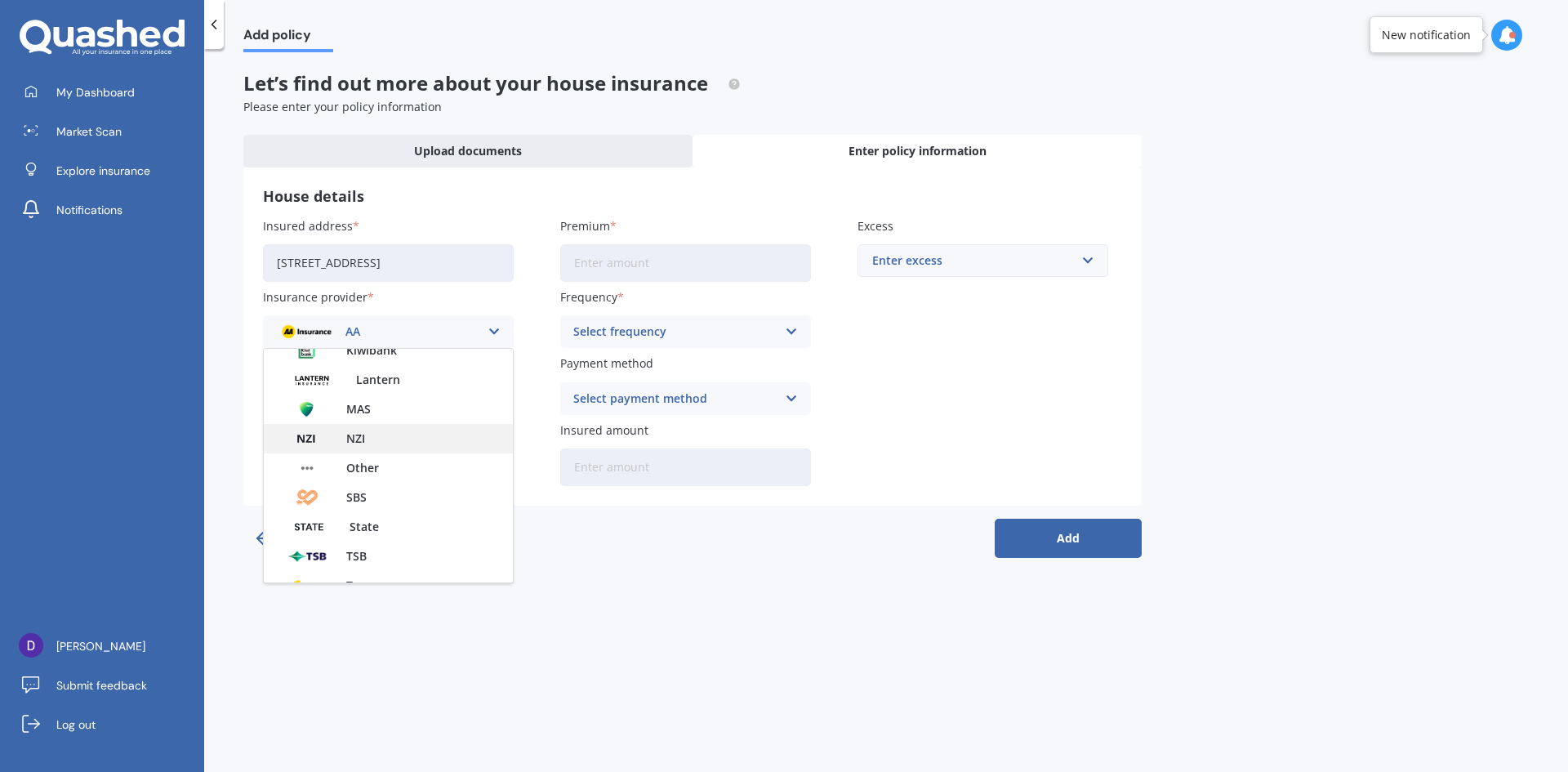
scroll to position [327, 0]
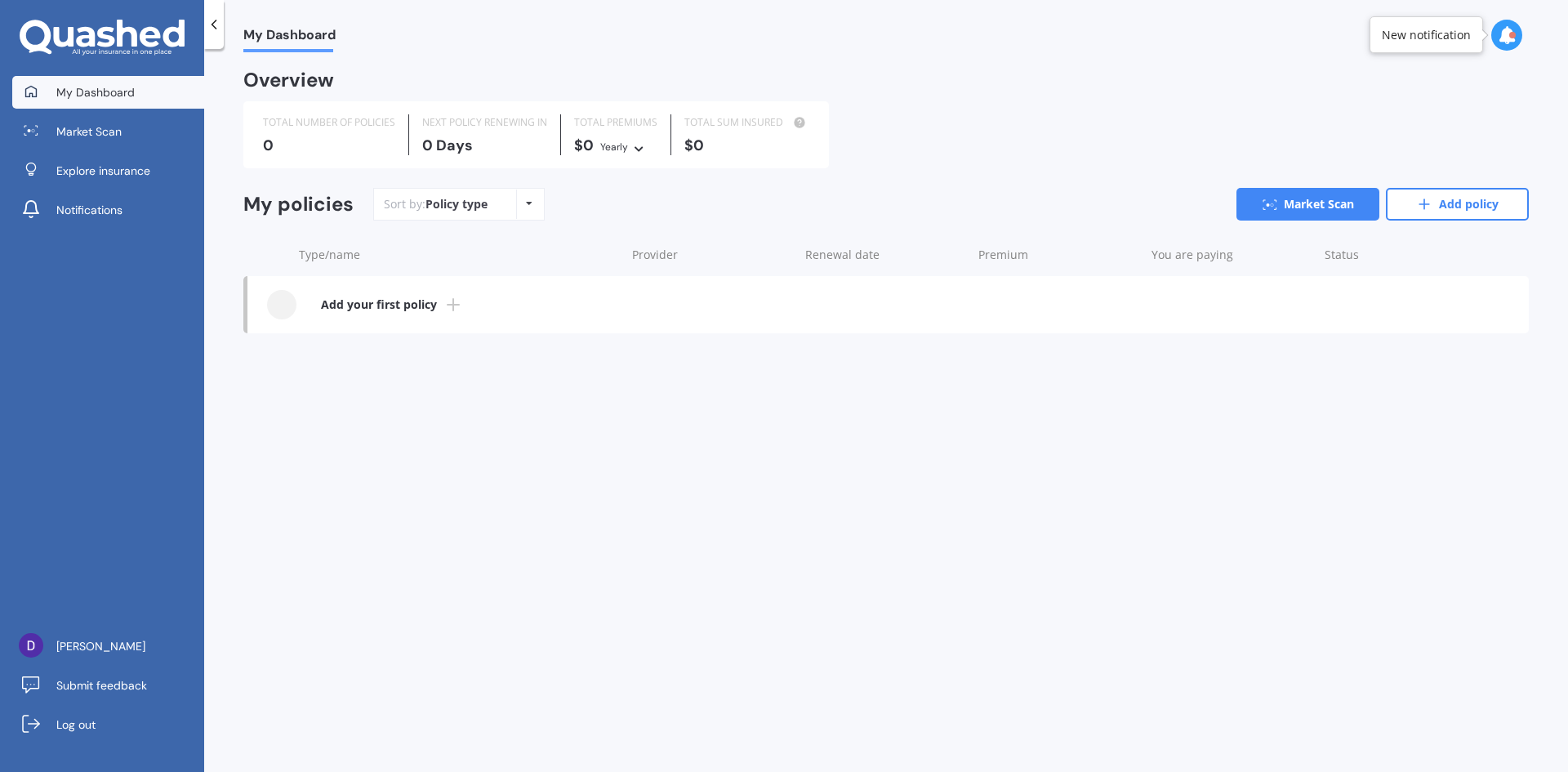
click at [347, 297] on b "Add your first policy" at bounding box center [379, 305] width 116 height 17
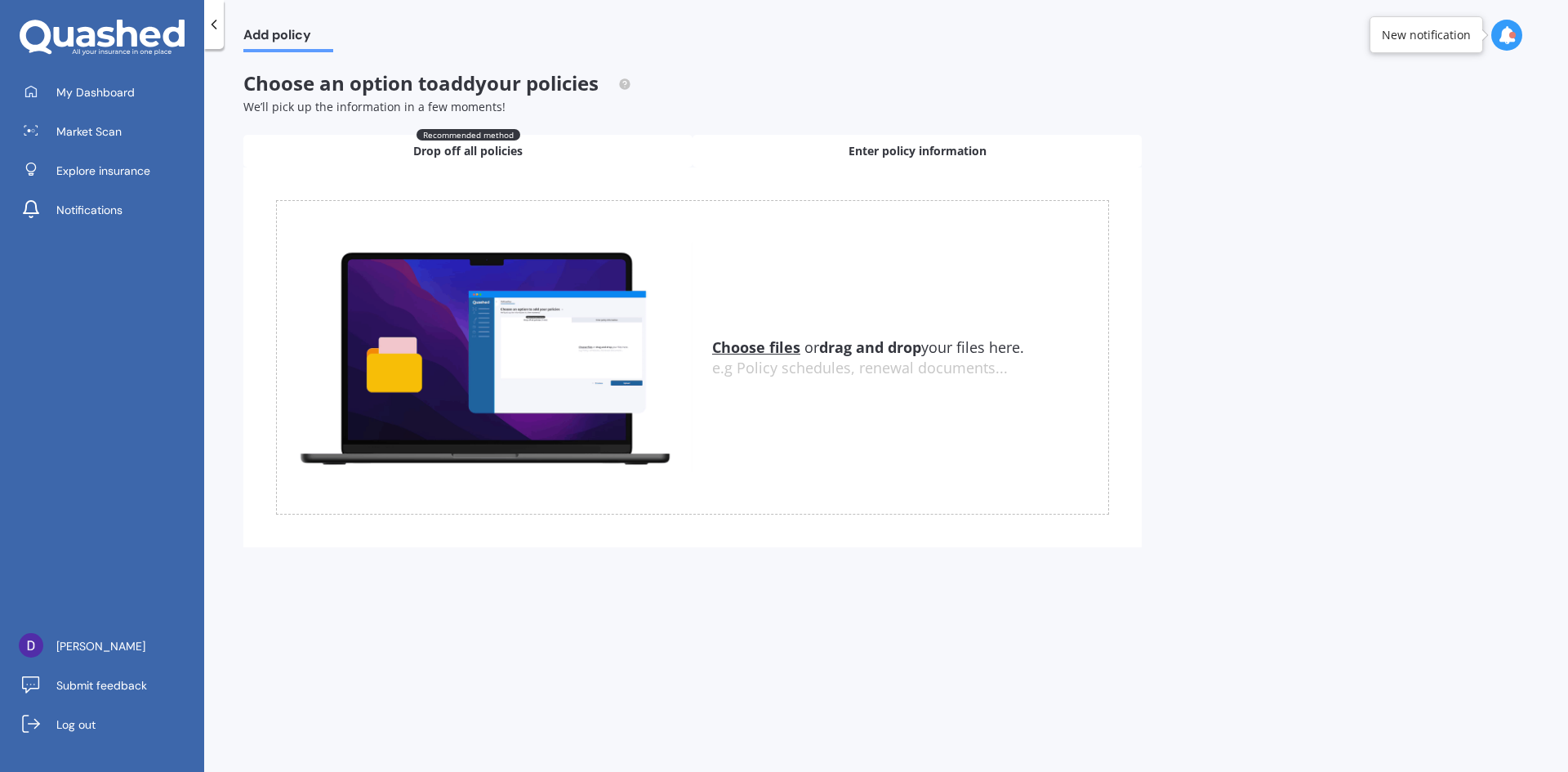
click at [864, 151] on span "Enter policy information" at bounding box center [916, 150] width 138 height 17
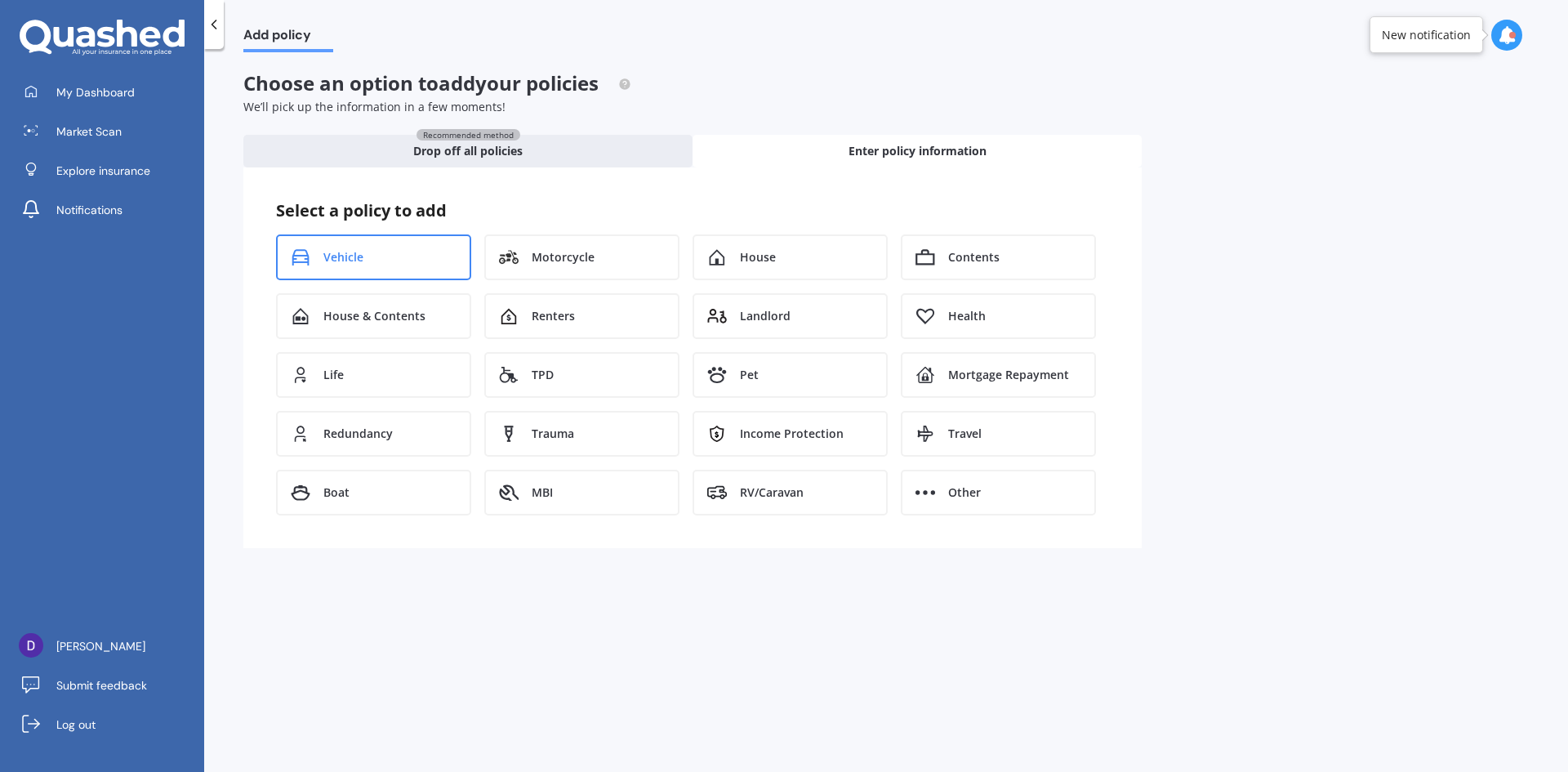
click at [408, 260] on div "Vehicle" at bounding box center [374, 257] width 195 height 46
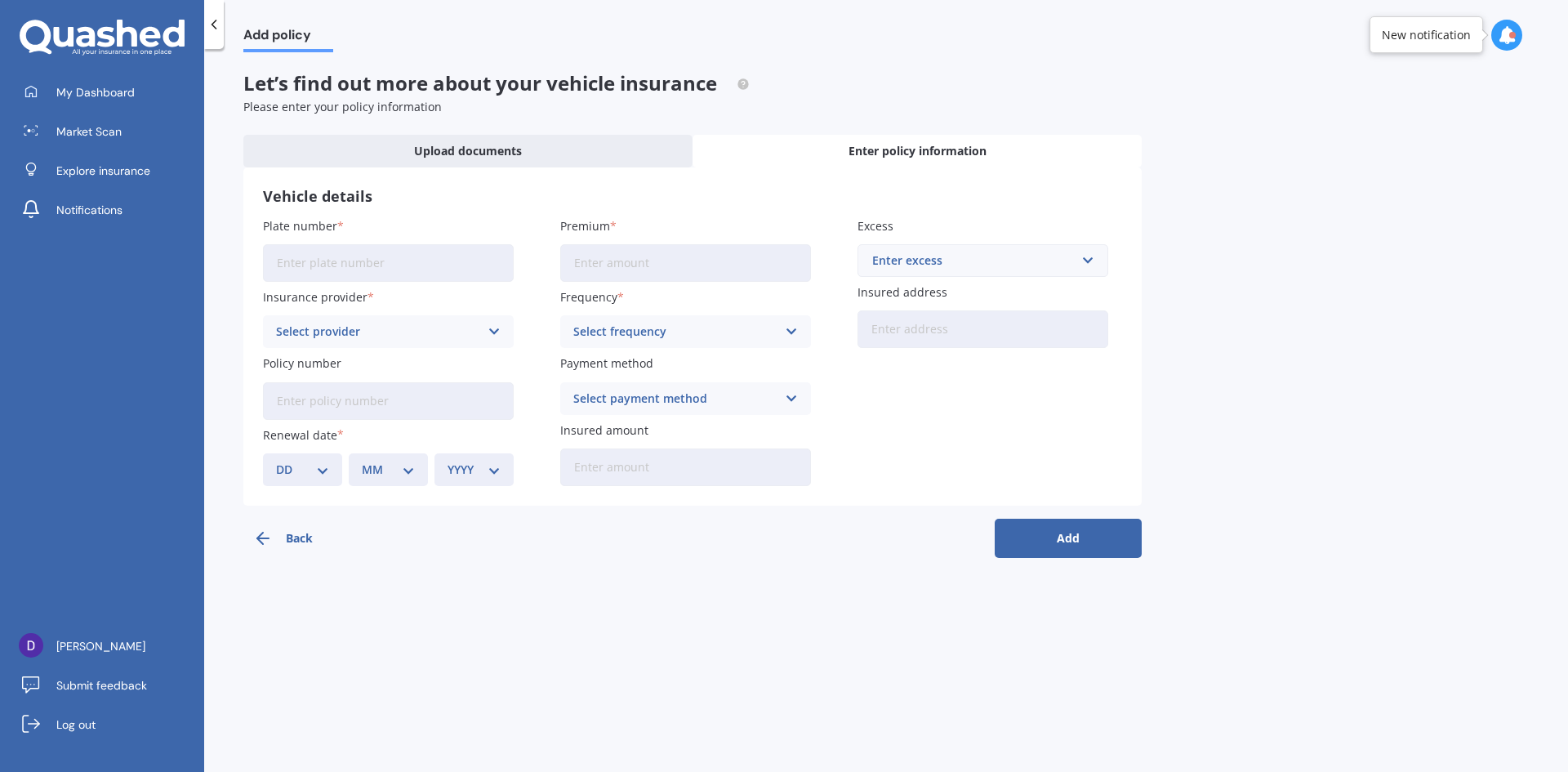
click at [411, 263] on input "Plate number" at bounding box center [387, 263] width 251 height 37
type input "QFB979"
click at [474, 341] on div "Select provider" at bounding box center [378, 332] width 203 height 18
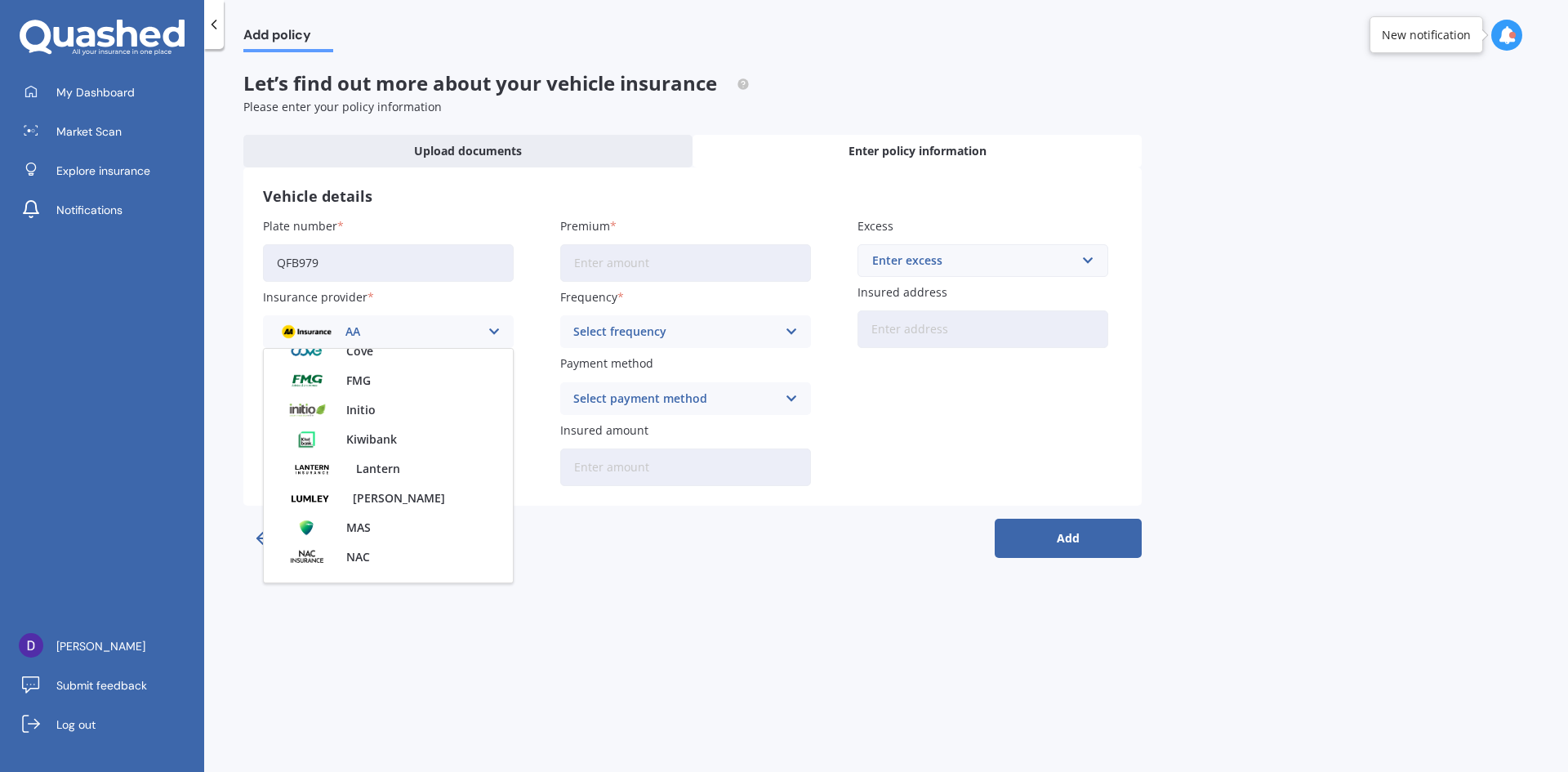
scroll to position [299, 0]
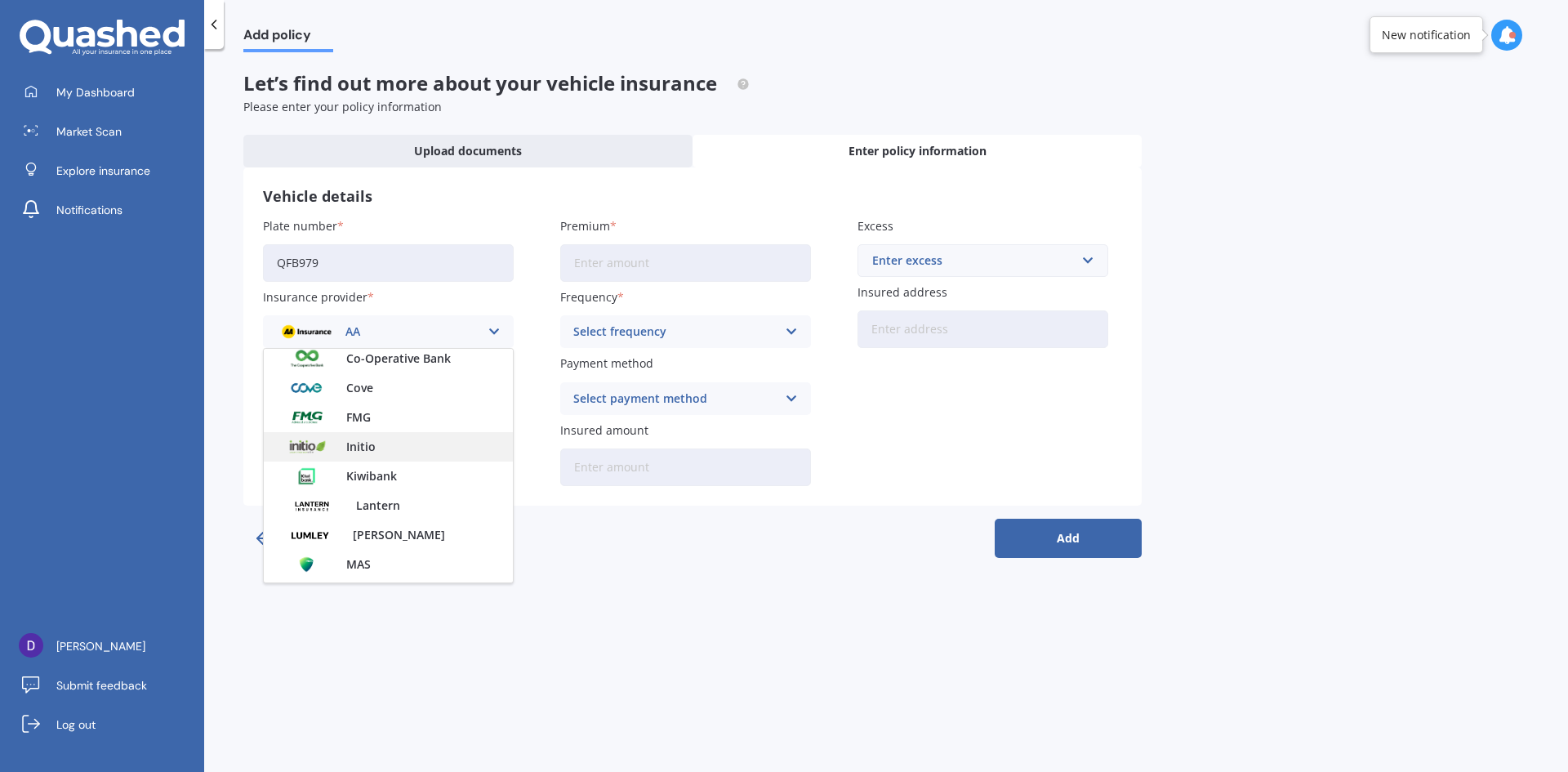
click at [404, 442] on div "Initio" at bounding box center [387, 447] width 249 height 29
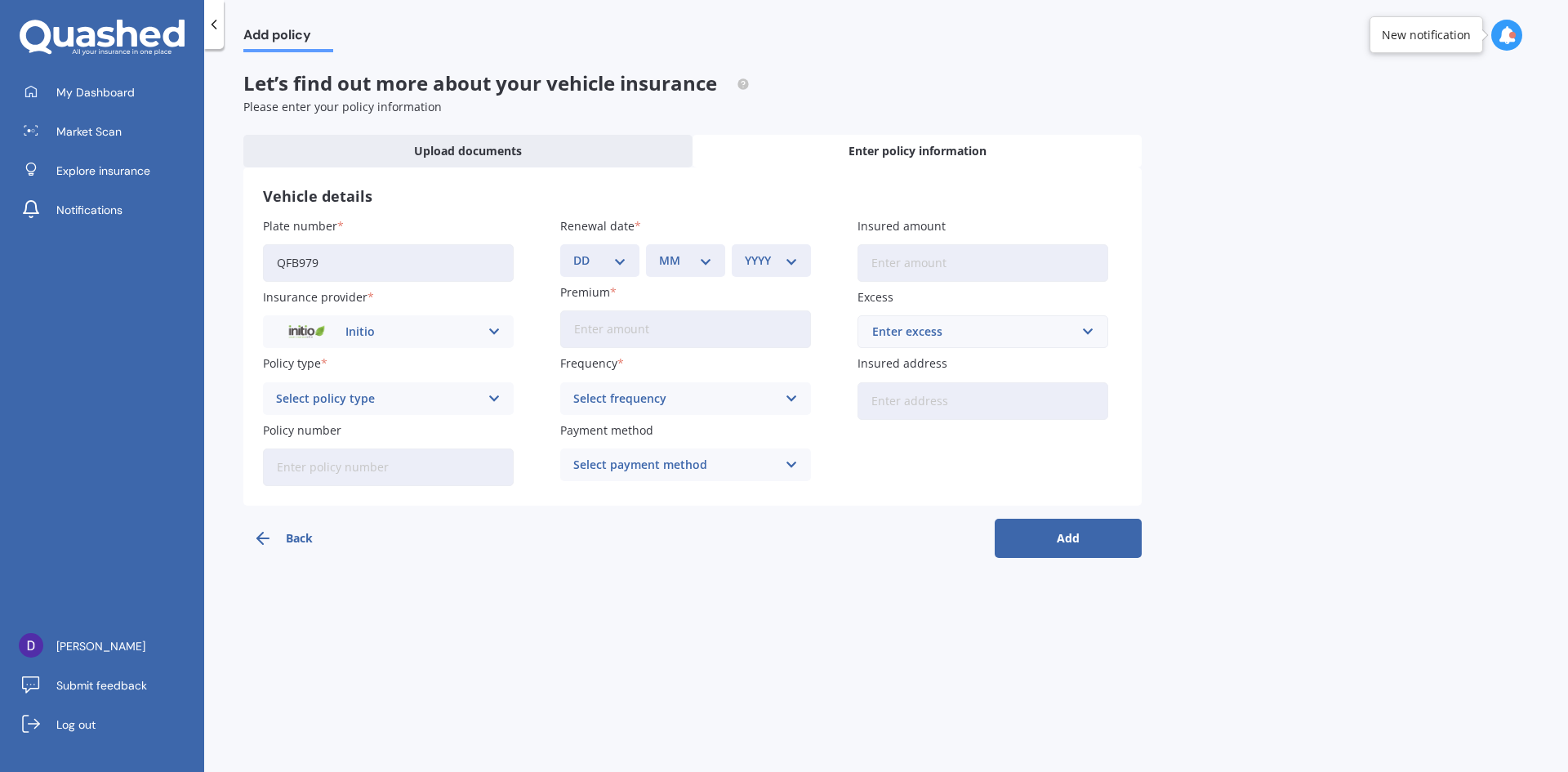
click at [410, 404] on div "Select policy type" at bounding box center [378, 398] width 203 height 18
click at [395, 433] on div "Comprehensive" at bounding box center [387, 430] width 249 height 29
click at [598, 262] on select "DD 01 02 03 04 05 06 07 08 09 10 11 12 13 14 15 16 17 18 19 20 21 22 23 24 25 2…" at bounding box center [599, 261] width 53 height 18
click at [731, 595] on div "Add policy Let’s find out more about your vehicle insurance Please enter your p…" at bounding box center [885, 414] width 1363 height 723
click at [660, 393] on div "Select frequency" at bounding box center [674, 398] width 203 height 18
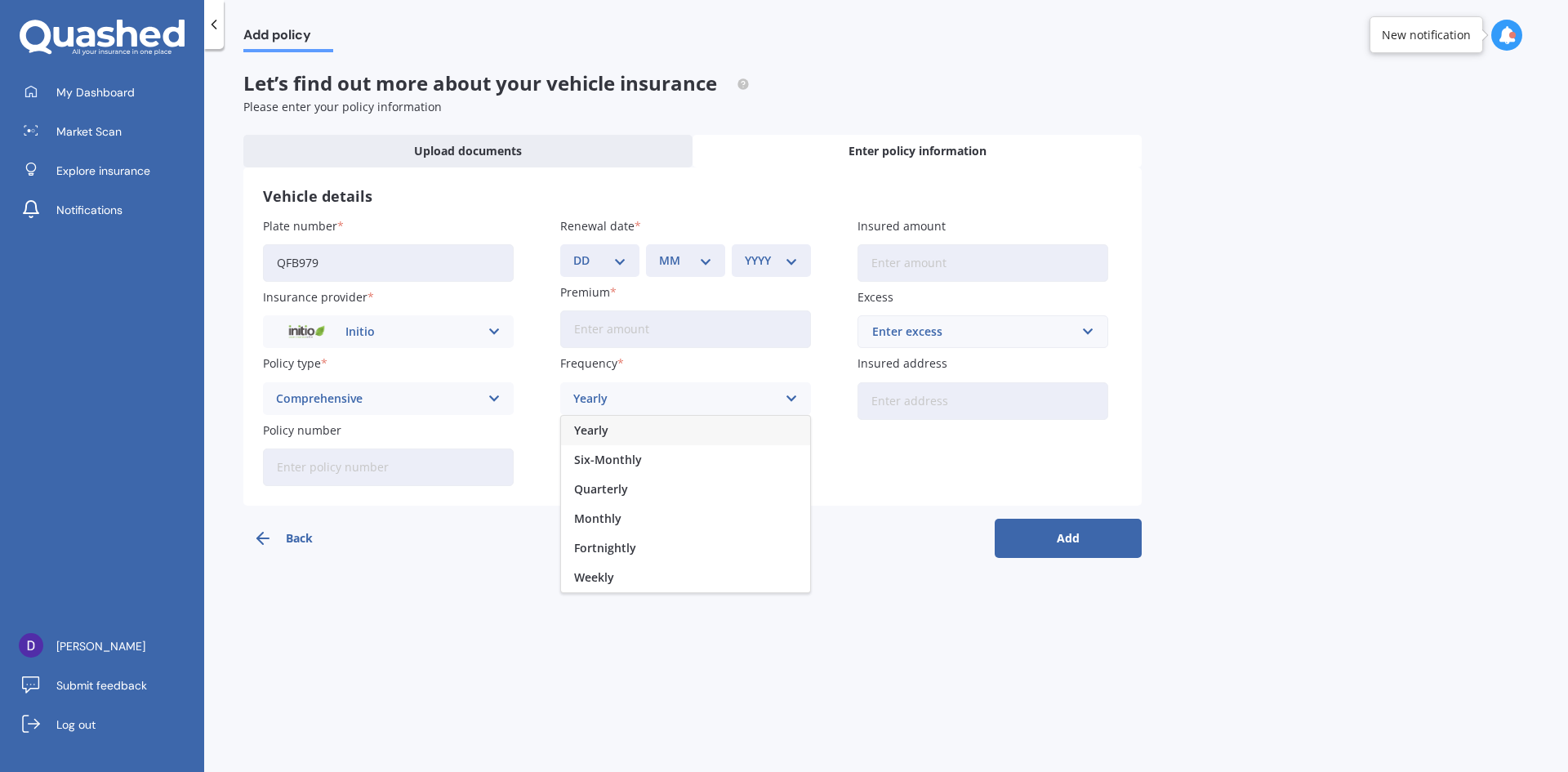
click at [661, 425] on div "Yearly" at bounding box center [685, 430] width 249 height 29
click at [683, 465] on div "Select payment method" at bounding box center [674, 465] width 203 height 18
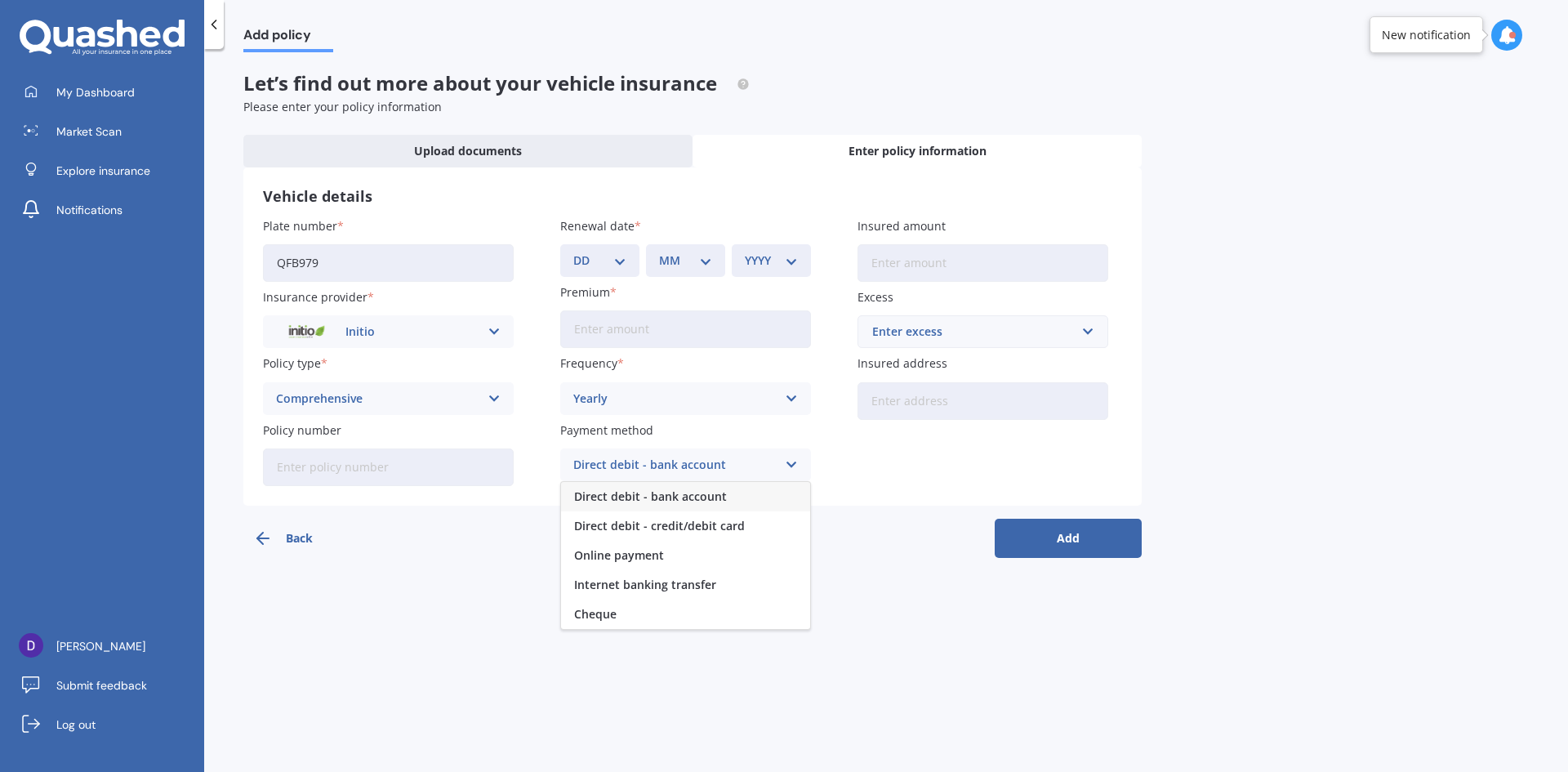
click at [717, 491] on span "Direct debit - bank account" at bounding box center [650, 497] width 152 height 12
